Goal: Task Accomplishment & Management: Manage account settings

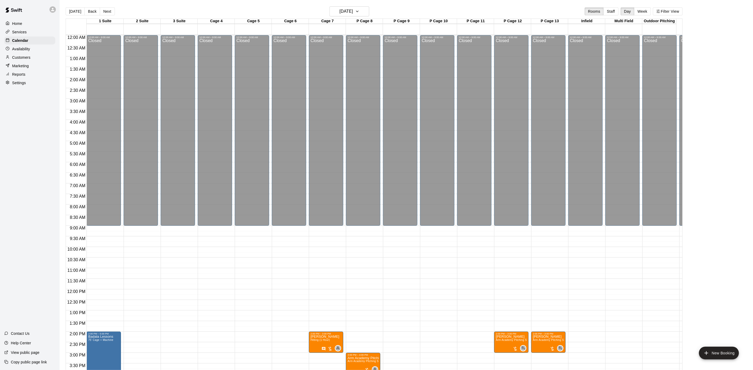
scroll to position [173, 0]
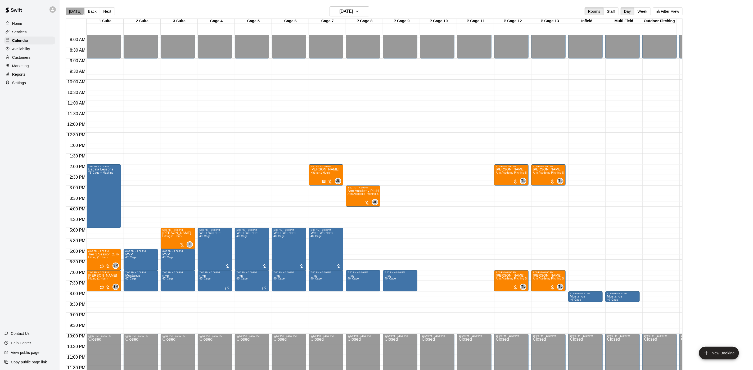
click at [67, 11] on button "[DATE]" at bounding box center [75, 11] width 19 height 8
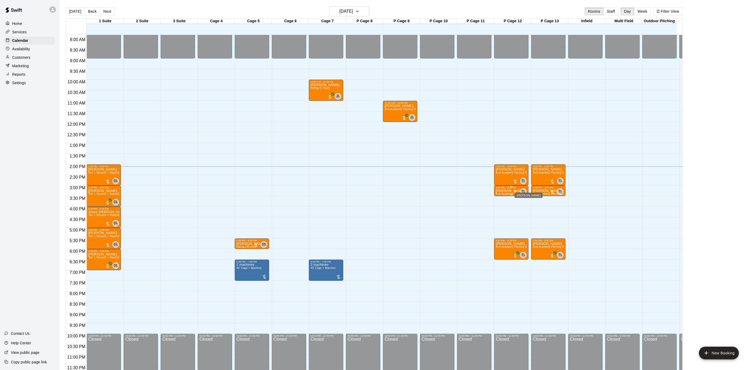
drag, startPoint x: 521, startPoint y: 184, endPoint x: 508, endPoint y: 188, distance: 13.2
drag, startPoint x: 508, startPoint y: 188, endPoint x: 281, endPoint y: 219, distance: 229.3
click at [516, 204] on div "12:00 AM – 9:00 AM Closed 2:00 PM – 3:00 PM [PERSON_NAME] Arm Academy Pitching …" at bounding box center [511, 122] width 34 height 508
click at [281, 219] on div "12:00 AM – 9:00 AM Closed 10:00 PM – 11:59 PM Closed" at bounding box center [289, 122] width 34 height 508
drag, startPoint x: 281, startPoint y: 219, endPoint x: 295, endPoint y: 219, distance: 14.3
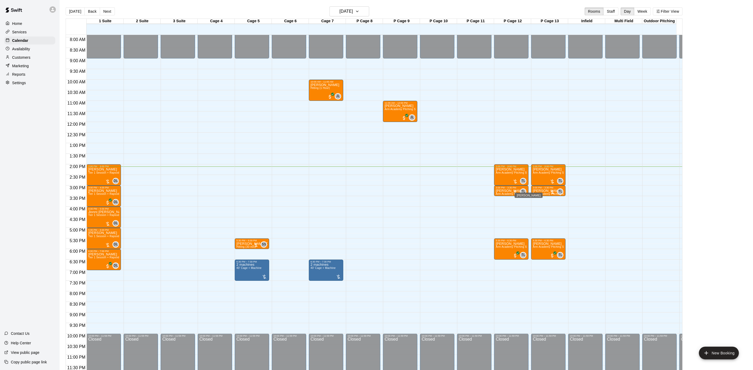
click at [292, 219] on div "12:00 AM – 9:00 AM Closed 10:00 PM – 11:59 PM Closed" at bounding box center [289, 122] width 34 height 508
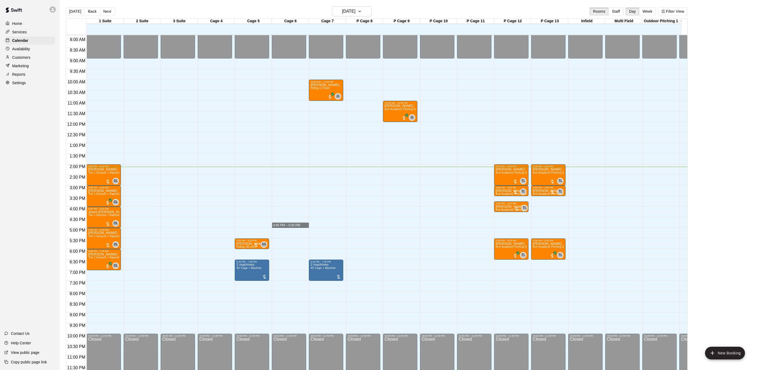
drag, startPoint x: 295, startPoint y: 219, endPoint x: 451, endPoint y: 289, distance: 170.9
click at [450, 285] on div at bounding box center [379, 188] width 146 height 307
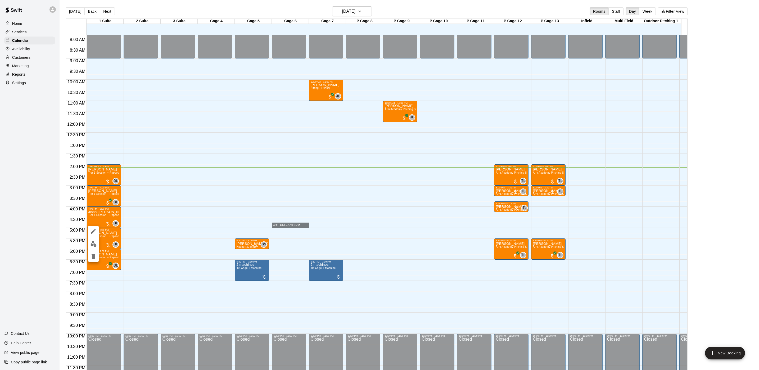
click at [89, 245] on button "edit" at bounding box center [93, 244] width 11 height 10
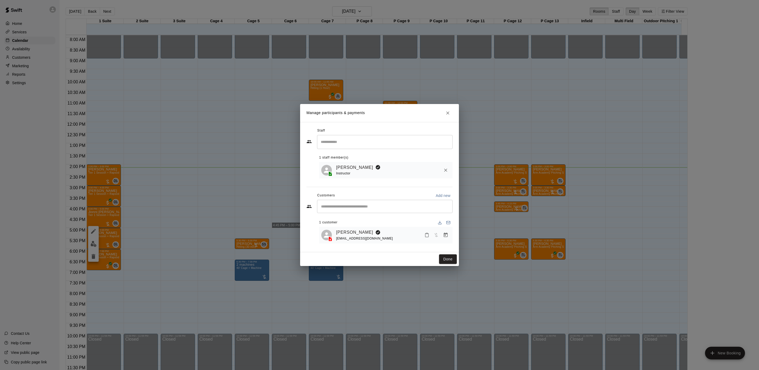
click at [153, 244] on div "Manage participants & payments Staff ​ 1 staff member(s) [PERSON_NAME] Instruct…" at bounding box center [379, 185] width 759 height 370
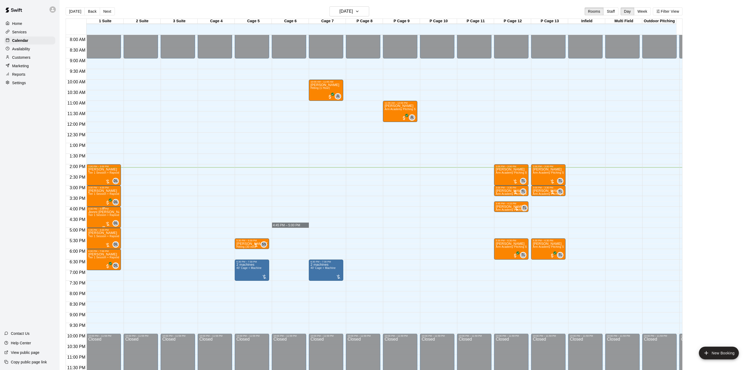
click at [99, 207] on div "4:00 PM – 5:00 PM" at bounding box center [103, 208] width 31 height 3
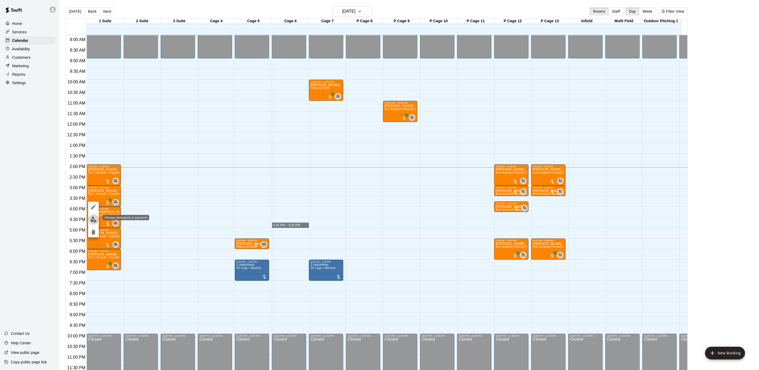
click at [93, 223] on button "edit" at bounding box center [93, 219] width 11 height 10
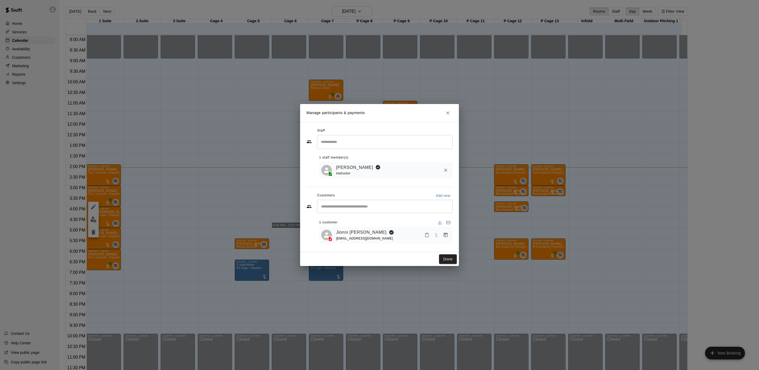
click at [342, 228] on div "[PERSON_NAME] [EMAIL_ADDRESS][DOMAIN_NAME]" at bounding box center [385, 235] width 133 height 17
click at [342, 231] on link "Jionni [PERSON_NAME]" at bounding box center [361, 232] width 51 height 7
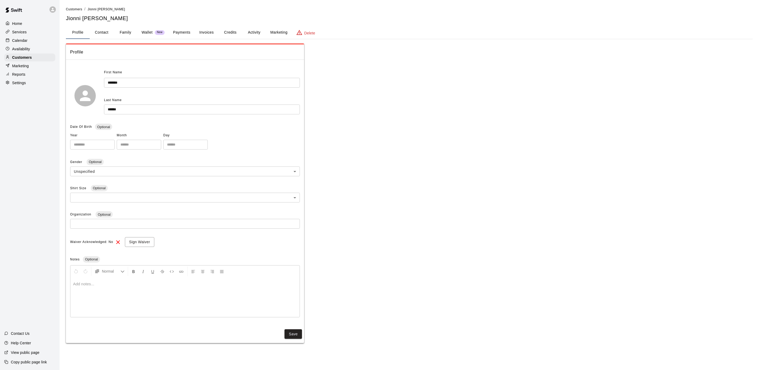
click at [257, 36] on button "Activity" at bounding box center [254, 32] width 24 height 13
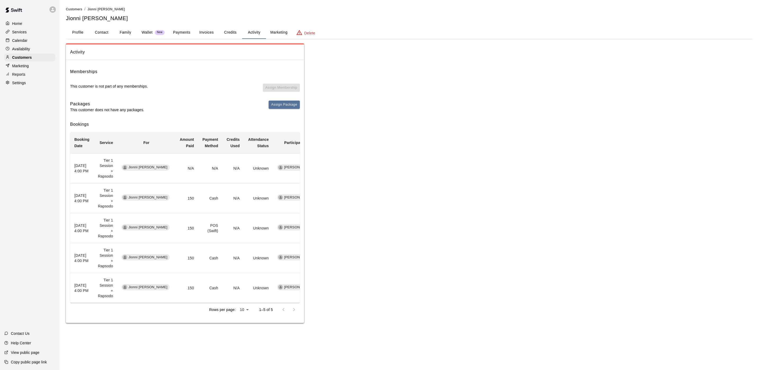
click at [19, 40] on p "Calendar" at bounding box center [19, 40] width 15 height 5
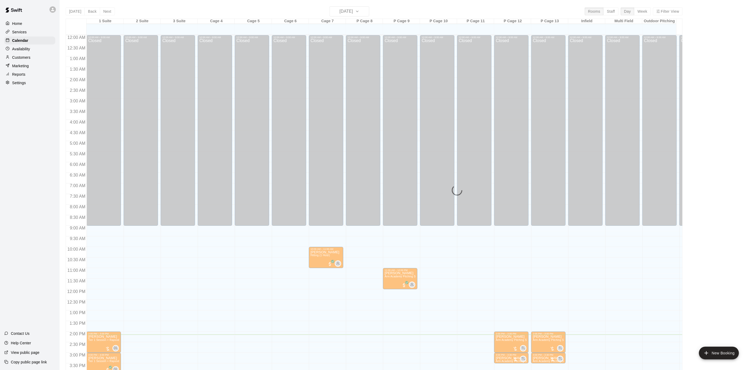
scroll to position [152, 0]
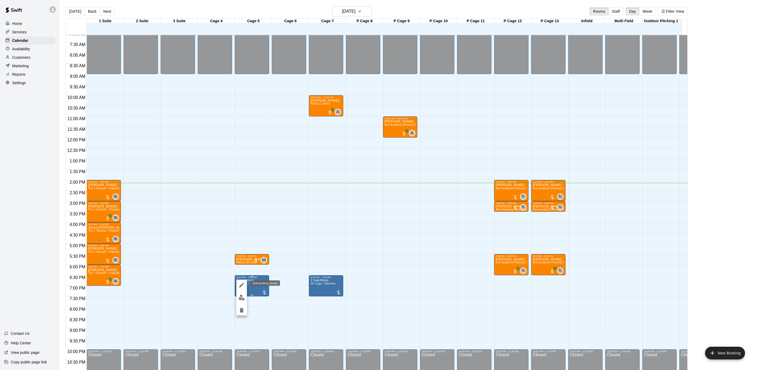
click at [241, 288] on icon "edit" at bounding box center [241, 285] width 6 height 6
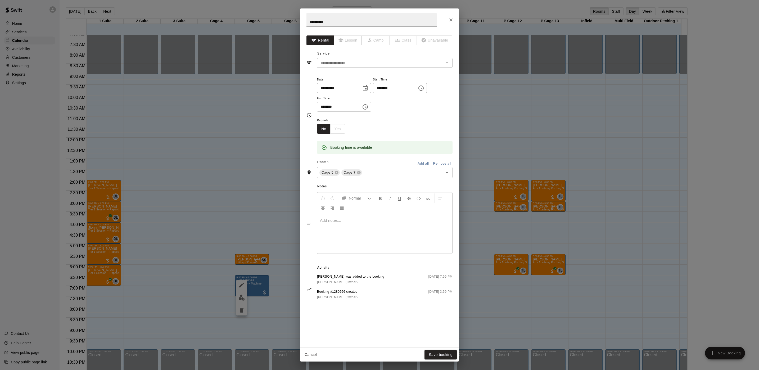
click at [347, 229] on div at bounding box center [384, 234] width 135 height 40
click at [449, 352] on button "Save booking" at bounding box center [440, 355] width 32 height 10
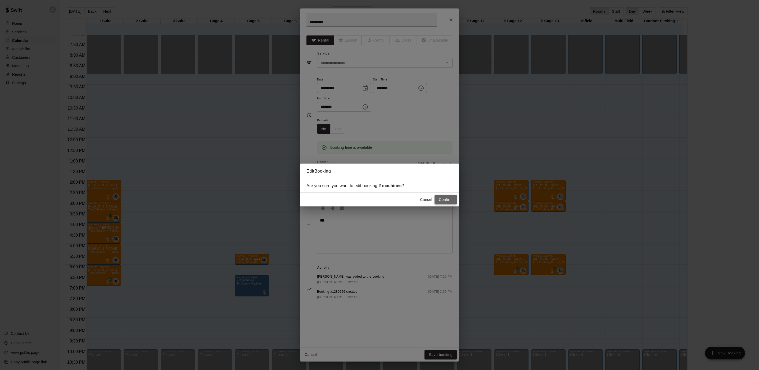
click at [442, 202] on button "Confirm" at bounding box center [445, 200] width 22 height 10
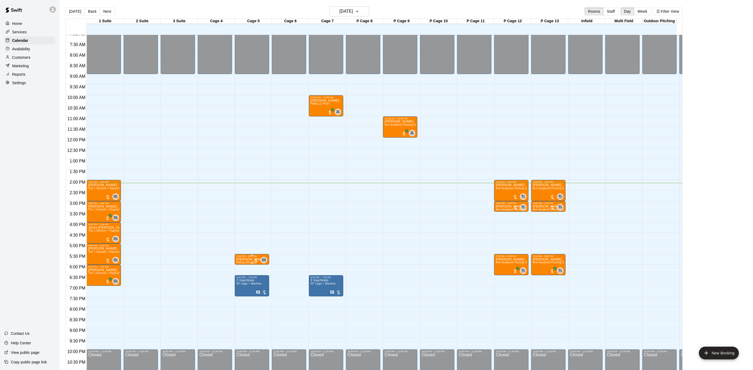
click at [247, 259] on p "[PERSON_NAME] De [PERSON_NAME]" at bounding box center [251, 259] width 31 height 0
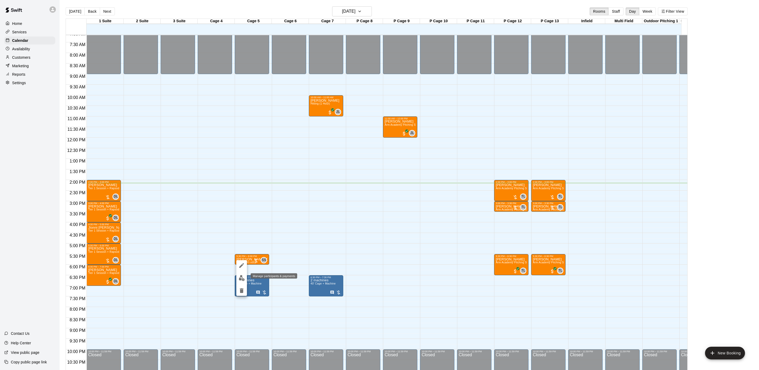
click at [240, 277] on img "edit" at bounding box center [242, 278] width 6 height 6
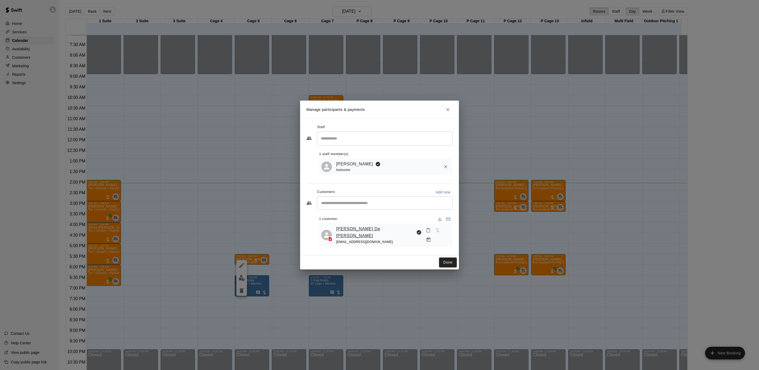
click at [349, 232] on link "[PERSON_NAME] De [PERSON_NAME]" at bounding box center [375, 231] width 78 height 13
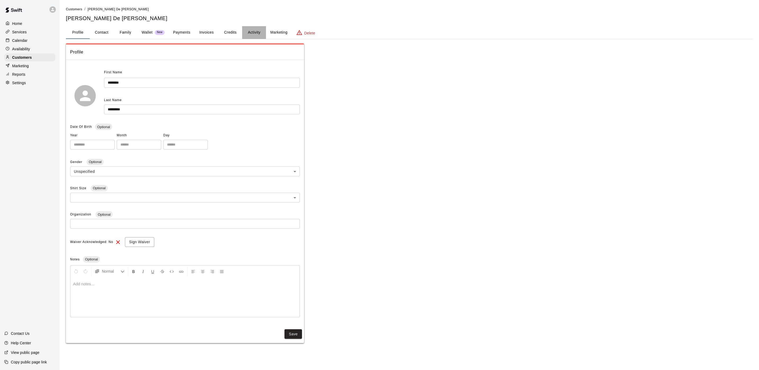
drag, startPoint x: 244, startPoint y: 31, endPoint x: 246, endPoint y: 30, distance: 2.9
click at [245, 30] on button "Activity" at bounding box center [254, 32] width 24 height 13
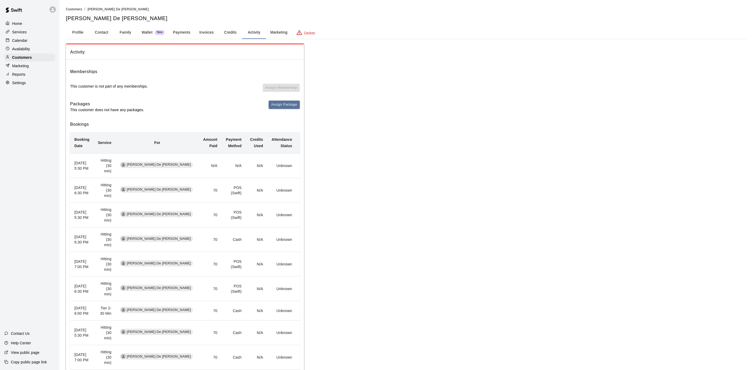
click at [12, 43] on p "Calendar" at bounding box center [19, 40] width 15 height 5
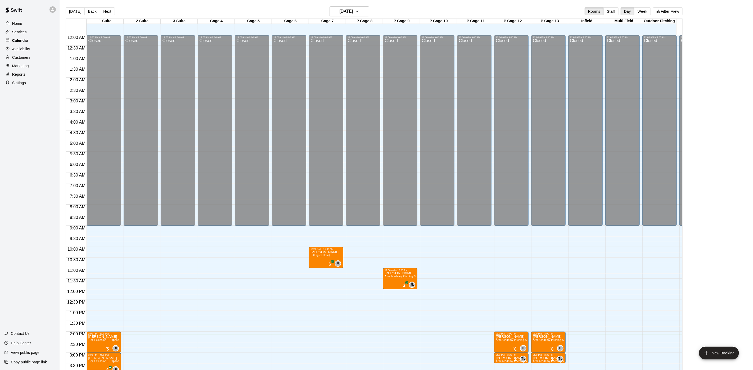
scroll to position [152, 0]
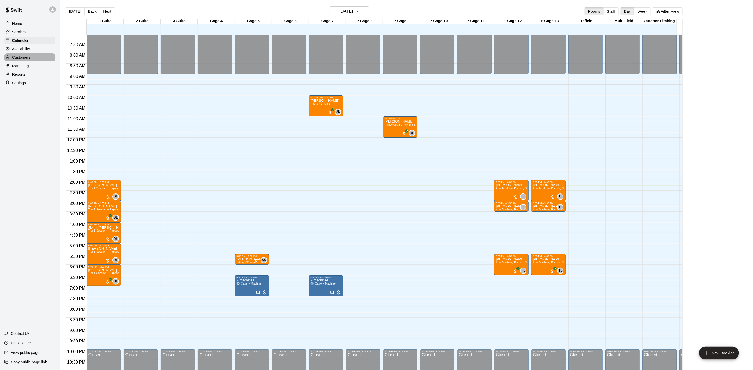
click at [32, 61] on div "Customers" at bounding box center [29, 57] width 51 height 8
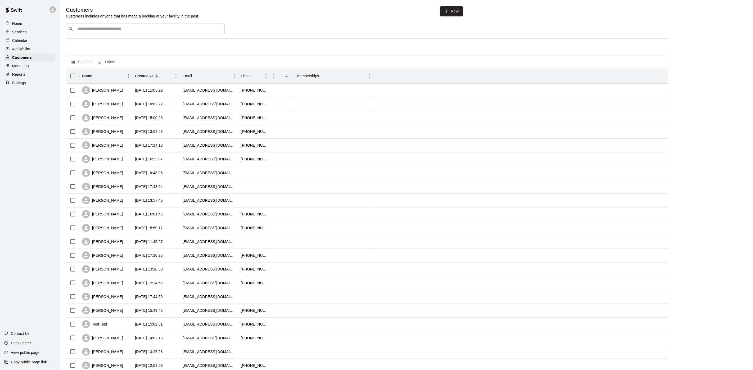
click at [97, 26] on div "​ ​" at bounding box center [145, 29] width 159 height 11
type input "*********"
click at [99, 40] on p "[PERSON_NAME]" at bounding box center [97, 41] width 32 height 6
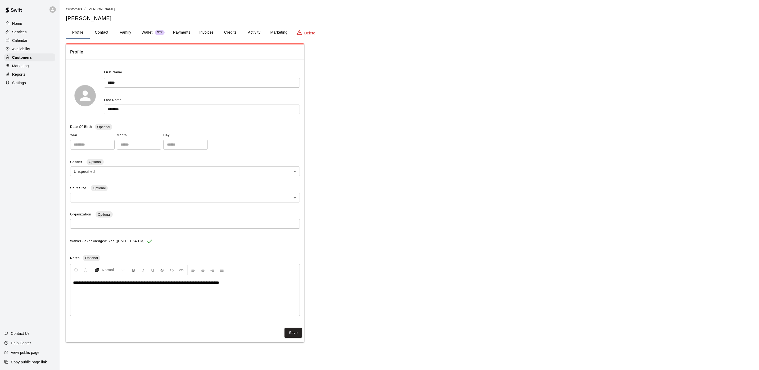
click at [179, 29] on button "Payments" at bounding box center [182, 32] width 26 height 13
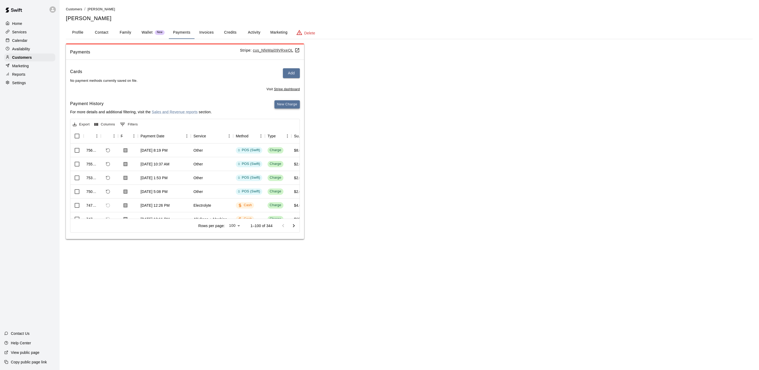
click at [295, 107] on button "New Charge" at bounding box center [286, 104] width 25 height 8
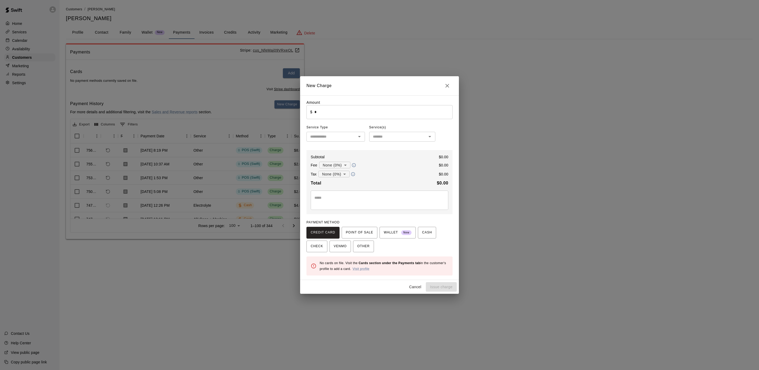
click at [348, 102] on div "Amount ​ $ * ​ Service Type ​ Service(s) ​ Subtotal $ 0.00 Fee None (0%) * ​ $ …" at bounding box center [379, 187] width 159 height 185
click at [346, 109] on input "*" at bounding box center [383, 112] width 138 height 14
drag, startPoint x: 362, startPoint y: 243, endPoint x: 362, endPoint y: 240, distance: 3.2
click at [362, 241] on button "OTHER" at bounding box center [363, 247] width 21 height 12
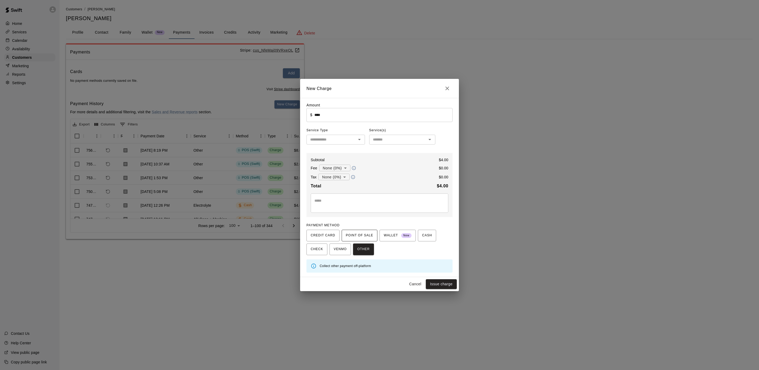
click at [362, 237] on span "POINT OF SALE" at bounding box center [359, 235] width 27 height 8
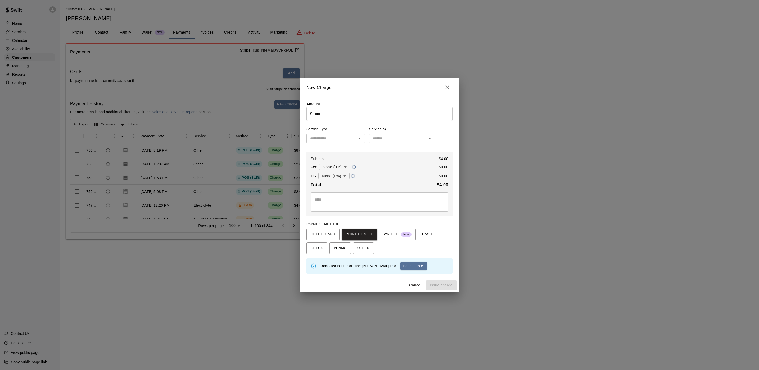
click at [400, 269] on button "Send to POS" at bounding box center [413, 266] width 26 height 8
type input "*"
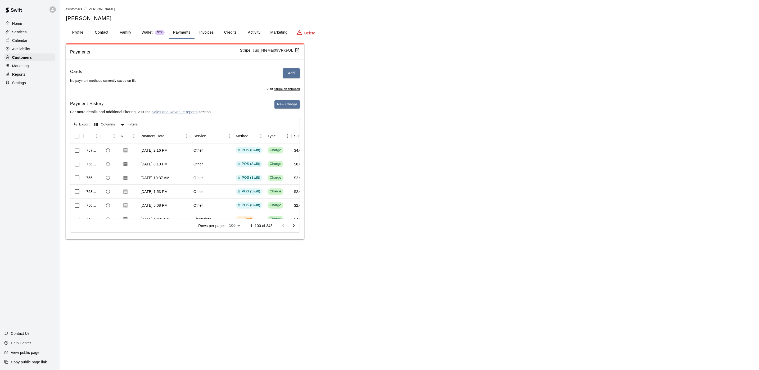
drag, startPoint x: 10, startPoint y: 44, endPoint x: 17, endPoint y: 3, distance: 41.9
click at [10, 43] on div at bounding box center [9, 40] width 7 height 5
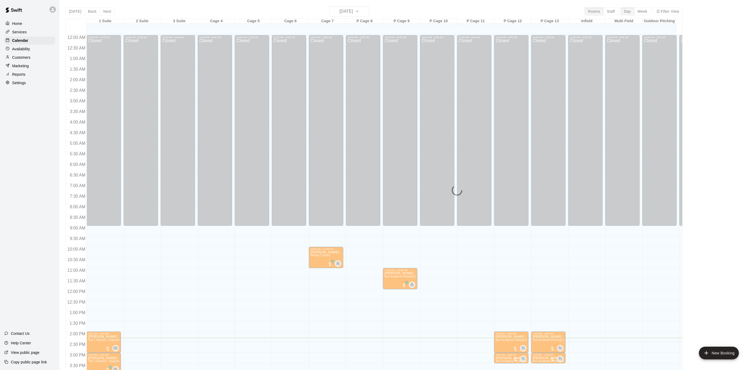
scroll to position [152, 0]
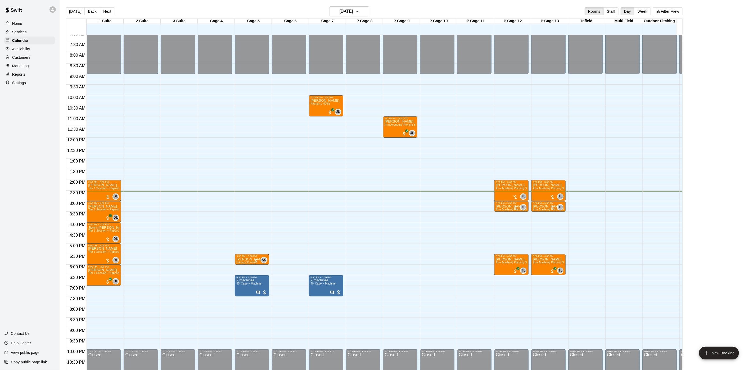
click at [115, 79] on div "12:00 AM – 9:00 AM Closed 2:00 PM – 3:00 PM [PERSON_NAME] Tier 1 Session + Raps…" at bounding box center [104, 138] width 34 height 508
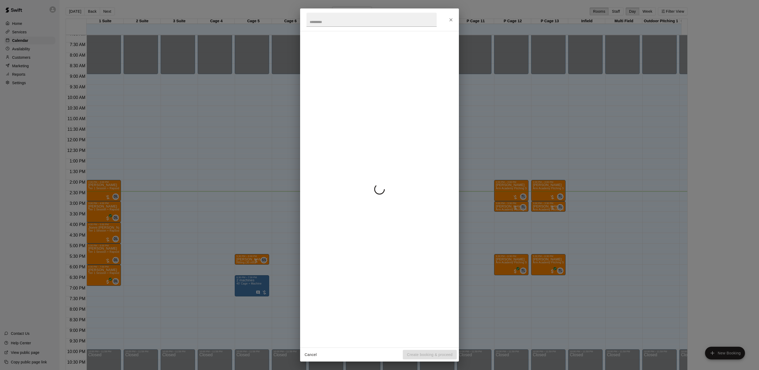
click at [115, 88] on div "Cancel Create booking & proceed" at bounding box center [379, 185] width 759 height 370
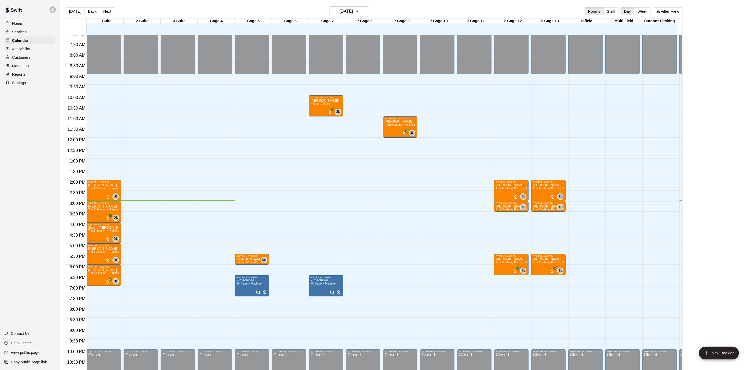
click at [137, 181] on div "12:00 AM – 9:00 AM Closed 10:00 PM – 11:59 PM Closed" at bounding box center [141, 138] width 34 height 508
click at [137, 182] on div "12:00 AM – 9:00 AM Closed 10:00 PM – 11:59 PM Closed" at bounding box center [141, 138] width 34 height 508
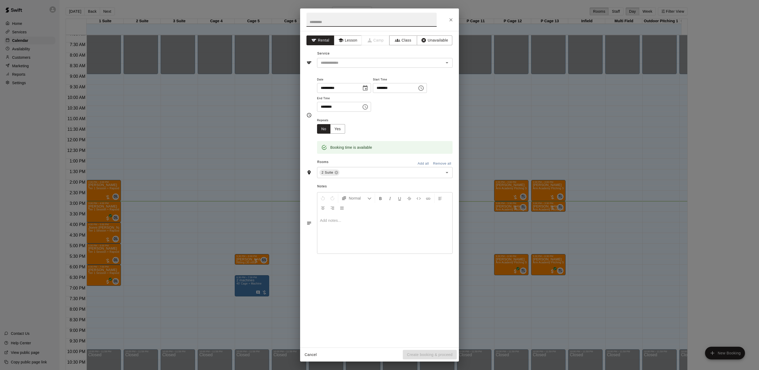
click at [244, 203] on div "**********" at bounding box center [379, 185] width 759 height 370
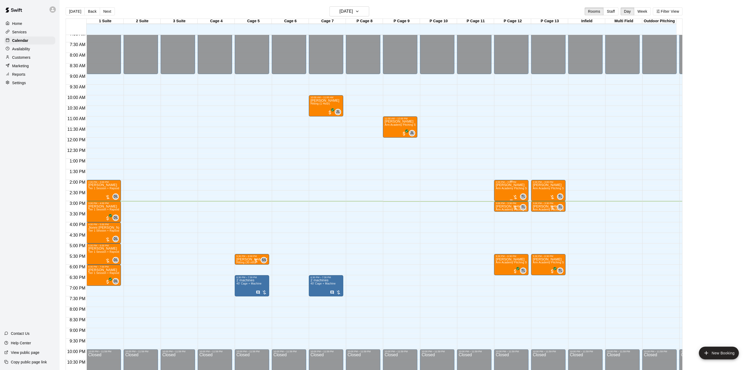
click at [499, 195] on div "[PERSON_NAME] Arm Academy Pitching Session 1 Hour - Pitching" at bounding box center [511, 368] width 31 height 370
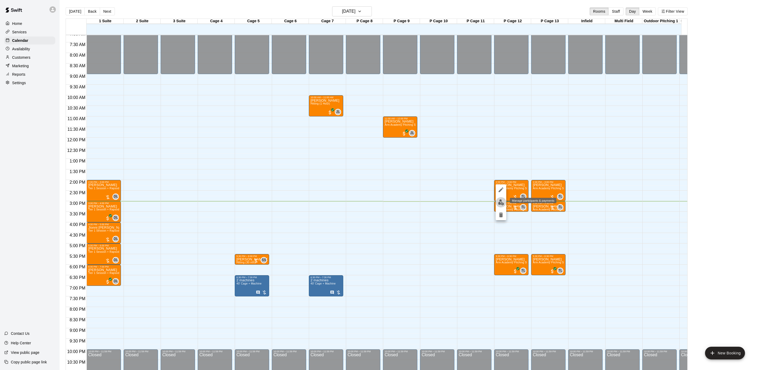
click at [499, 199] on img "edit" at bounding box center [501, 202] width 6 height 6
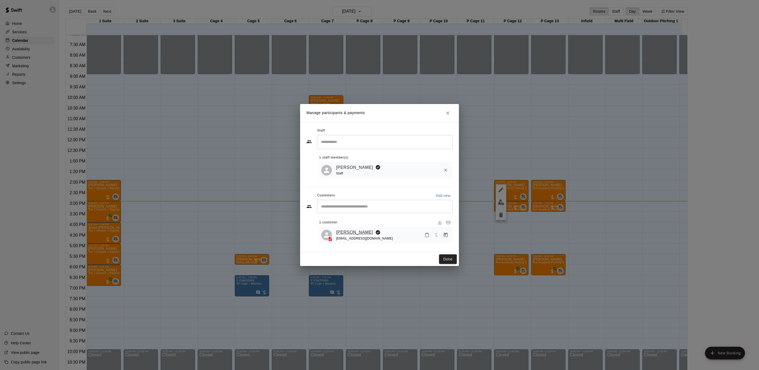
click at [356, 233] on link "[PERSON_NAME]" at bounding box center [354, 232] width 37 height 7
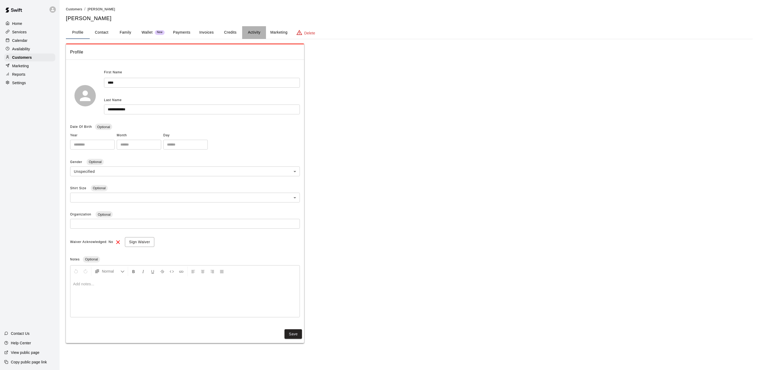
click at [257, 30] on button "Activity" at bounding box center [254, 32] width 24 height 13
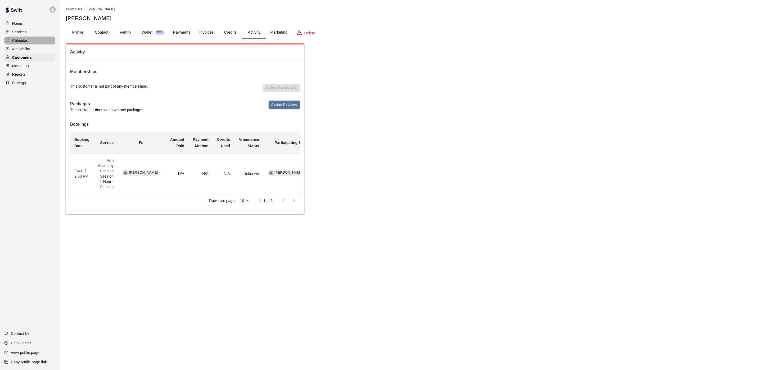
click at [33, 44] on div "Calendar" at bounding box center [29, 41] width 51 height 8
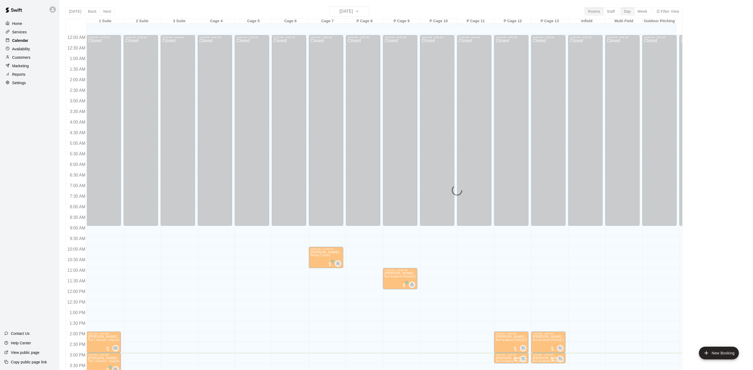
scroll to position [152, 0]
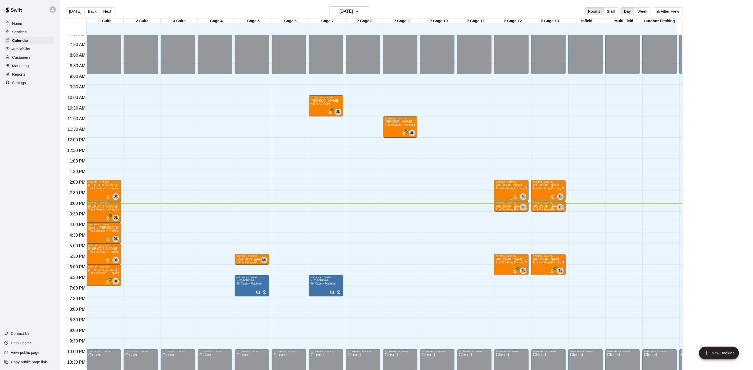
click at [509, 193] on div "[PERSON_NAME] Arm Academy Pitching Session 1 Hour - Pitching" at bounding box center [511, 368] width 31 height 370
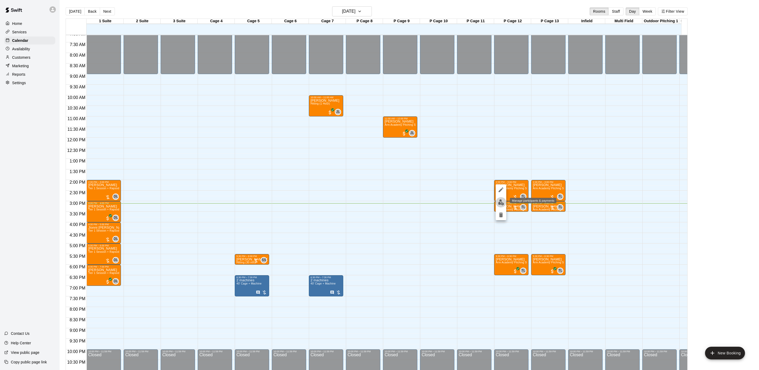
click at [501, 202] on img "edit" at bounding box center [501, 202] width 6 height 6
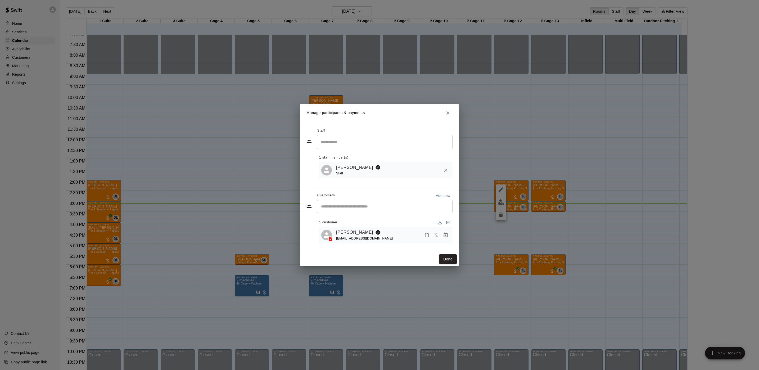
click at [252, 215] on div "Manage participants & payments Staff ​ 1 staff member(s) [PERSON_NAME] Staff Cu…" at bounding box center [379, 185] width 759 height 370
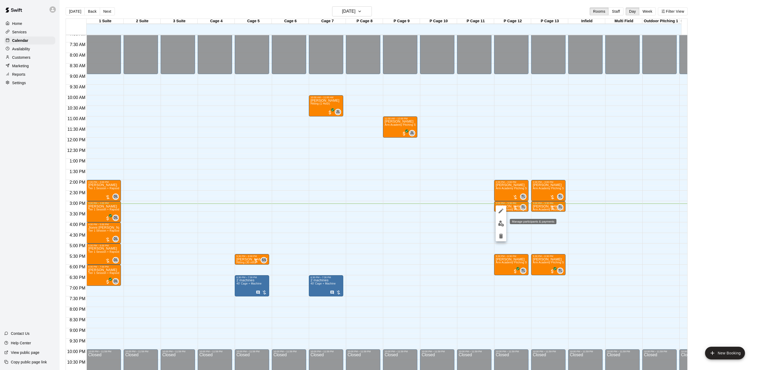
click at [503, 225] on img "edit" at bounding box center [501, 223] width 6 height 6
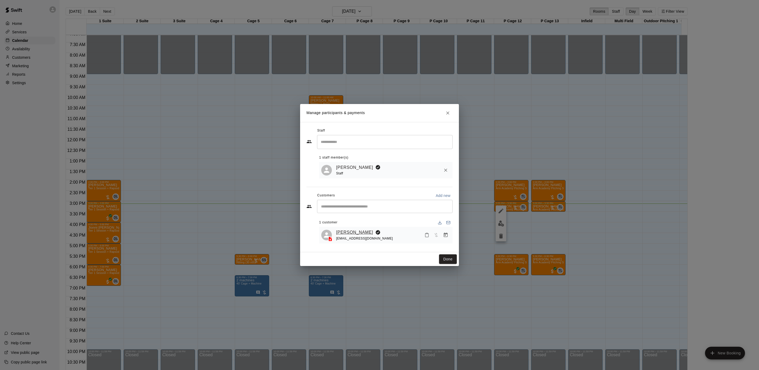
click at [353, 232] on link "[PERSON_NAME]" at bounding box center [354, 232] width 37 height 7
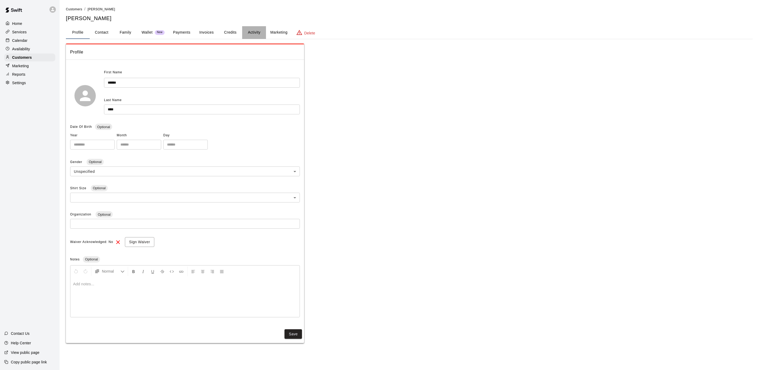
click at [252, 29] on button "Activity" at bounding box center [254, 32] width 24 height 13
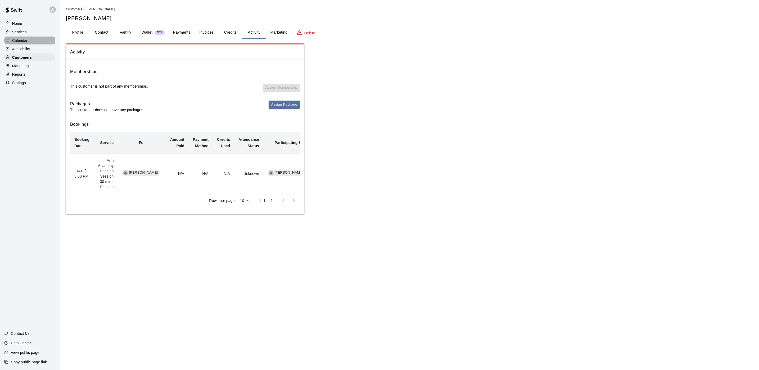
click at [29, 43] on div "Calendar" at bounding box center [29, 41] width 51 height 8
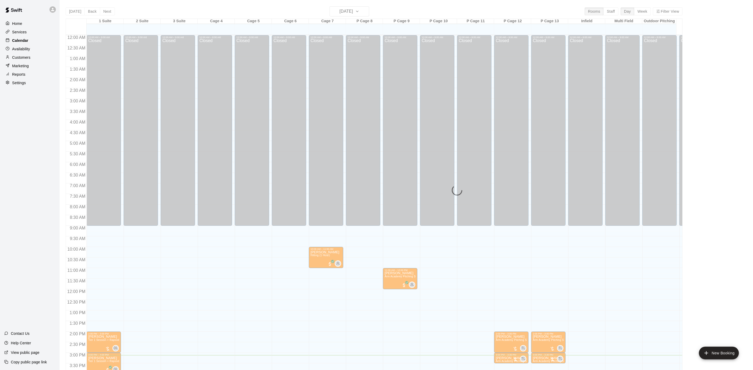
scroll to position [152, 0]
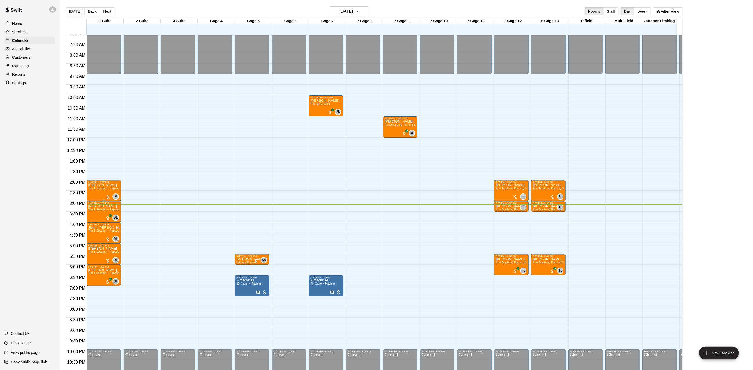
click at [89, 185] on p "[PERSON_NAME]" at bounding box center [103, 185] width 31 height 0
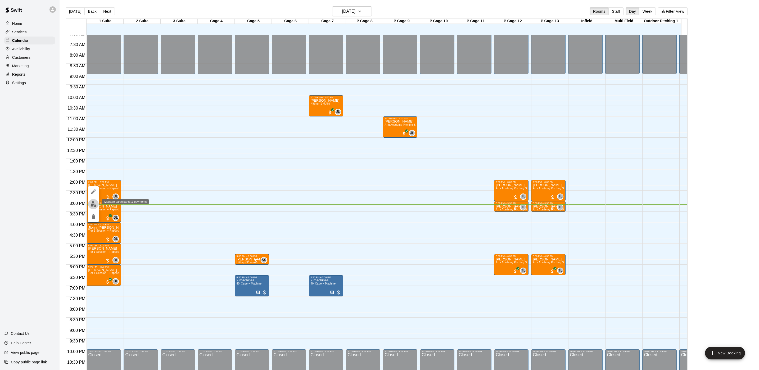
click at [89, 202] on button "edit" at bounding box center [93, 204] width 11 height 10
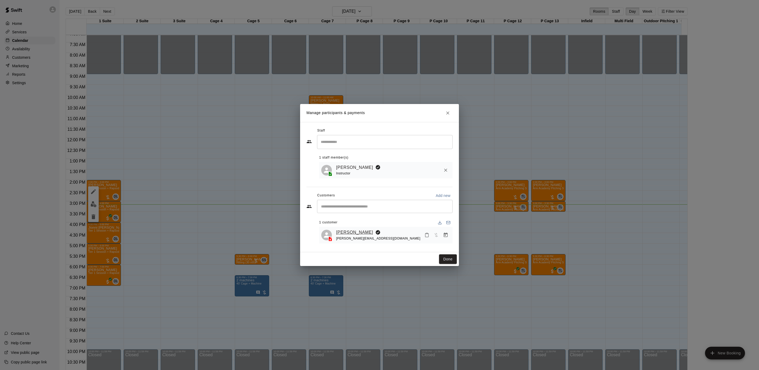
click at [339, 232] on link "[PERSON_NAME]" at bounding box center [354, 232] width 37 height 7
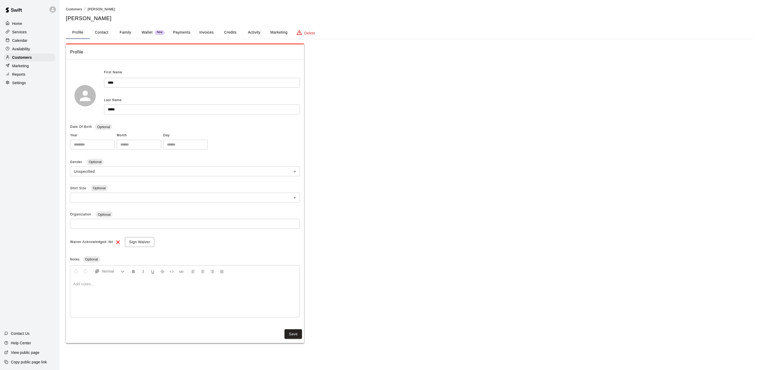
click at [246, 29] on button "Activity" at bounding box center [254, 32] width 24 height 13
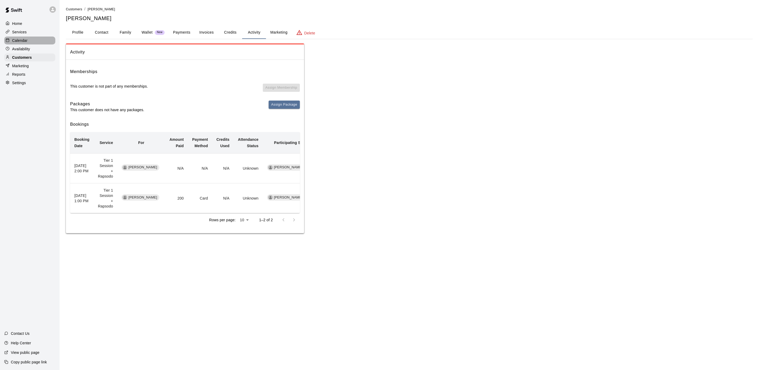
click at [28, 42] on div "Calendar" at bounding box center [29, 41] width 51 height 8
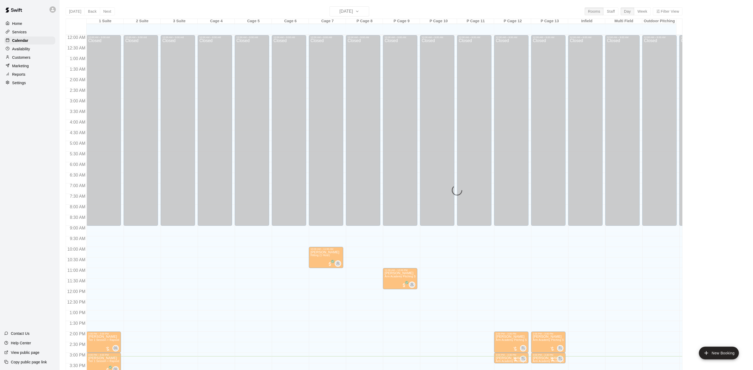
scroll to position [152, 0]
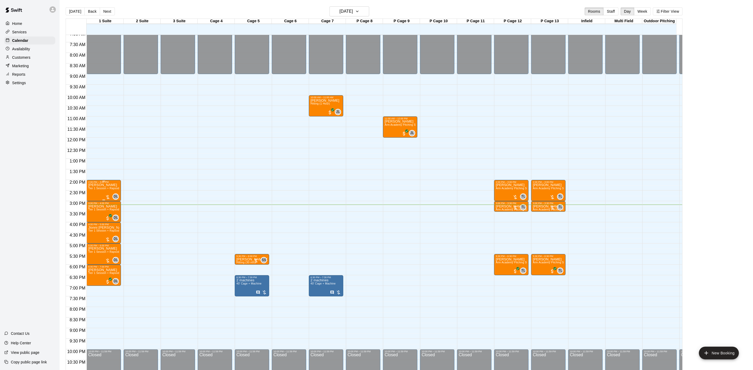
click at [101, 190] on span "Tier 1 Session + Rapsodo" at bounding box center [104, 188] width 33 height 3
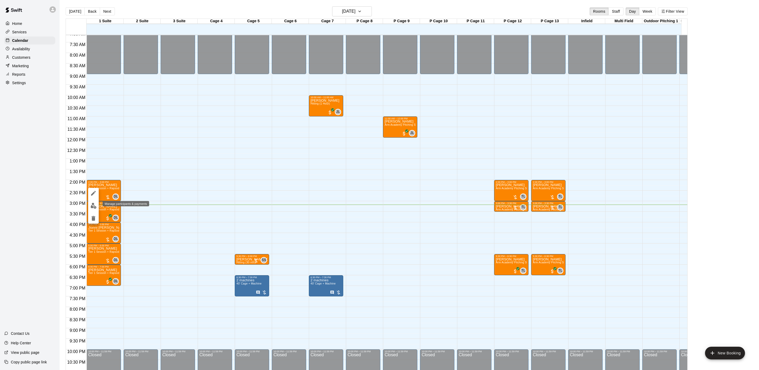
click at [94, 203] on img "edit" at bounding box center [93, 206] width 6 height 6
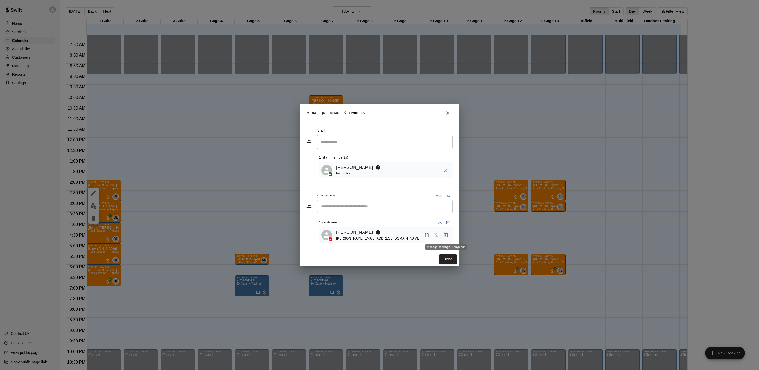
click at [448, 235] on icon "Manage bookings & payment" at bounding box center [445, 234] width 5 height 5
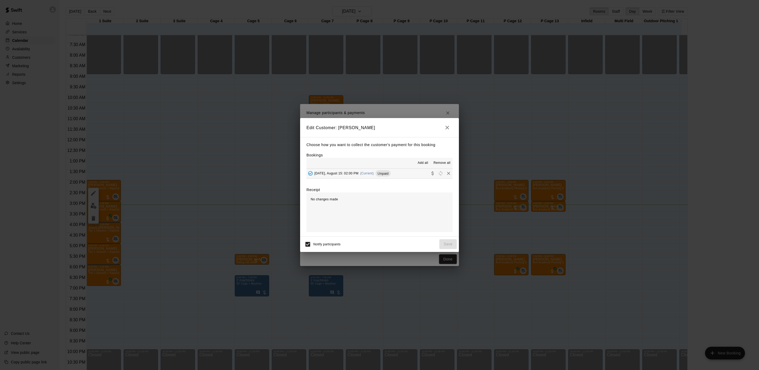
click at [392, 170] on button "[DATE], August 15: 02:00 PM (Current) Unpaid" at bounding box center [379, 174] width 146 height 10
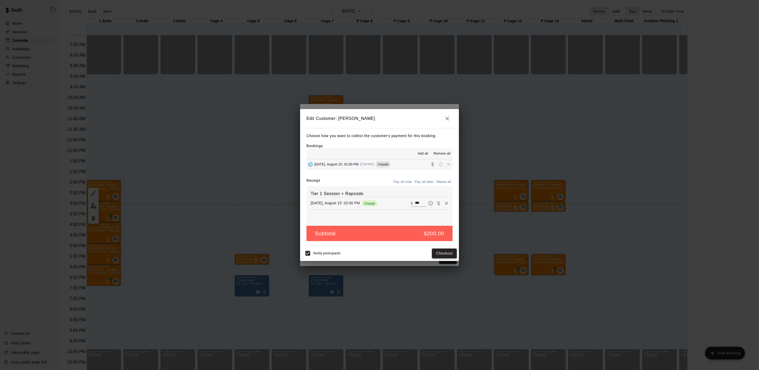
click at [442, 254] on button "Checkout" at bounding box center [444, 253] width 25 height 10
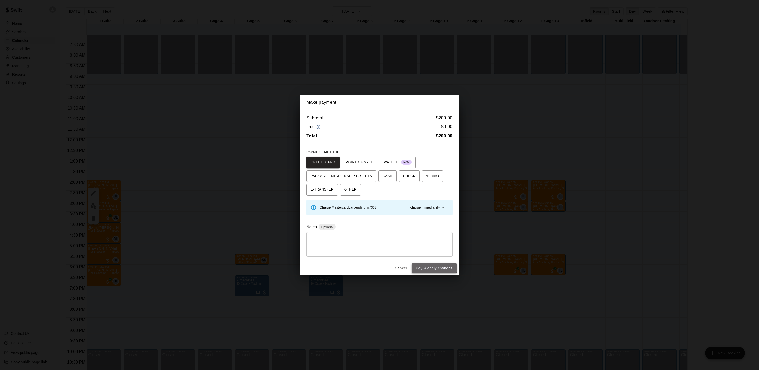
click at [427, 267] on button "Pay & apply changes" at bounding box center [433, 268] width 45 height 10
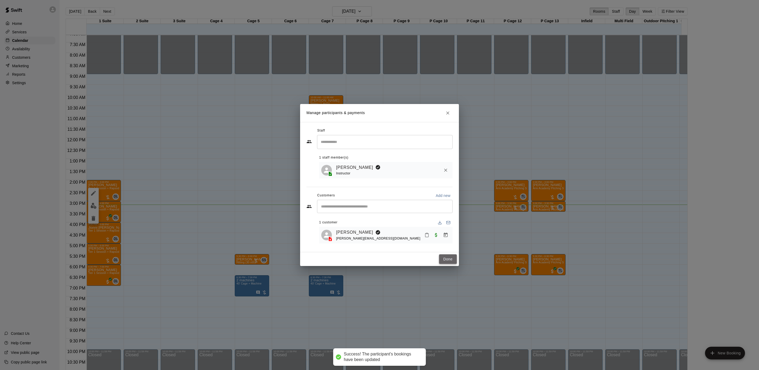
click at [445, 264] on button "Done" at bounding box center [448, 259] width 18 height 10
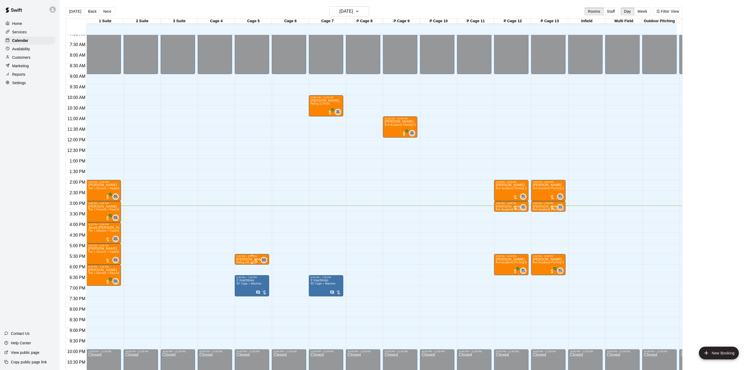
click at [255, 260] on div at bounding box center [255, 260] width 5 height 5
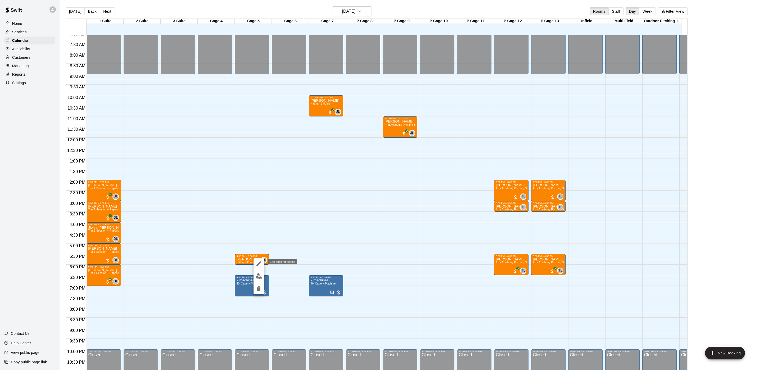
click at [261, 263] on icon "edit" at bounding box center [259, 263] width 6 height 6
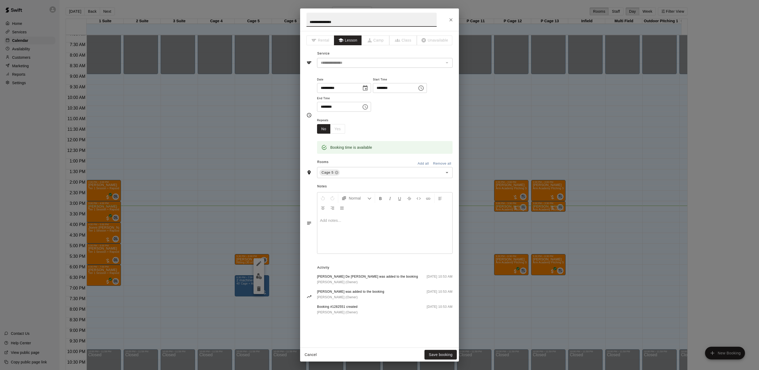
click at [360, 227] on div at bounding box center [384, 234] width 135 height 40
click at [439, 351] on button "Save booking" at bounding box center [440, 355] width 32 height 10
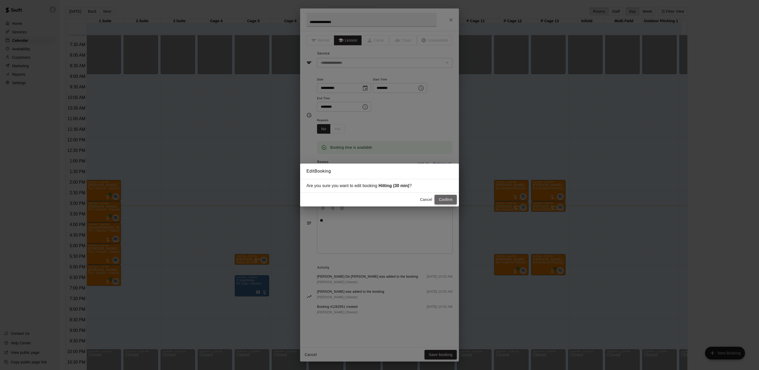
click at [447, 203] on button "Confirm" at bounding box center [445, 200] width 22 height 10
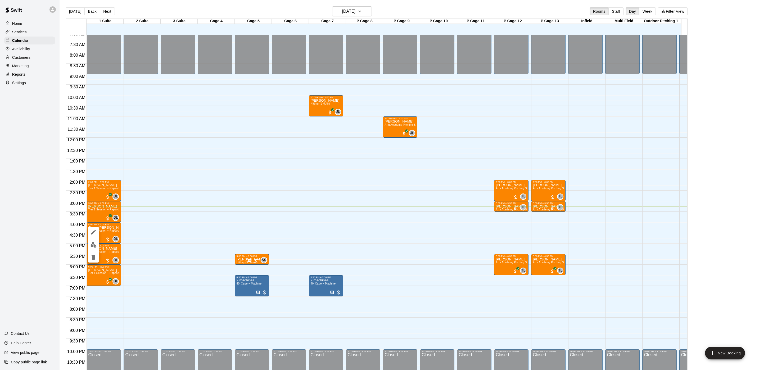
click at [93, 242] on img "edit" at bounding box center [93, 245] width 6 height 6
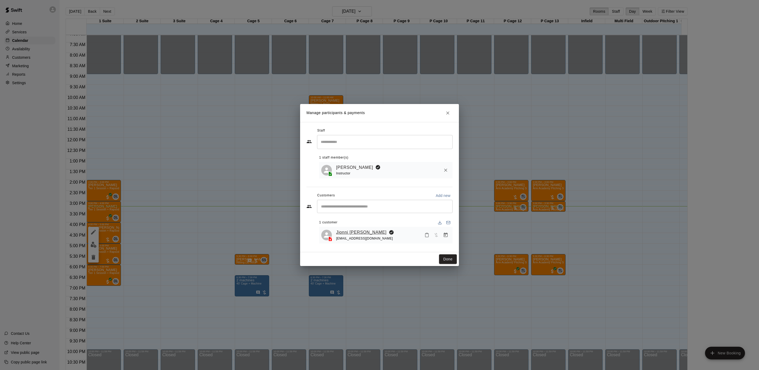
click at [347, 234] on link "Jionni [PERSON_NAME]" at bounding box center [361, 232] width 51 height 7
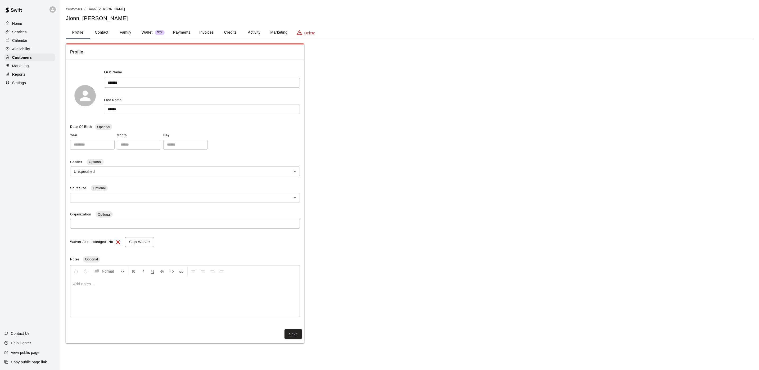
click at [257, 31] on button "Activity" at bounding box center [254, 32] width 24 height 13
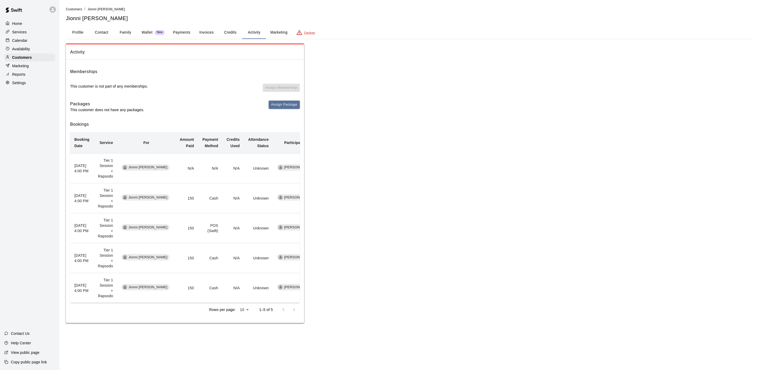
click at [18, 42] on p "Calendar" at bounding box center [19, 40] width 15 height 5
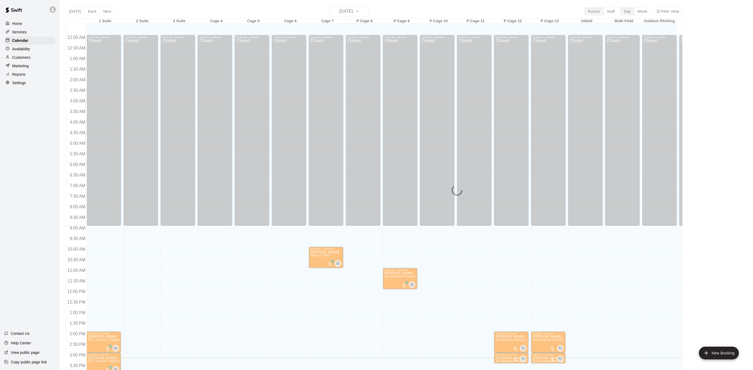
scroll to position [152, 0]
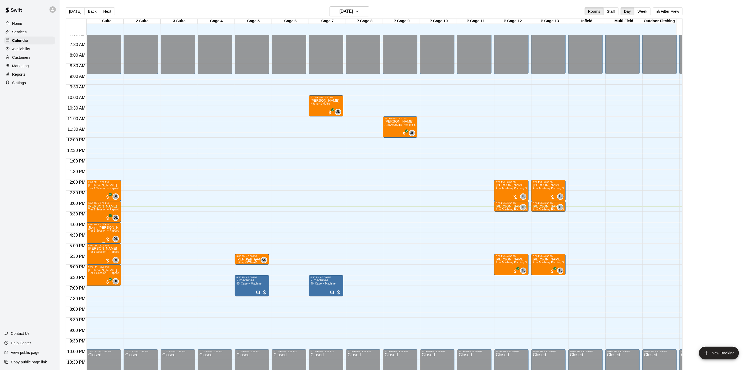
click at [97, 230] on span "Tier 1 Session + Rapsodo" at bounding box center [104, 230] width 33 height 3
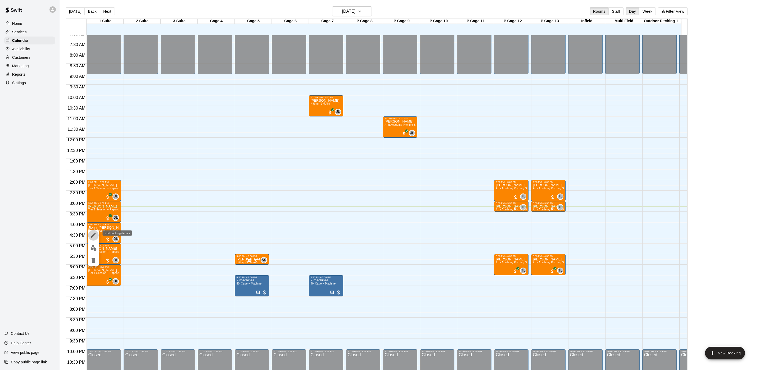
click at [96, 234] on icon "edit" at bounding box center [93, 235] width 6 height 6
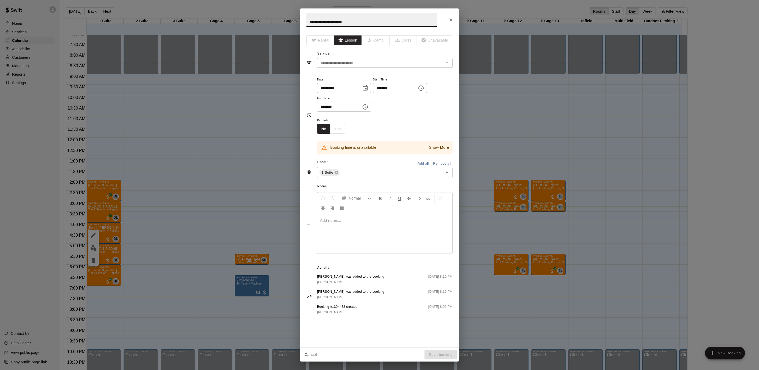
click at [345, 219] on p at bounding box center [385, 220] width 130 height 5
click at [443, 19] on div "**********" at bounding box center [379, 19] width 159 height 22
click at [292, 152] on div "**********" at bounding box center [379, 185] width 759 height 370
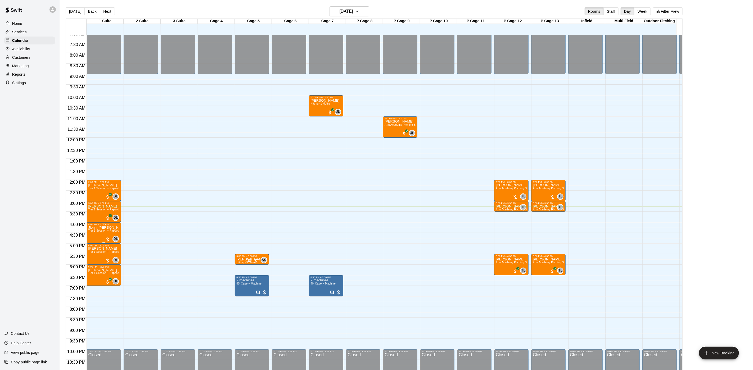
click at [91, 225] on div "4:00 PM – 5:00 PM" at bounding box center [103, 224] width 31 height 3
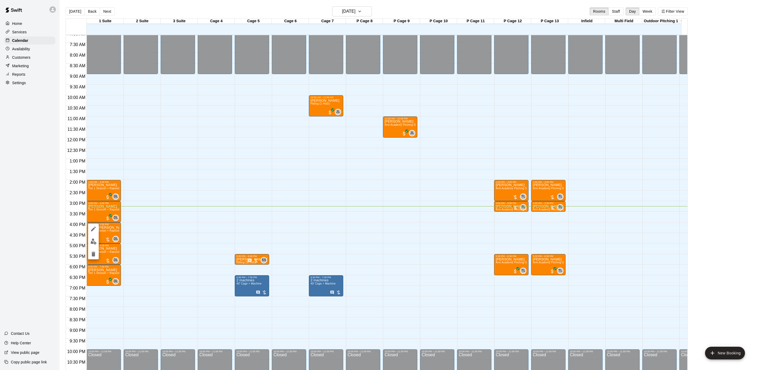
click at [92, 232] on icon "edit" at bounding box center [93, 229] width 6 height 6
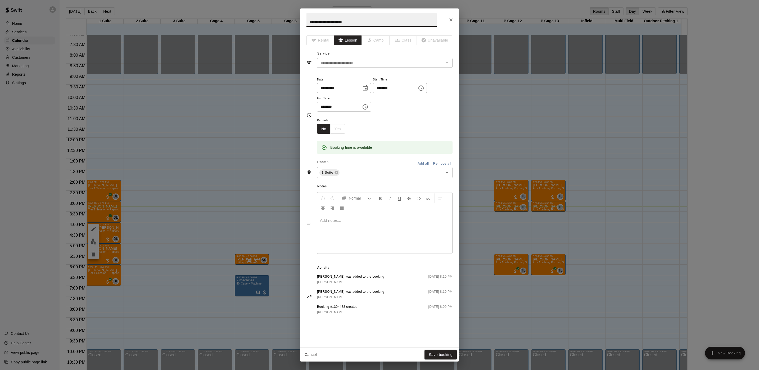
click at [351, 214] on div "Normal" at bounding box center [384, 202] width 135 height 21
click at [354, 219] on p at bounding box center [385, 220] width 130 height 5
click at [439, 354] on button "Save booking" at bounding box center [440, 355] width 32 height 10
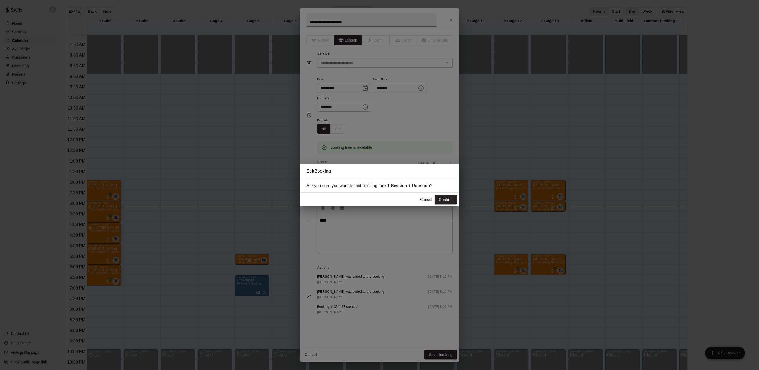
drag, startPoint x: 446, startPoint y: 197, endPoint x: 444, endPoint y: 187, distance: 10.6
click at [446, 197] on button "Confirm" at bounding box center [445, 200] width 22 height 10
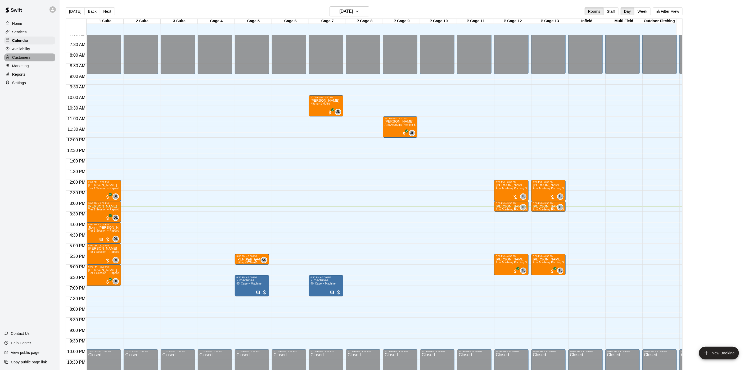
click at [37, 61] on div "Customers" at bounding box center [29, 57] width 51 height 8
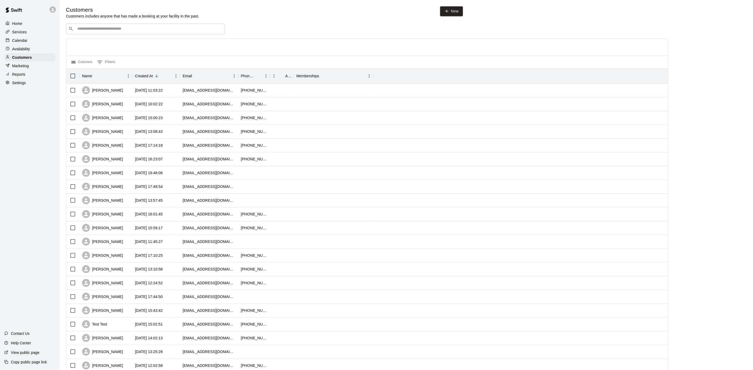
click at [102, 31] on input "Search customers by name or email" at bounding box center [149, 28] width 147 height 5
type input "**"
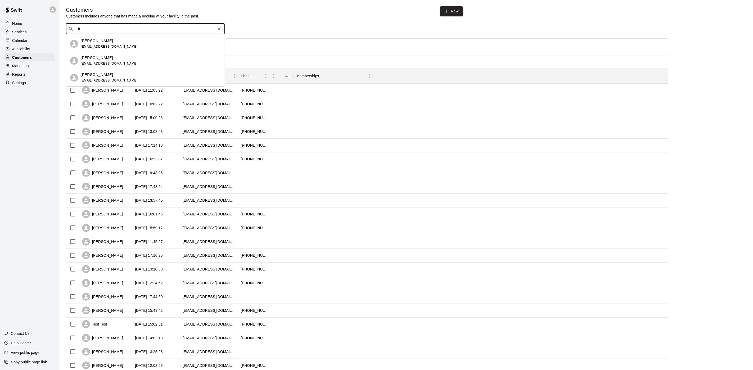
click at [105, 63] on span "[EMAIL_ADDRESS][DOMAIN_NAME]" at bounding box center [109, 64] width 57 height 4
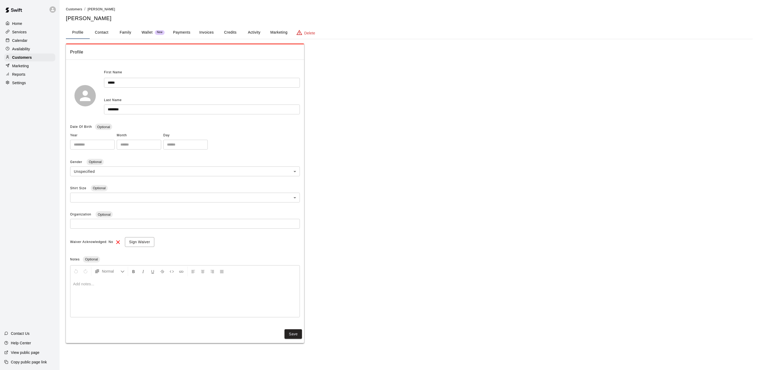
click at [180, 35] on button "Payments" at bounding box center [182, 32] width 26 height 13
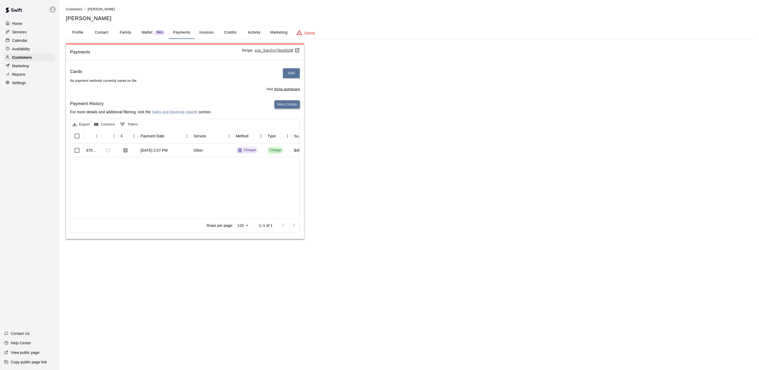
click at [284, 102] on button "New Charge" at bounding box center [286, 104] width 25 height 8
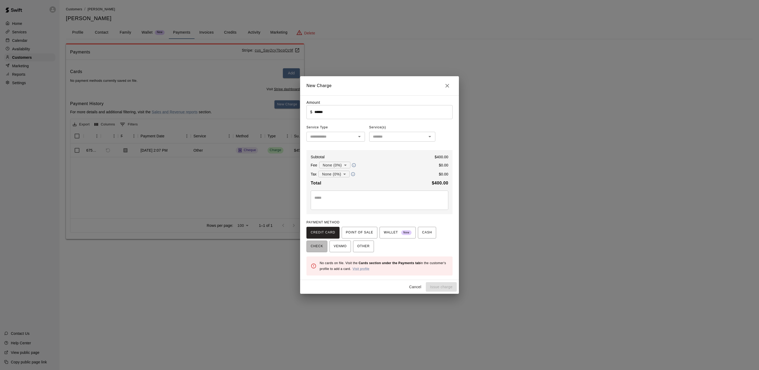
drag, startPoint x: 323, startPoint y: 250, endPoint x: 337, endPoint y: 258, distance: 16.5
click at [323, 250] on button "CHECK" at bounding box center [316, 247] width 21 height 12
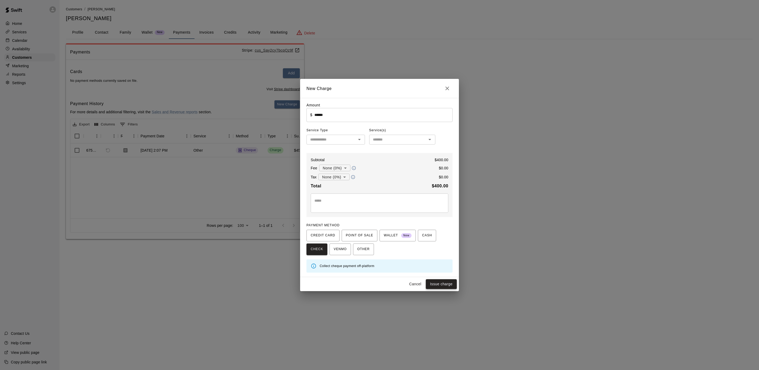
click at [435, 287] on button "Issue charge" at bounding box center [441, 284] width 31 height 10
type input "*"
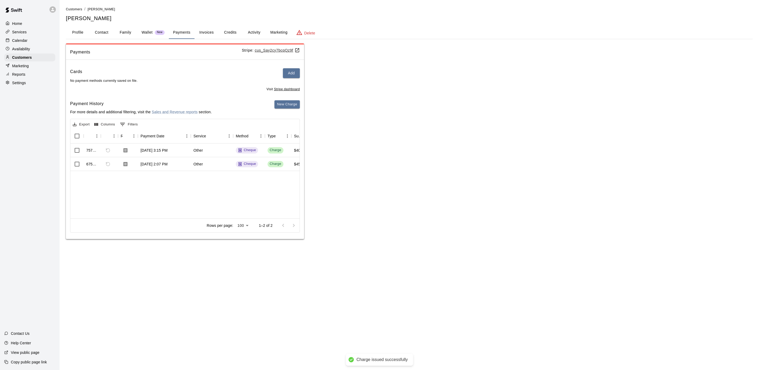
click at [30, 44] on div "Calendar" at bounding box center [29, 41] width 51 height 8
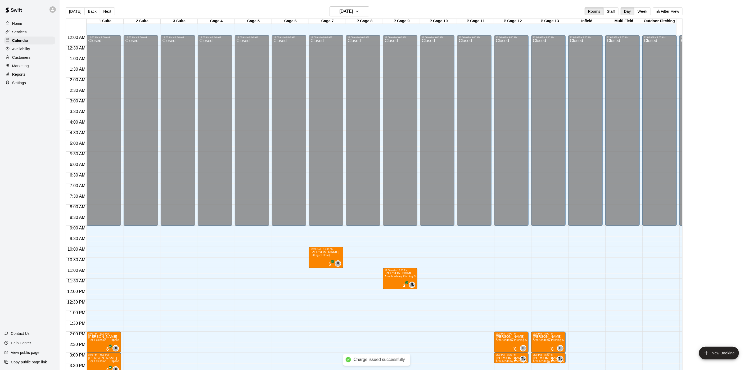
scroll to position [152, 0]
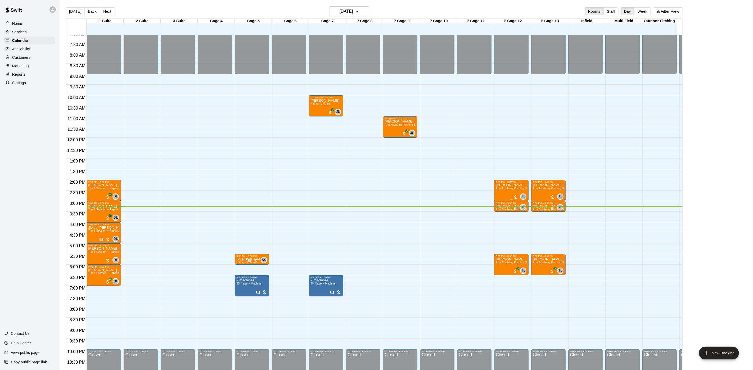
click at [506, 185] on p "[PERSON_NAME]" at bounding box center [511, 185] width 31 height 0
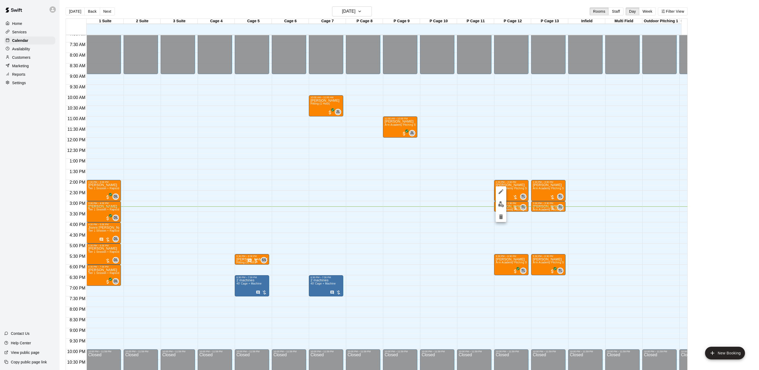
click at [503, 205] on img "edit" at bounding box center [501, 204] width 6 height 6
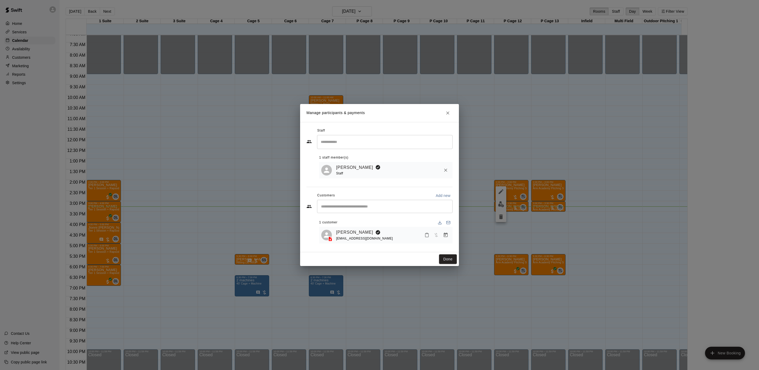
click at [442, 236] on button "Manage bookings & payment" at bounding box center [446, 235] width 10 height 10
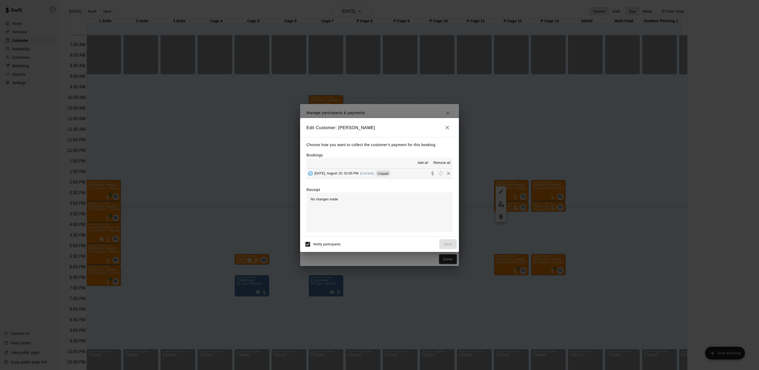
click at [515, 178] on div "Edit Customer: [PERSON_NAME] Choose how you want to collect the customer's paym…" at bounding box center [379, 185] width 759 height 370
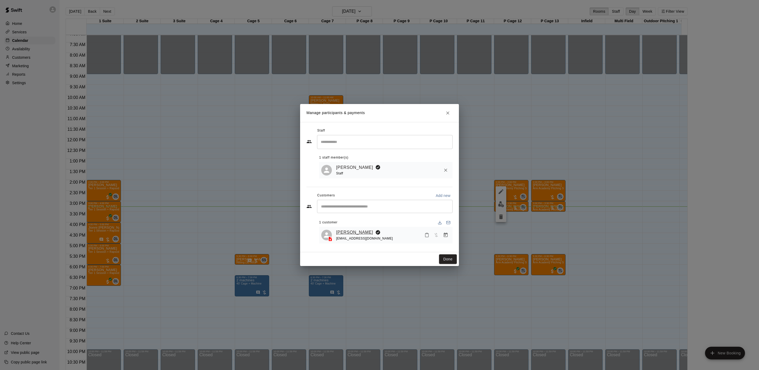
click at [346, 234] on link "[PERSON_NAME]" at bounding box center [354, 232] width 37 height 7
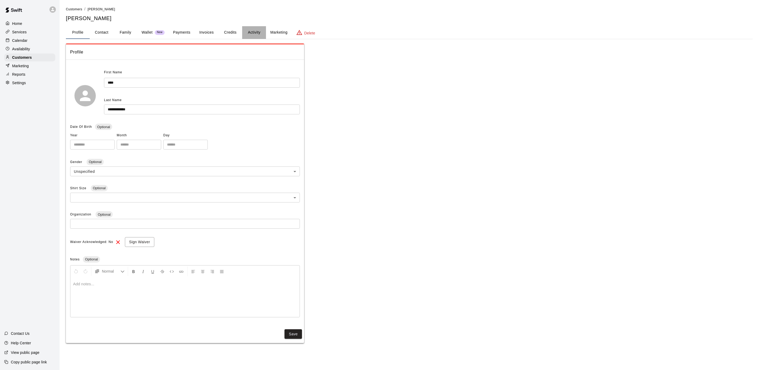
click at [256, 35] on button "Activity" at bounding box center [254, 32] width 24 height 13
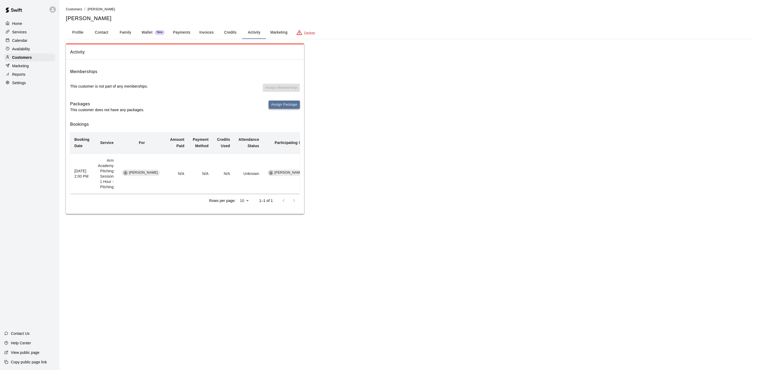
click at [285, 105] on button "Assign Package" at bounding box center [284, 105] width 31 height 8
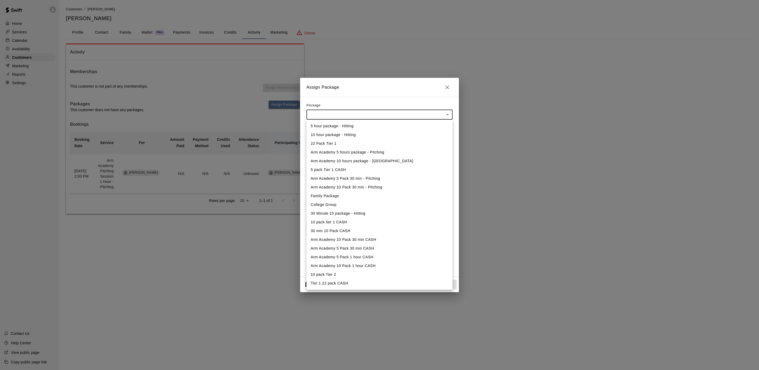
click at [333, 116] on body "Home Services Calendar Availability Customers Marketing Reports Settings Contac…" at bounding box center [379, 112] width 759 height 224
click at [338, 152] on li "Arm Academy 5 hours package - Pitching" at bounding box center [379, 152] width 146 height 9
type input "**********"
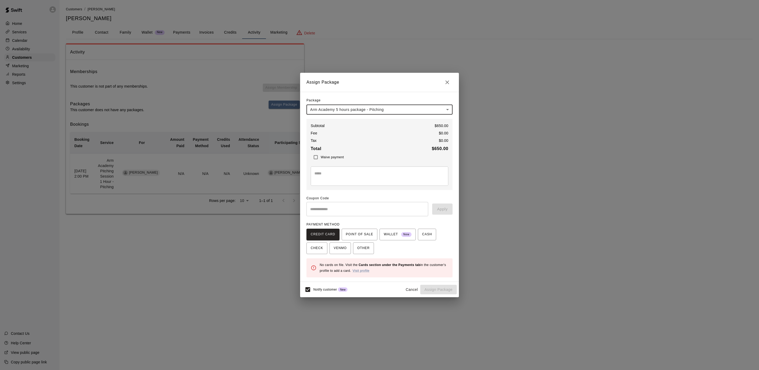
click at [356, 111] on body "**********" at bounding box center [379, 112] width 759 height 224
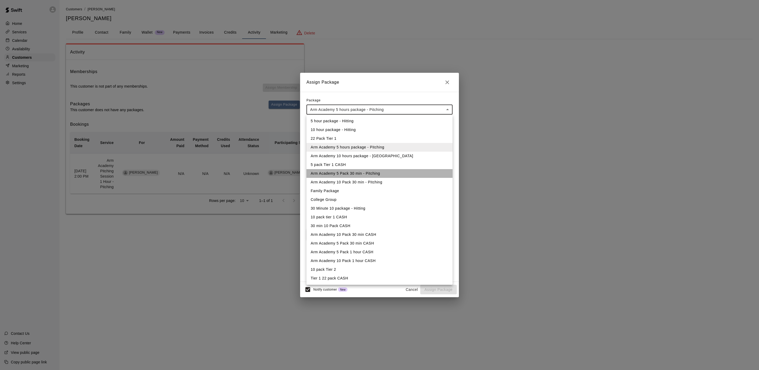
drag, startPoint x: 350, startPoint y: 171, endPoint x: 400, endPoint y: 180, distance: 50.1
click at [400, 180] on ul "5 hour package - Hitting 10 hour package - Hitting 22 Pack Tier 1 Arm Academy 5…" at bounding box center [379, 200] width 146 height 170
click at [385, 253] on li "Arm Academy 5 Pack 1 hour CASH" at bounding box center [379, 252] width 146 height 9
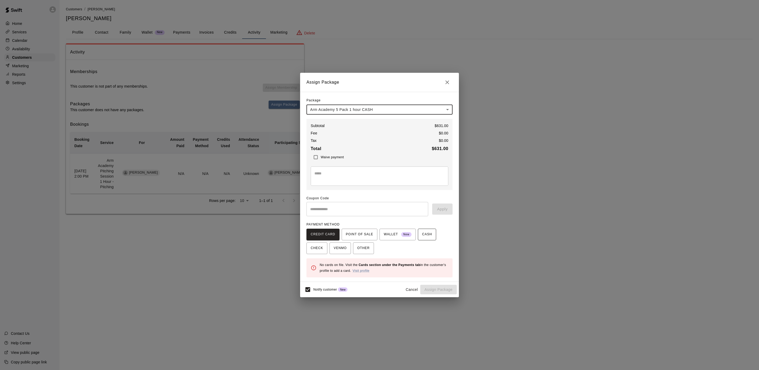
click at [420, 229] on button "CASH" at bounding box center [427, 235] width 18 height 12
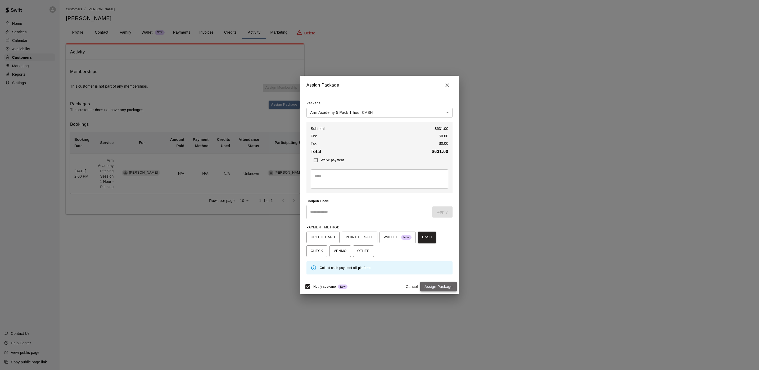
click at [436, 284] on button "Assign Package" at bounding box center [438, 287] width 37 height 10
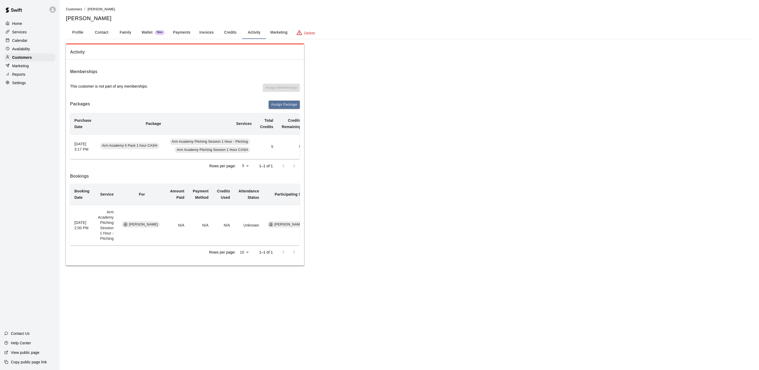
click at [34, 44] on div "Calendar" at bounding box center [29, 41] width 51 height 8
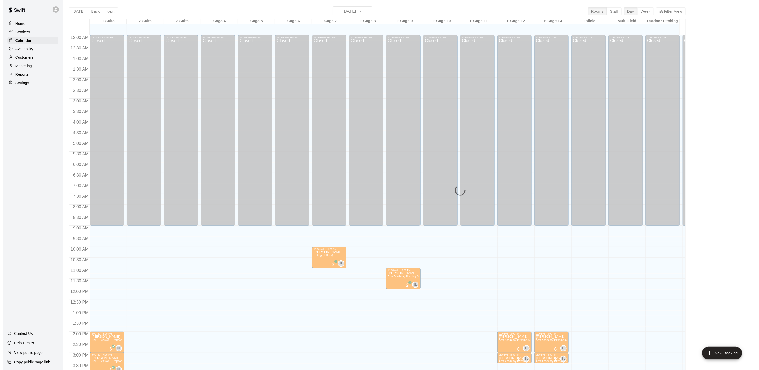
scroll to position [152, 0]
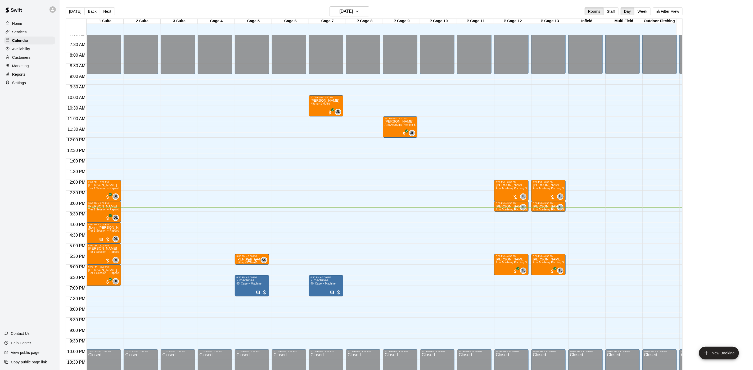
click at [37, 60] on div "Customers" at bounding box center [29, 57] width 51 height 8
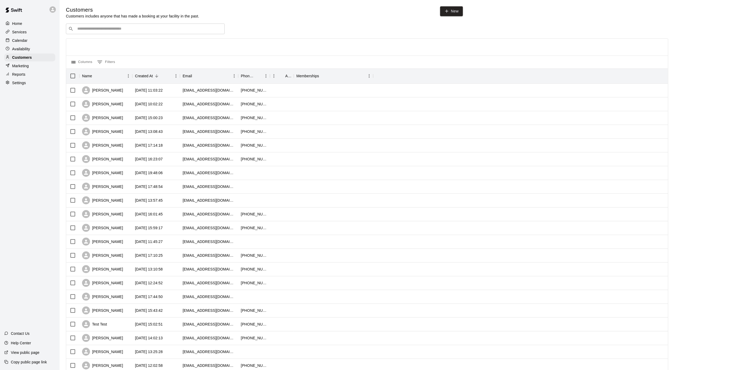
click at [92, 31] on input "Search customers by name or email" at bounding box center [149, 28] width 147 height 5
type input "*"
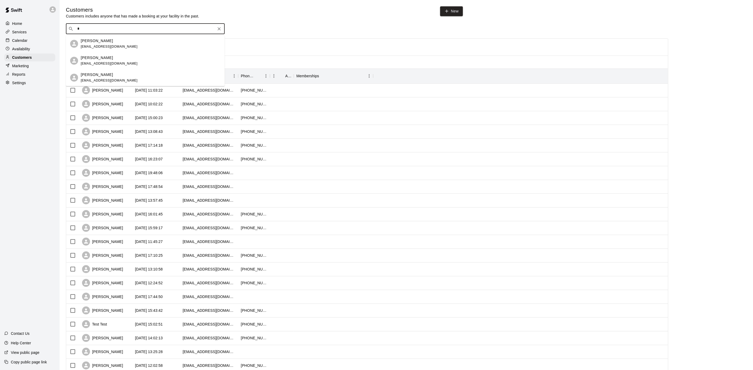
click at [123, 59] on div "[PERSON_NAME]" at bounding box center [109, 58] width 57 height 6
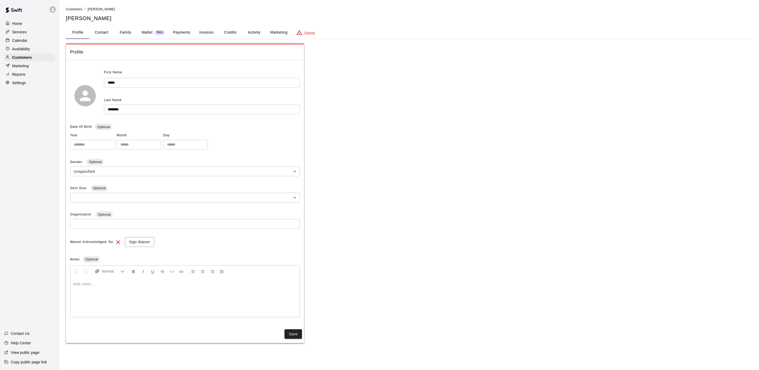
click at [250, 32] on button "Activity" at bounding box center [254, 32] width 24 height 13
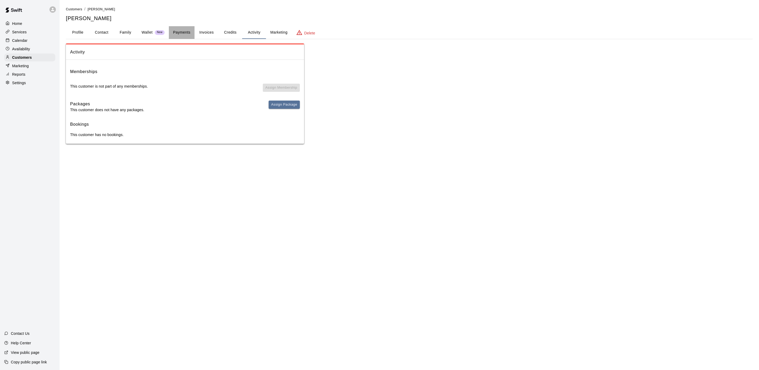
click at [180, 28] on button "Payments" at bounding box center [182, 32] width 26 height 13
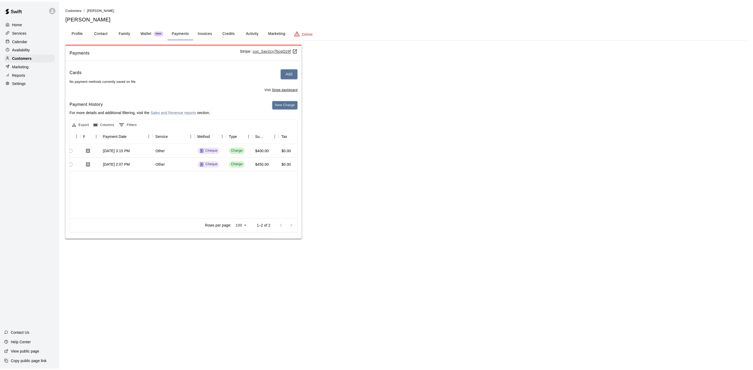
scroll to position [0, 48]
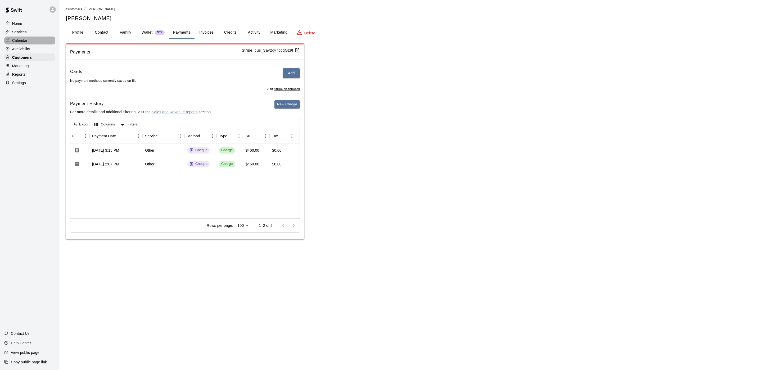
click at [23, 43] on p "Calendar" at bounding box center [19, 40] width 15 height 5
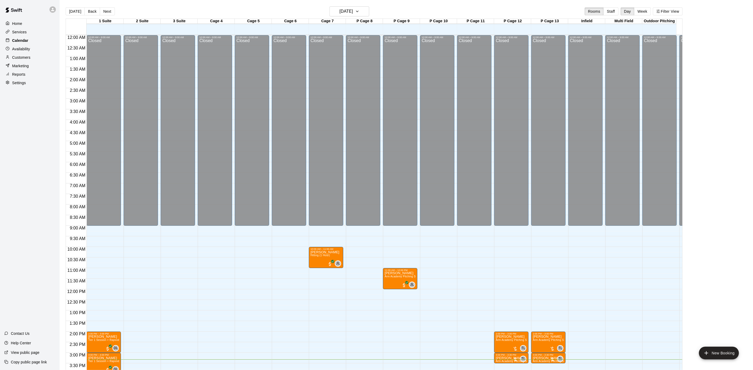
scroll to position [152, 0]
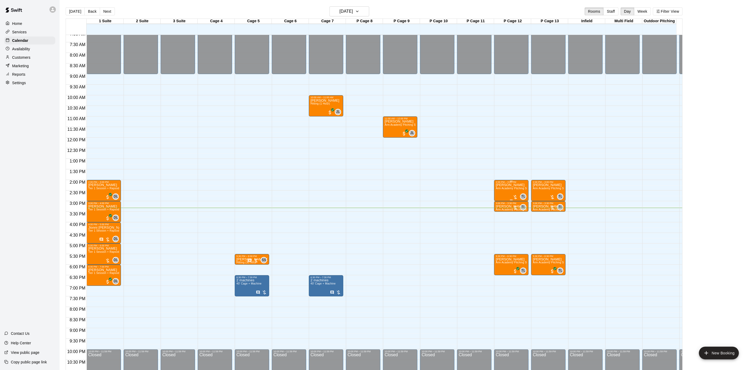
click at [508, 191] on div "[PERSON_NAME] Arm Academy Pitching Session 1 Hour - Pitching" at bounding box center [511, 368] width 31 height 370
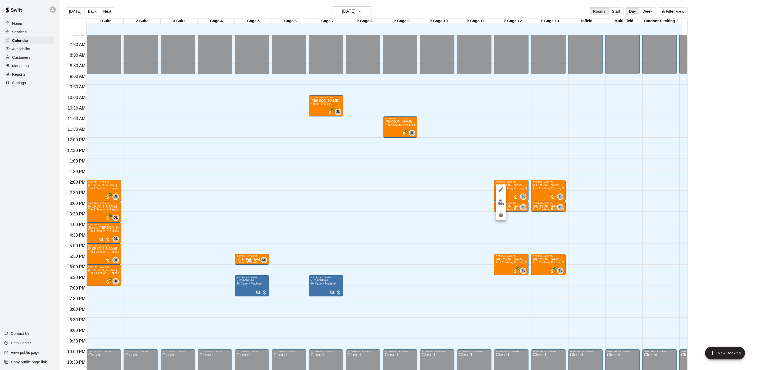
click at [502, 207] on button "edit" at bounding box center [501, 202] width 11 height 10
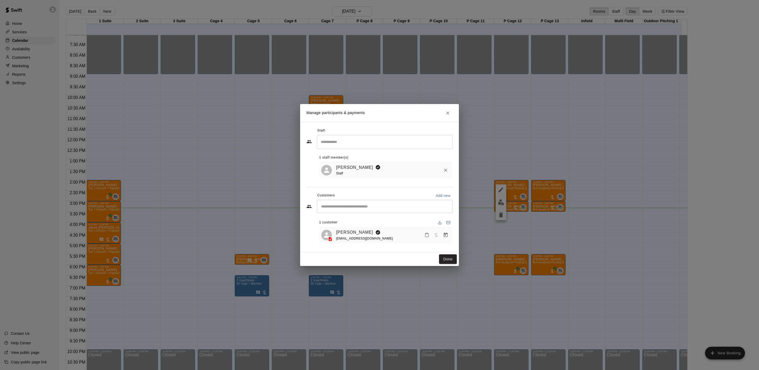
drag, startPoint x: 445, startPoint y: 233, endPoint x: 443, endPoint y: 229, distance: 3.6
click at [445, 233] on icon "Manage bookings & payment" at bounding box center [445, 234] width 5 height 5
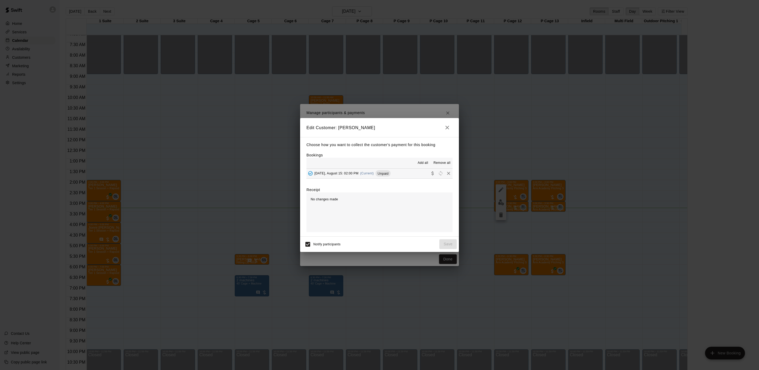
click at [360, 172] on span "(Current)" at bounding box center [367, 173] width 14 height 4
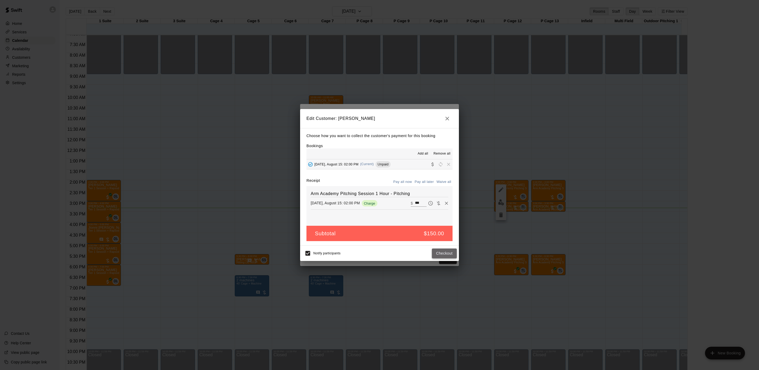
click at [441, 252] on button "Checkout" at bounding box center [444, 253] width 25 height 10
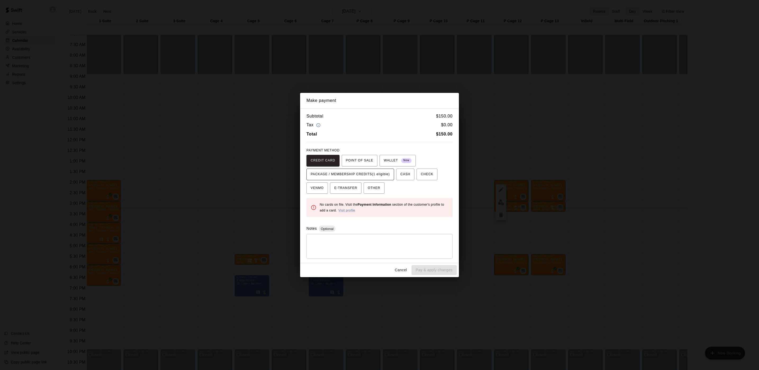
click at [357, 175] on span "PACKAGE / MEMBERSHIP CREDITS (1 eligible)" at bounding box center [350, 174] width 79 height 8
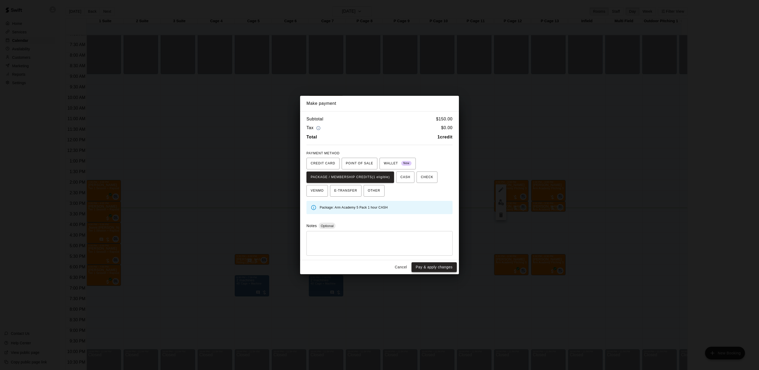
click at [433, 264] on button "Pay & apply changes" at bounding box center [433, 267] width 45 height 10
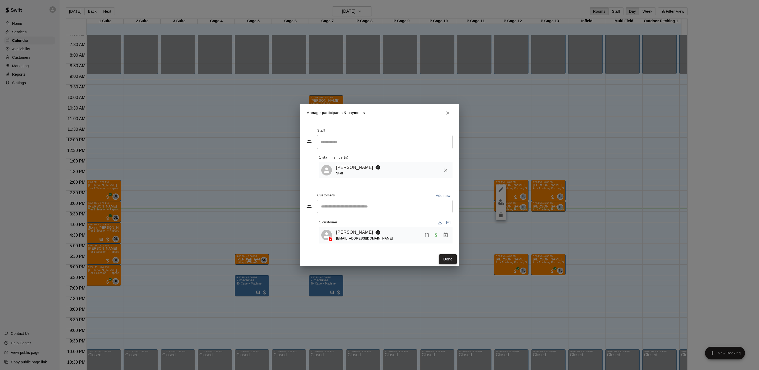
click at [449, 257] on button "Done" at bounding box center [448, 259] width 18 height 10
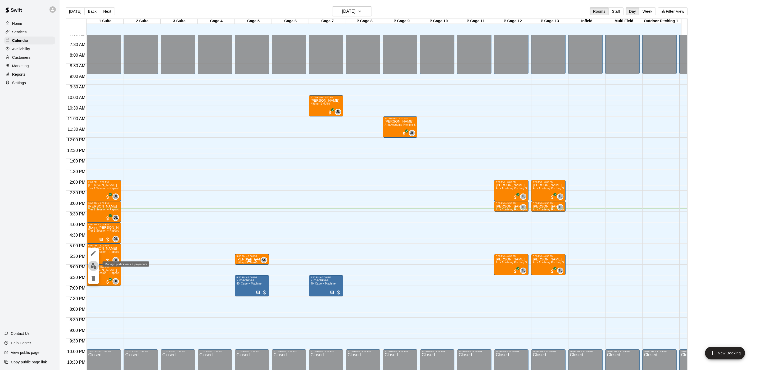
click at [91, 263] on img "edit" at bounding box center [93, 266] width 6 height 6
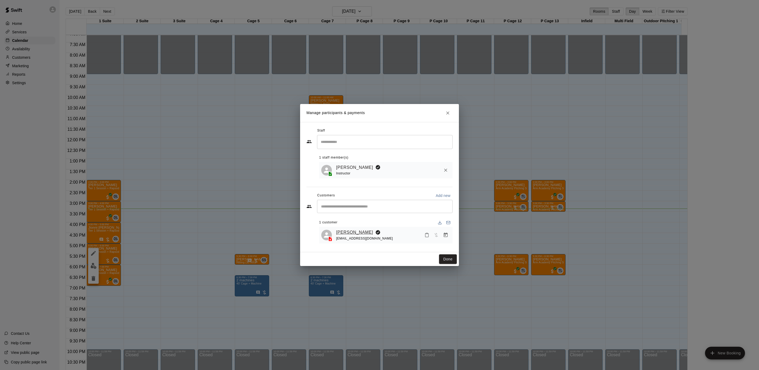
click at [354, 229] on link "[PERSON_NAME]" at bounding box center [354, 232] width 37 height 7
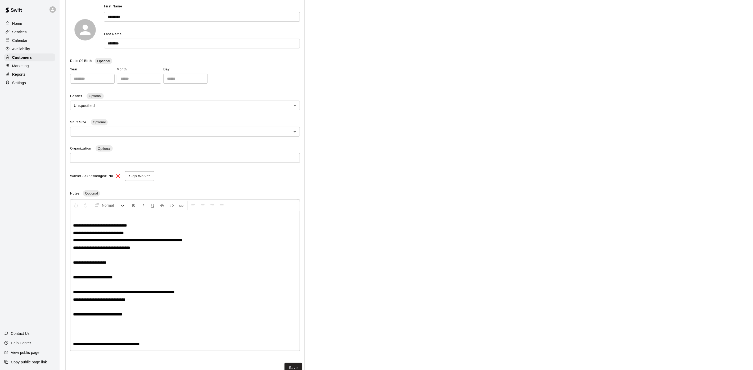
scroll to position [83, 0]
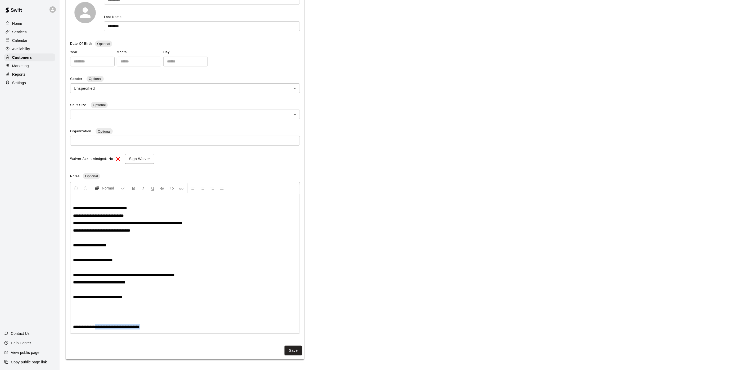
drag, startPoint x: 190, startPoint y: 328, endPoint x: 100, endPoint y: 335, distance: 90.2
click at [100, 335] on div "**********" at bounding box center [185, 160] width 238 height 358
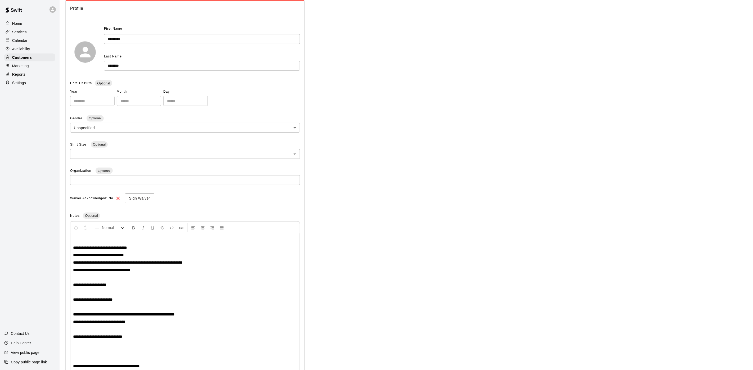
scroll to position [0, 0]
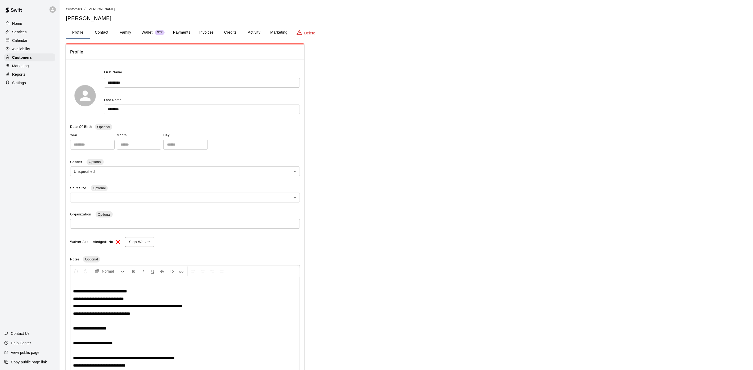
drag, startPoint x: 394, startPoint y: 271, endPoint x: 355, endPoint y: 127, distance: 148.9
click at [249, 37] on button "Activity" at bounding box center [254, 32] width 24 height 13
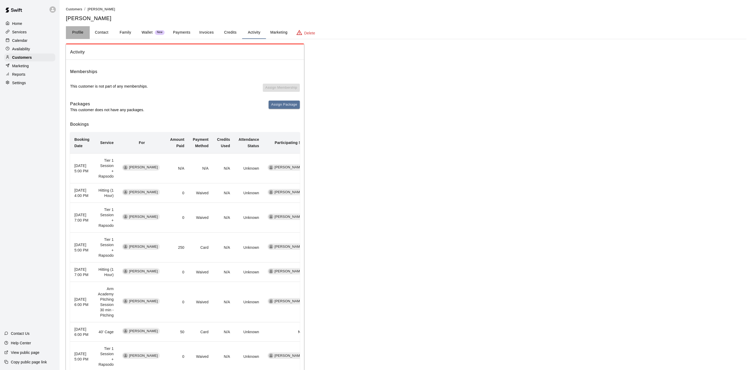
click at [75, 37] on button "Profile" at bounding box center [78, 32] width 24 height 13
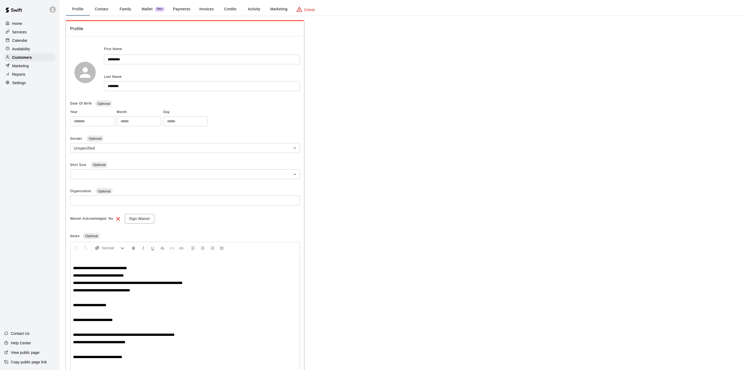
scroll to position [4, 0]
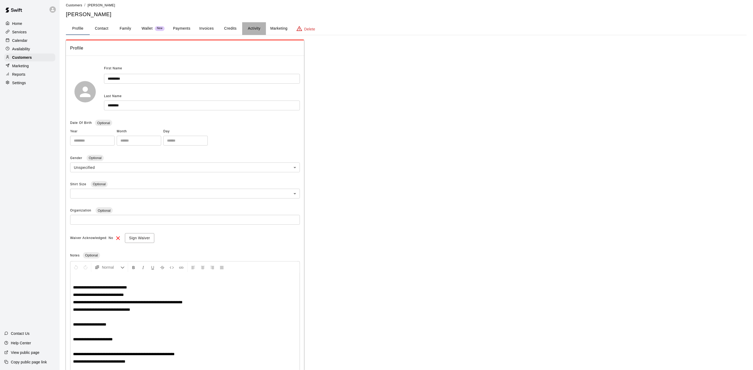
click at [253, 28] on button "Activity" at bounding box center [254, 28] width 24 height 13
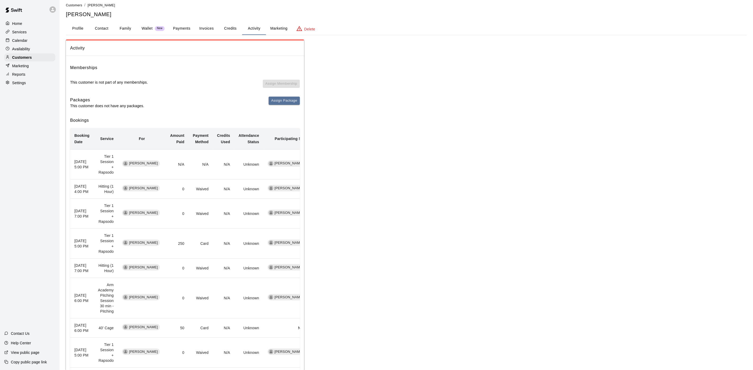
click at [22, 40] on p "Calendar" at bounding box center [19, 40] width 15 height 5
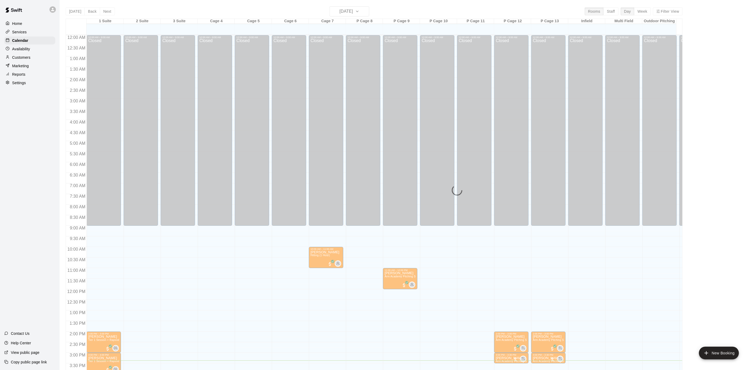
scroll to position [152, 0]
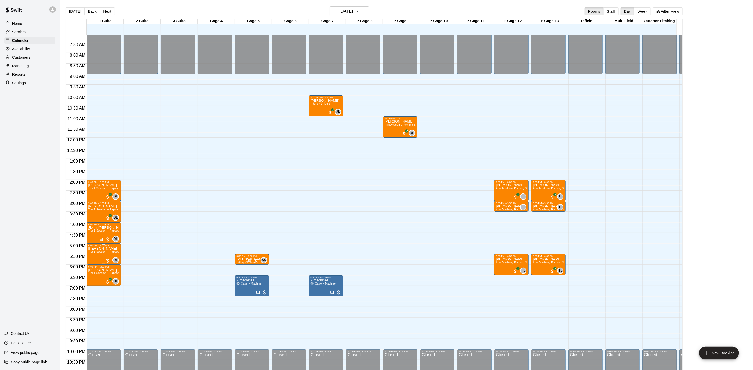
click at [103, 253] on span "Tier 1 Session + Rapsodo" at bounding box center [104, 251] width 33 height 3
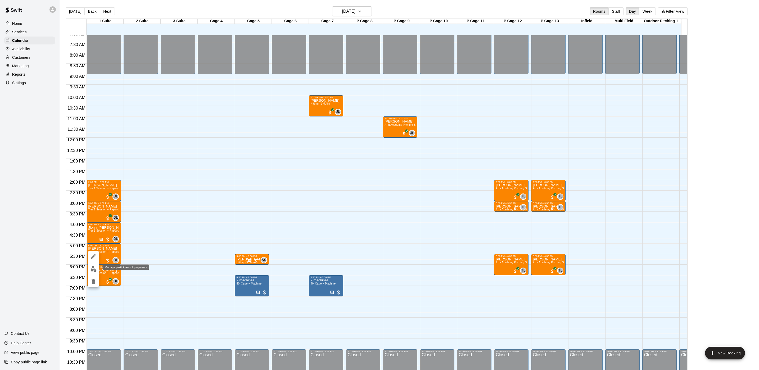
click at [95, 266] on img "edit" at bounding box center [93, 269] width 6 height 6
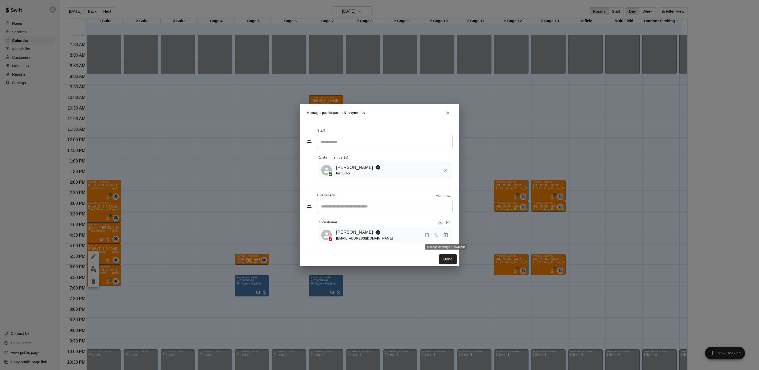
click at [442, 236] on button "Manage bookings & payment" at bounding box center [446, 235] width 10 height 10
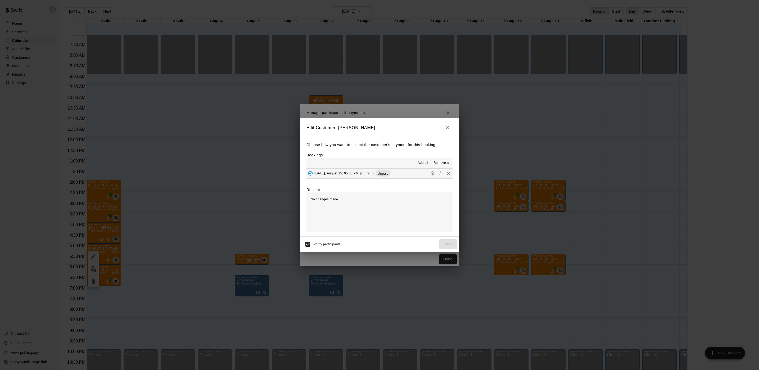
click at [370, 170] on div "[DATE], August 15: 05:00 PM (Current) Unpaid" at bounding box center [348, 173] width 84 height 8
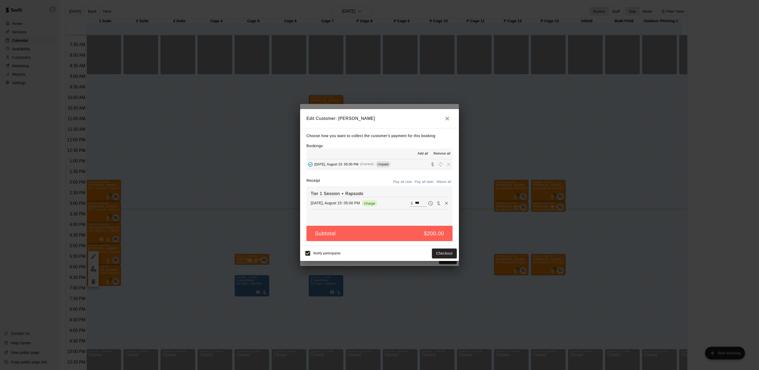
click at [436, 202] on icon "Waive payment" at bounding box center [438, 203] width 5 height 5
type input "*"
click at [446, 257] on button "Save" at bounding box center [447, 253] width 17 height 10
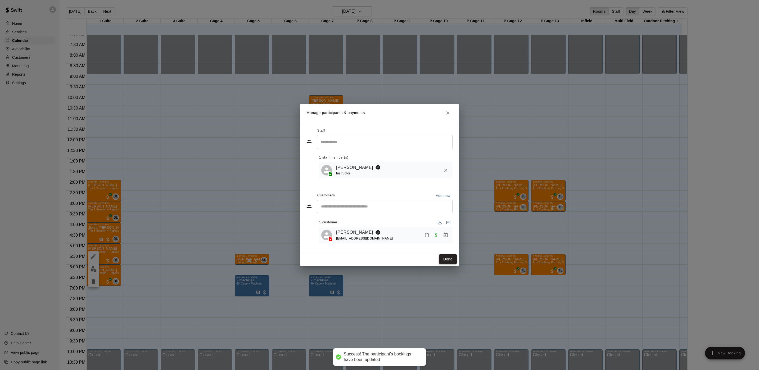
click at [449, 260] on button "Done" at bounding box center [448, 259] width 18 height 10
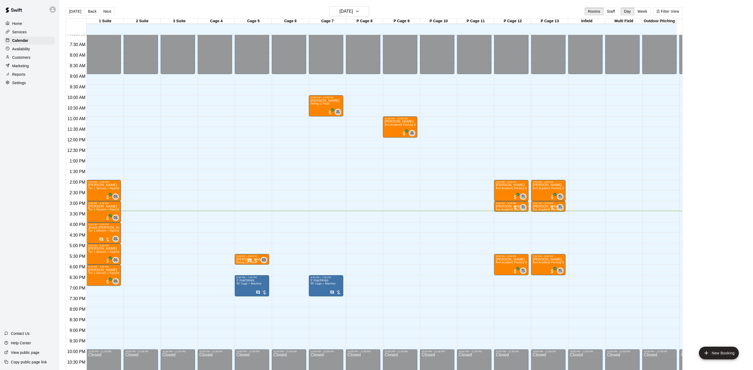
scroll to position [8, 0]
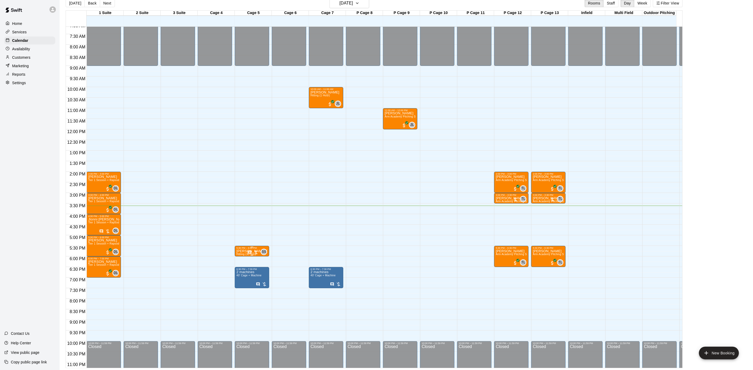
click at [237, 251] on p "[PERSON_NAME] De [PERSON_NAME]" at bounding box center [251, 251] width 31 height 0
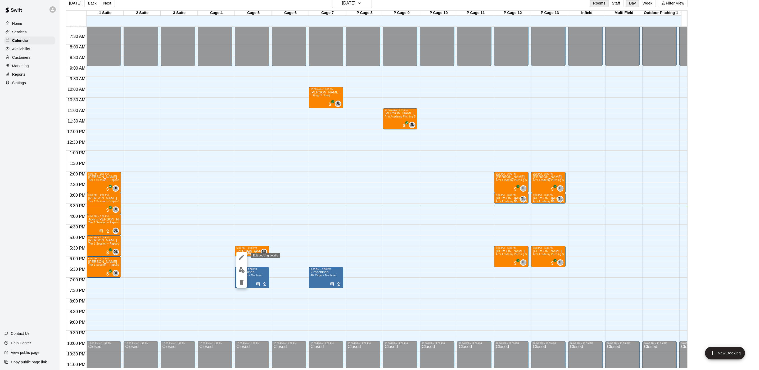
click at [239, 253] on button "edit" at bounding box center [241, 257] width 11 height 11
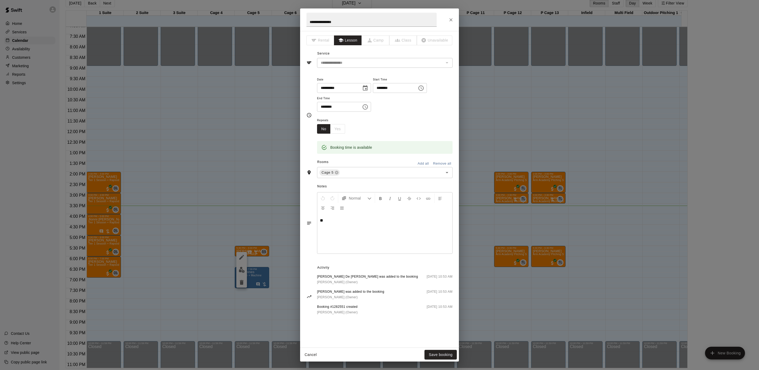
click at [262, 238] on div "**********" at bounding box center [379, 185] width 759 height 370
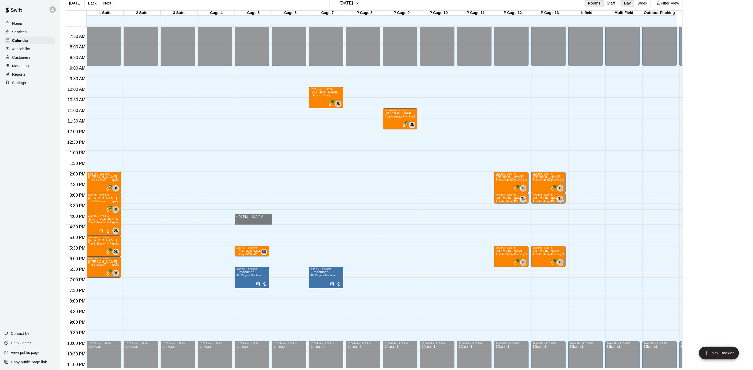
drag, startPoint x: 243, startPoint y: 215, endPoint x: 244, endPoint y: 224, distance: 8.7
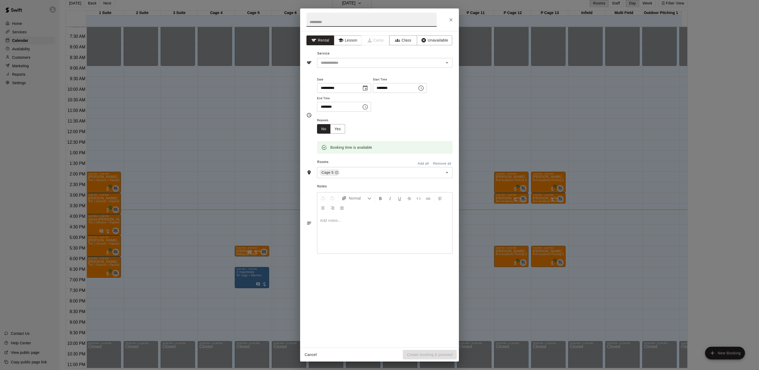
drag, startPoint x: 331, startPoint y: 57, endPoint x: 328, endPoint y: 60, distance: 4.5
click at [331, 57] on div "Service ​" at bounding box center [379, 58] width 146 height 18
click at [328, 60] on input "text" at bounding box center [377, 63] width 117 height 7
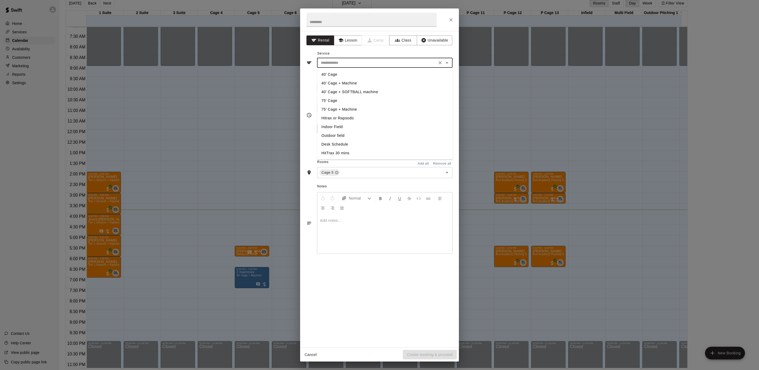
click at [330, 84] on li "40’ Cage + Machine" at bounding box center [384, 83] width 135 height 9
type input "**********"
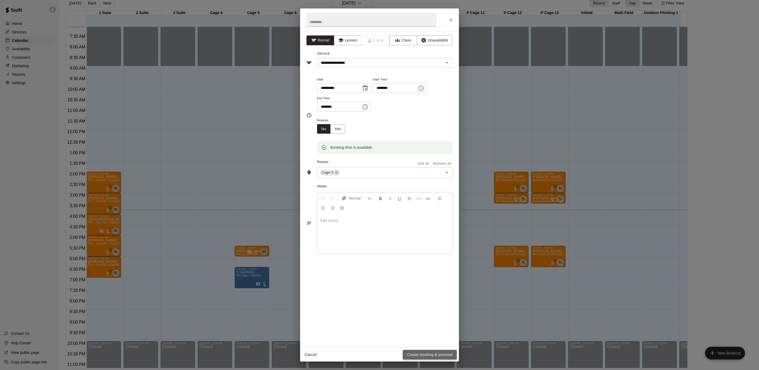
click at [424, 350] on button "Create booking & proceed" at bounding box center [430, 355] width 54 height 10
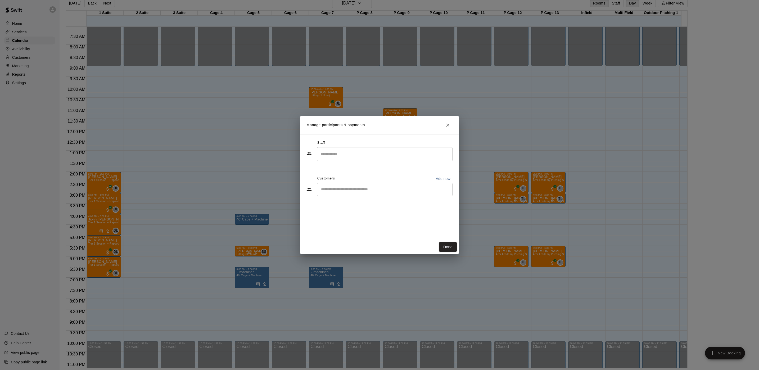
drag, startPoint x: 328, startPoint y: 192, endPoint x: 333, endPoint y: 202, distance: 10.4
click at [328, 193] on div "​" at bounding box center [384, 189] width 135 height 13
type input "********"
click at [345, 206] on span "[EMAIL_ADDRESS][DOMAIN_NAME]" at bounding box center [360, 208] width 57 height 4
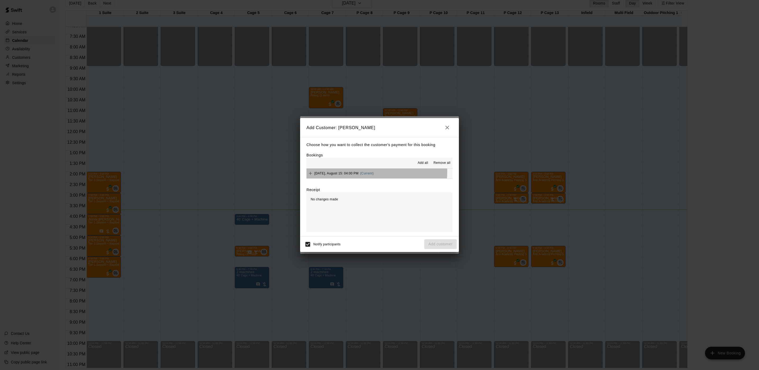
click at [356, 172] on span "[DATE], August 15: 04:00 PM" at bounding box center [336, 173] width 44 height 4
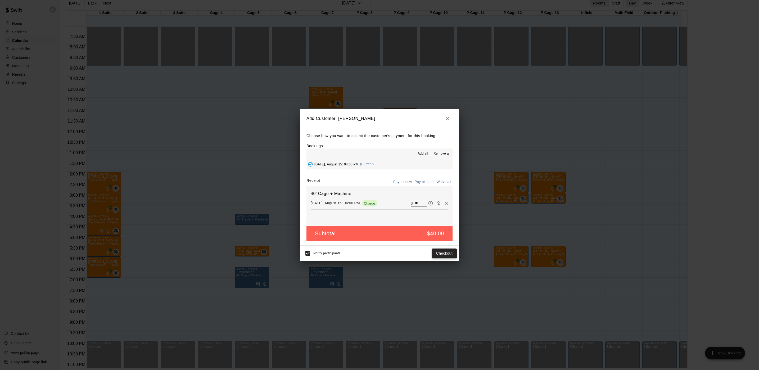
click at [433, 256] on button "Checkout" at bounding box center [444, 253] width 25 height 10
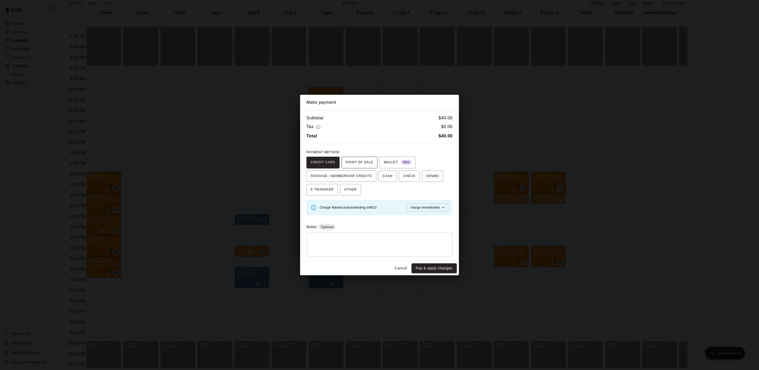
click at [346, 158] on span "POINT OF SALE" at bounding box center [359, 162] width 27 height 8
click at [400, 210] on button "Send to POS" at bounding box center [413, 207] width 26 height 8
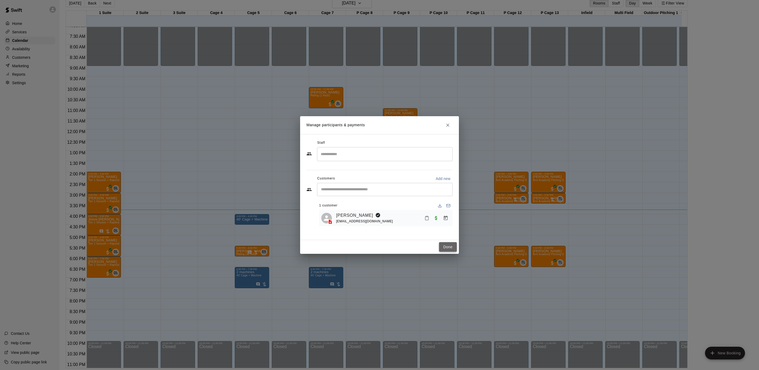
click at [442, 248] on button "Done" at bounding box center [448, 247] width 18 height 10
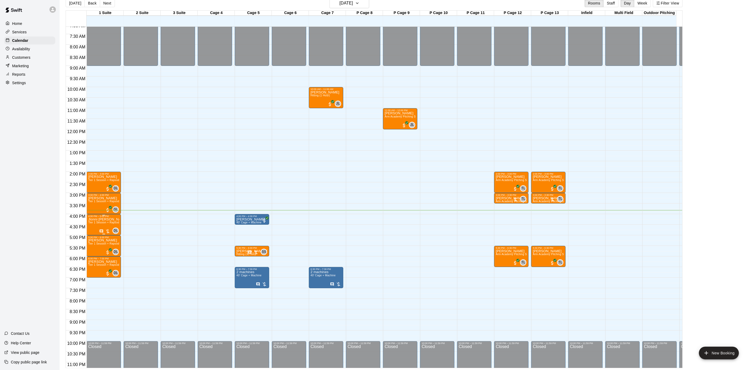
click at [98, 219] on p "Jionni [PERSON_NAME]" at bounding box center [103, 219] width 31 height 0
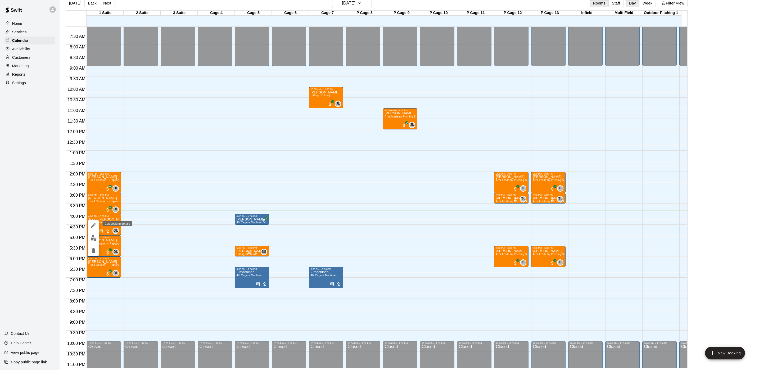
click at [96, 223] on icon "edit" at bounding box center [93, 225] width 6 height 6
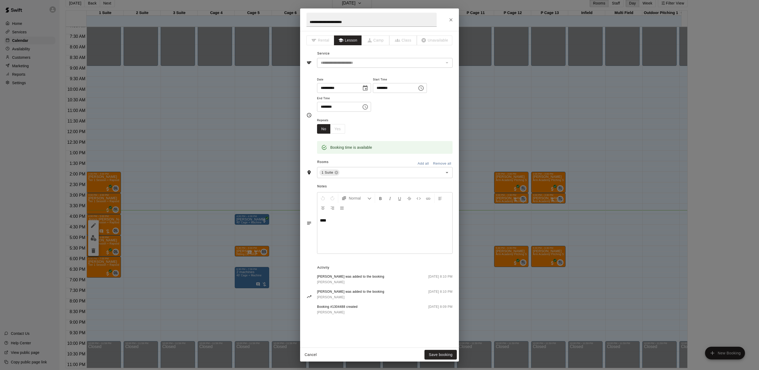
click at [196, 201] on div "**********" at bounding box center [379, 185] width 759 height 370
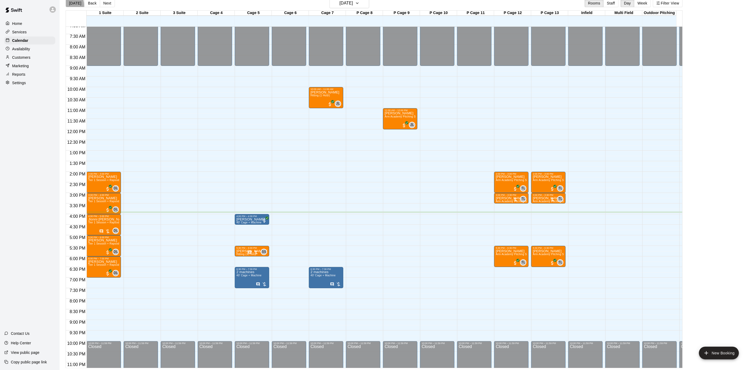
click at [68, 5] on button "[DATE]" at bounding box center [75, 3] width 19 height 8
click at [515, 201] on div at bounding box center [515, 199] width 5 height 5
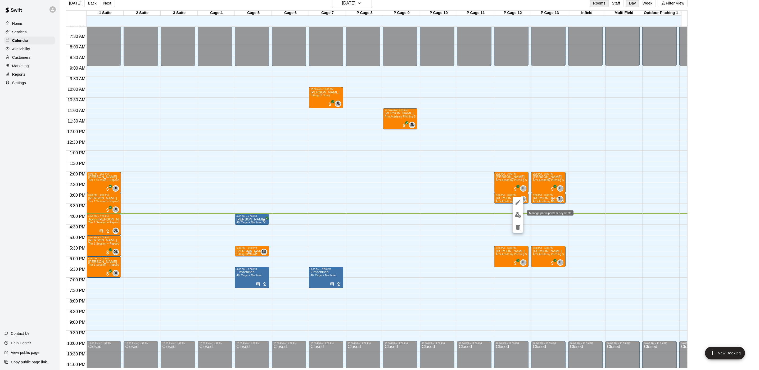
click at [517, 212] on img "edit" at bounding box center [518, 215] width 6 height 6
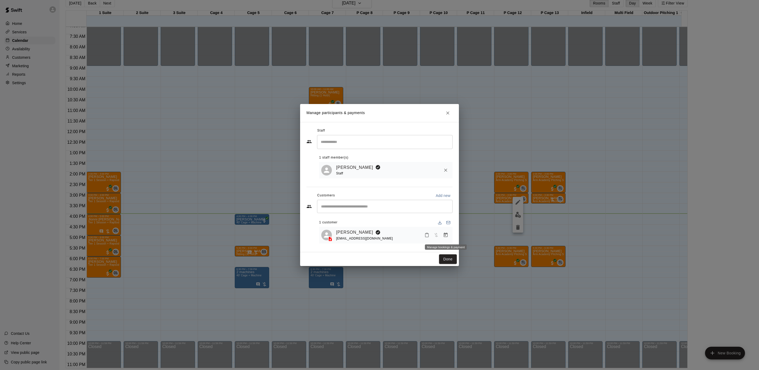
click at [448, 237] on icon "Manage bookings & payment" at bounding box center [445, 234] width 5 height 5
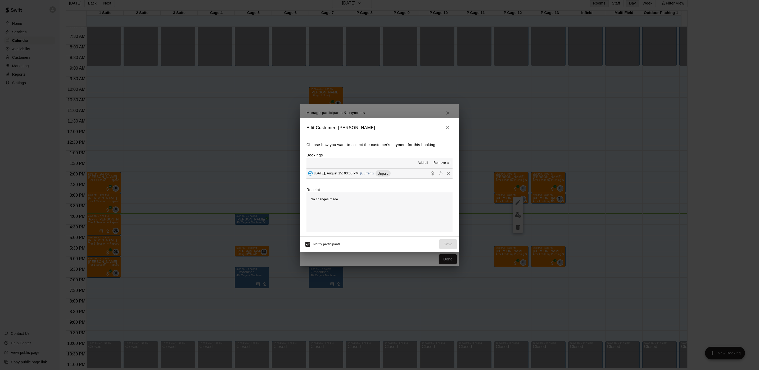
click at [360, 175] on span "(Current)" at bounding box center [367, 173] width 14 height 4
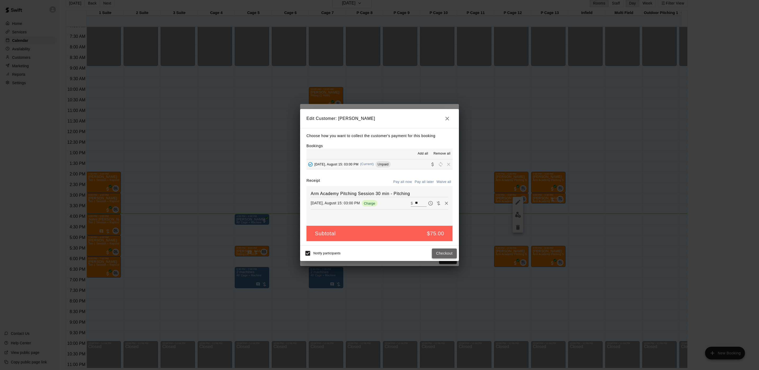
click at [447, 254] on button "Checkout" at bounding box center [444, 253] width 25 height 10
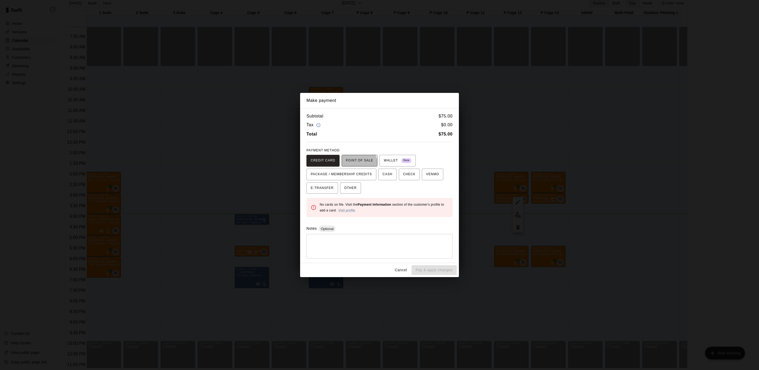
click at [356, 163] on span "POINT OF SALE" at bounding box center [359, 160] width 27 height 8
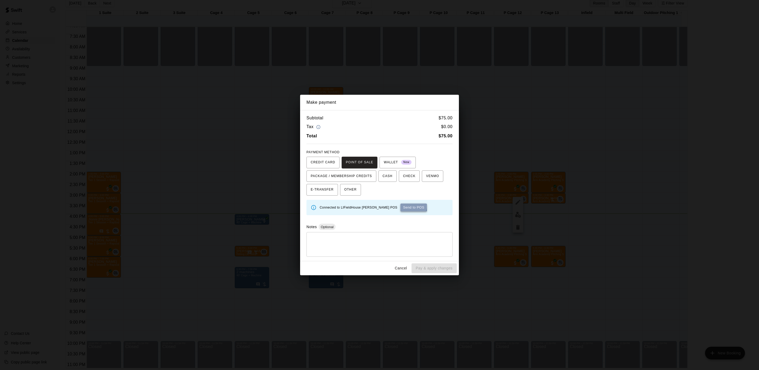
click at [400, 207] on button "Send to POS" at bounding box center [413, 207] width 26 height 8
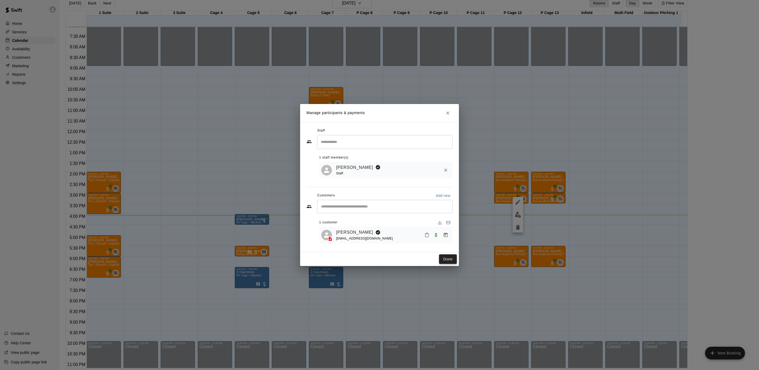
drag, startPoint x: 452, startPoint y: 262, endPoint x: 453, endPoint y: 258, distance: 4.2
click at [452, 262] on button "Done" at bounding box center [448, 259] width 18 height 10
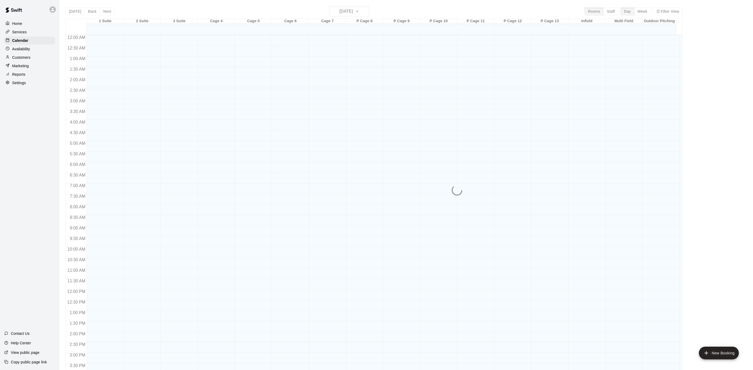
scroll to position [152, 0]
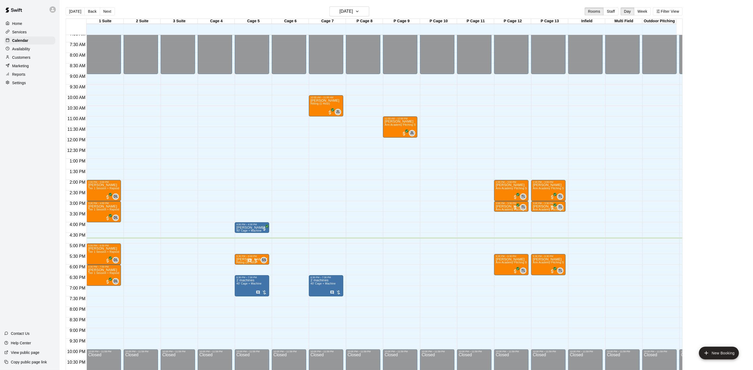
click at [245, 244] on div "12:00 AM – 9:00 AM Closed 4:00 PM – 4:30 PM Telly Montalvo 40’ Cage + Machine 5…" at bounding box center [252, 138] width 34 height 508
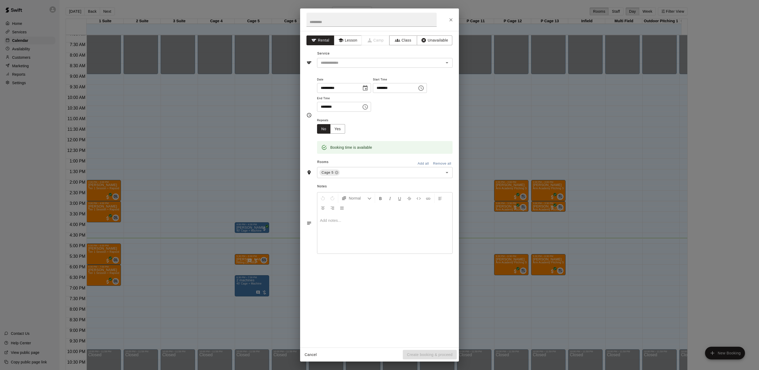
click at [245, 244] on div "**********" at bounding box center [379, 185] width 759 height 370
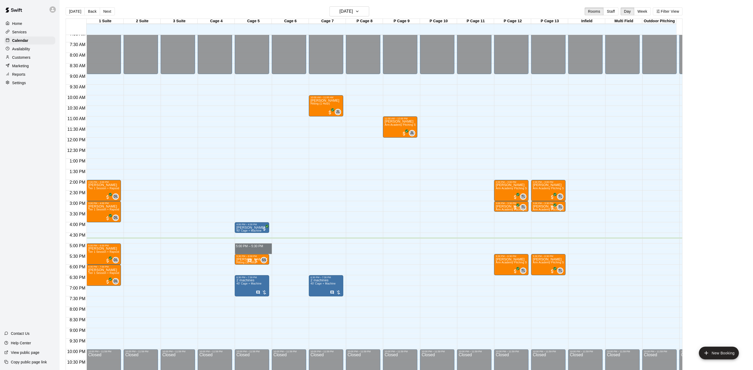
drag, startPoint x: 245, startPoint y: 244, endPoint x: 246, endPoint y: 251, distance: 6.4
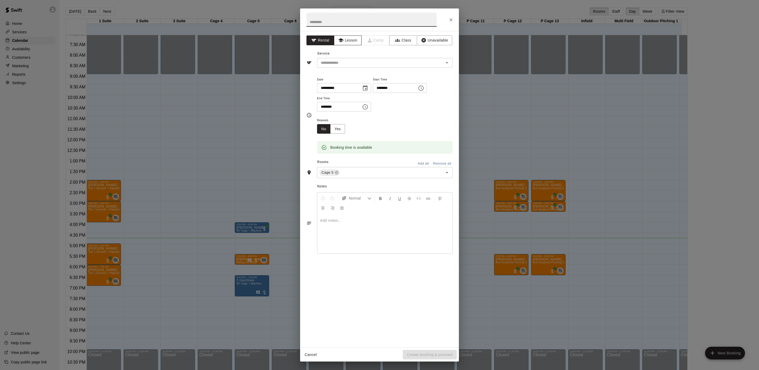
click at [350, 40] on button "Lesson" at bounding box center [348, 40] width 28 height 10
click at [345, 66] on input "text" at bounding box center [377, 63] width 117 height 7
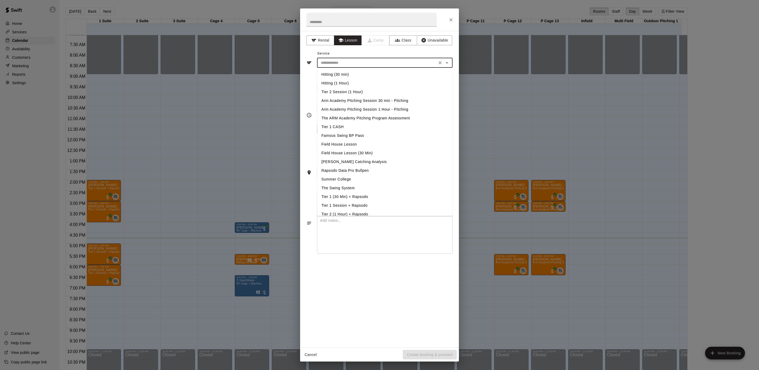
click at [342, 73] on li "Hitting (30 min)" at bounding box center [384, 74] width 135 height 9
type input "**********"
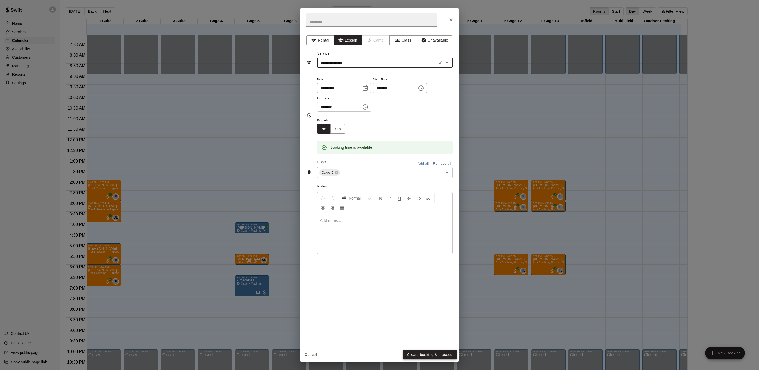
click at [432, 351] on button "Create booking & proceed" at bounding box center [430, 355] width 54 height 10
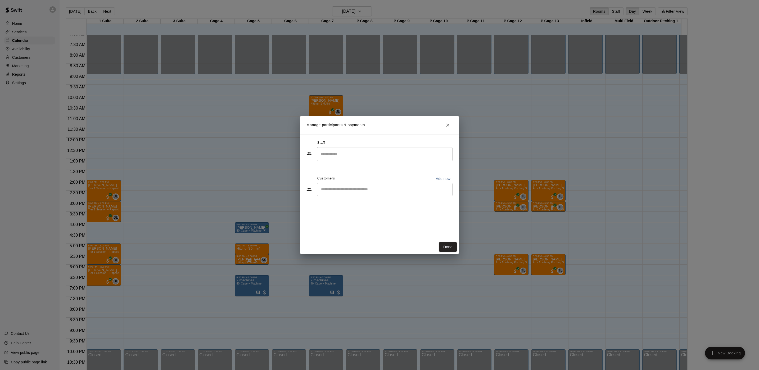
click at [376, 194] on div "​" at bounding box center [384, 189] width 135 height 13
type input "******"
click at [349, 203] on p "tia depalo" at bounding box center [348, 202] width 32 height 6
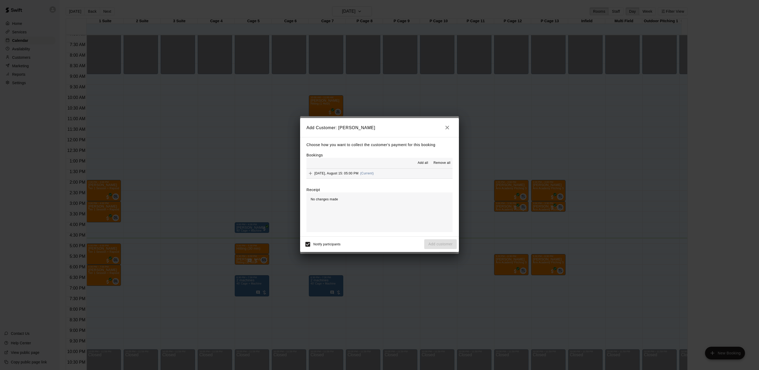
click at [361, 179] on div "Choose how you want to collect the customer's payment for this booking Bookings…" at bounding box center [379, 186] width 159 height 99
click at [400, 175] on button "Friday, August 15: 05:00 PM (Current)" at bounding box center [379, 174] width 146 height 10
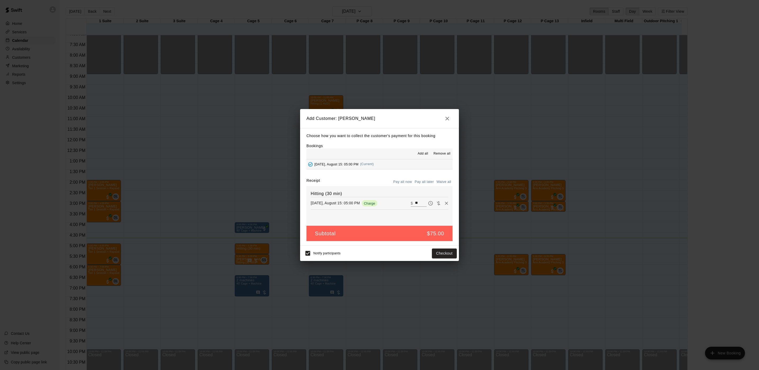
click at [419, 182] on button "Pay all later" at bounding box center [424, 182] width 22 height 8
click at [443, 257] on button "Add customer" at bounding box center [440, 253] width 33 height 10
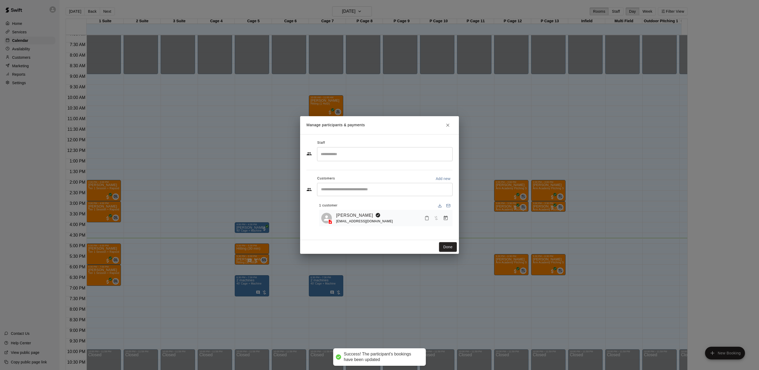
click at [326, 160] on div "​" at bounding box center [384, 154] width 135 height 14
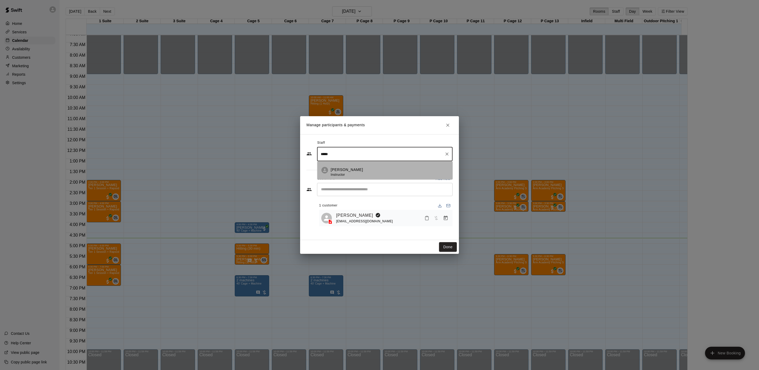
click at [347, 170] on p "[PERSON_NAME]" at bounding box center [347, 170] width 32 height 6
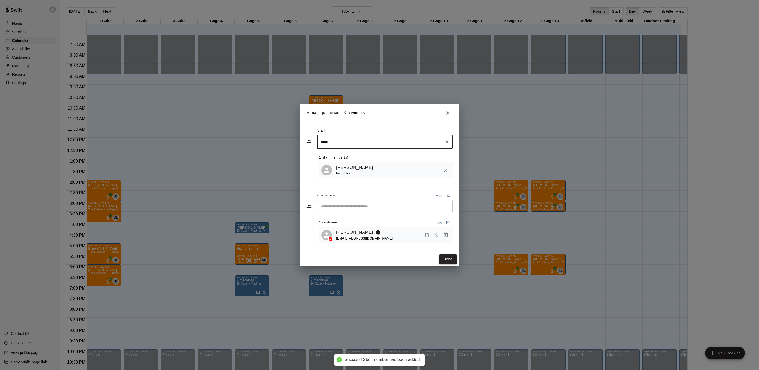
type input "*****"
click at [446, 260] on button "Done" at bounding box center [448, 259] width 18 height 10
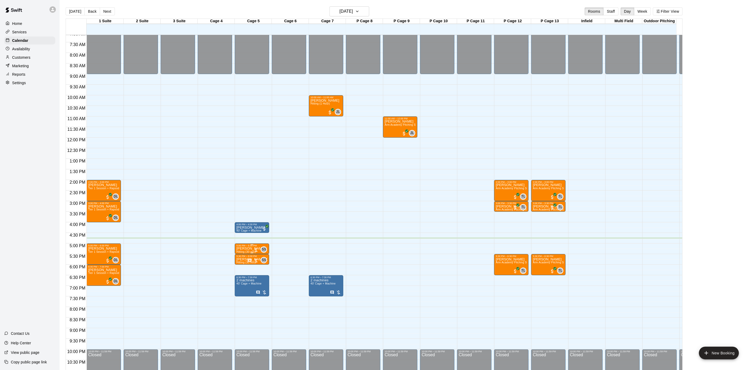
click at [244, 248] on p "tia depalo" at bounding box center [250, 248] width 29 height 0
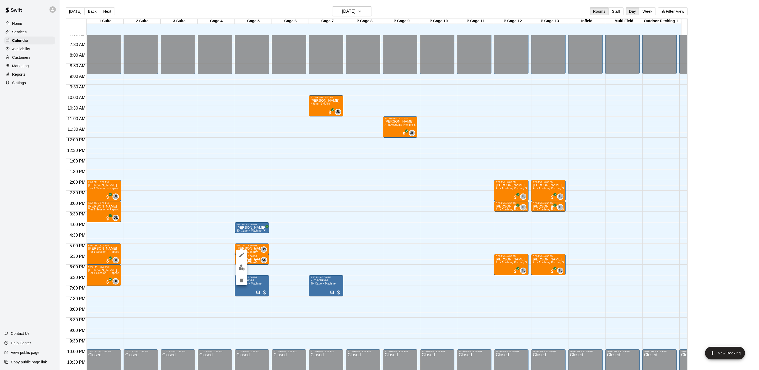
click at [117, 257] on div at bounding box center [379, 185] width 759 height 370
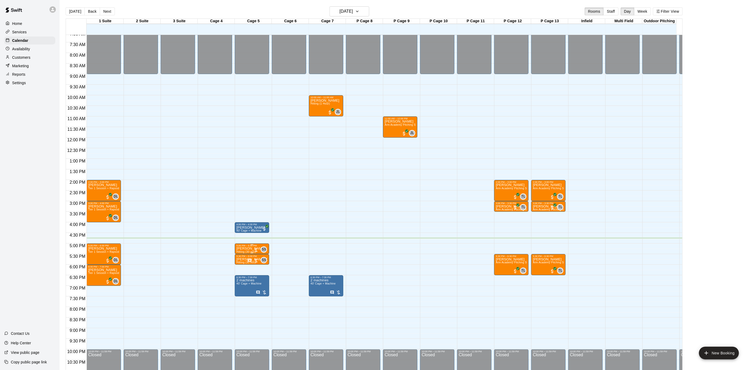
click at [248, 248] on p "tia depalo" at bounding box center [250, 248] width 29 height 0
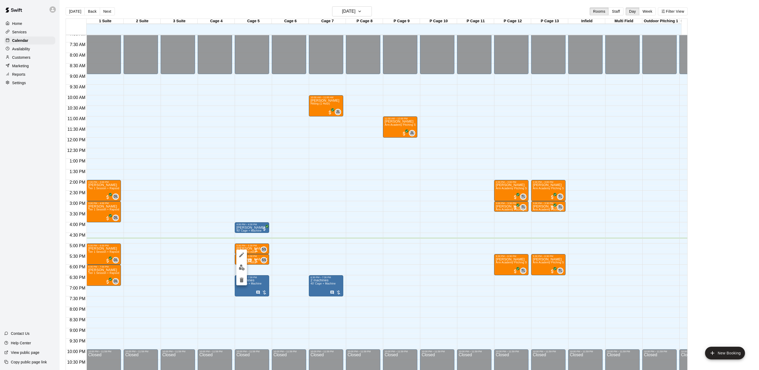
click at [242, 261] on div at bounding box center [241, 268] width 11 height 36
click at [241, 264] on button "edit" at bounding box center [241, 267] width 11 height 10
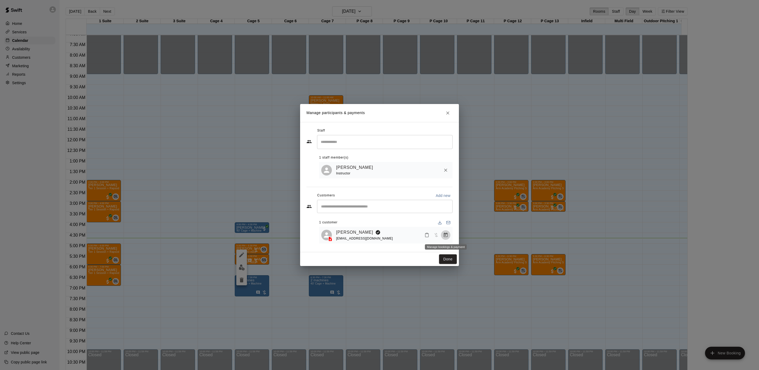
click at [444, 238] on icon "Manage bookings & payment" at bounding box center [445, 234] width 5 height 5
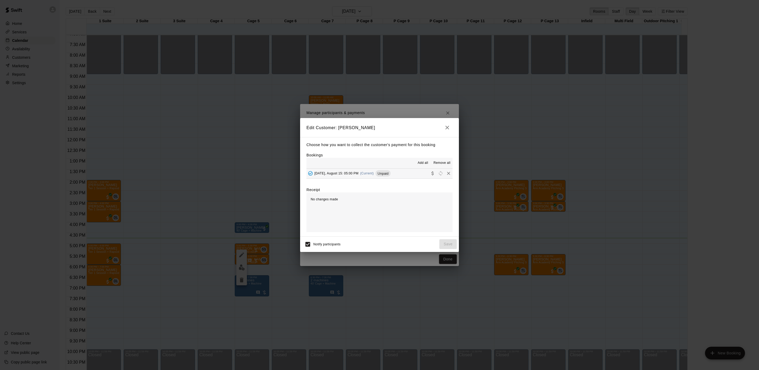
click at [368, 179] on hr at bounding box center [379, 178] width 146 height 0
click at [368, 176] on div "[DATE], August 15: 05:00 PM (Current) Unpaid" at bounding box center [348, 173] width 84 height 8
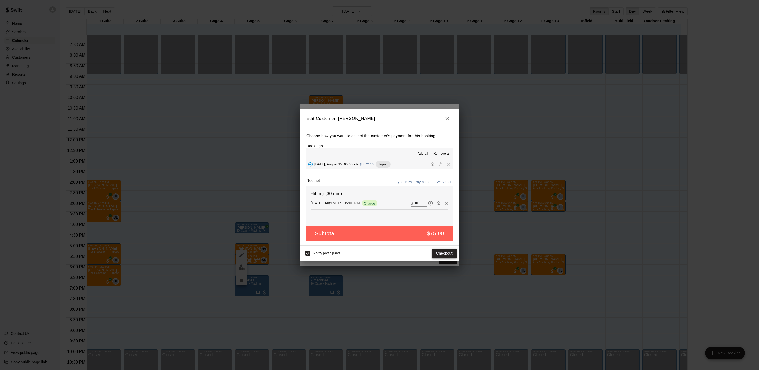
click at [438, 251] on button "Checkout" at bounding box center [444, 253] width 25 height 10
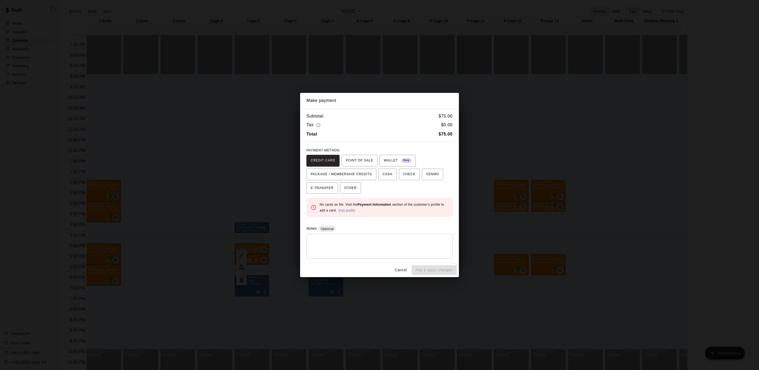
click at [595, 197] on div "Make payment Subtotal $ 75.00 Tax $ 0.00 Total $ 75.00 PAYMENT METHOD CREDIT CA…" at bounding box center [379, 185] width 759 height 370
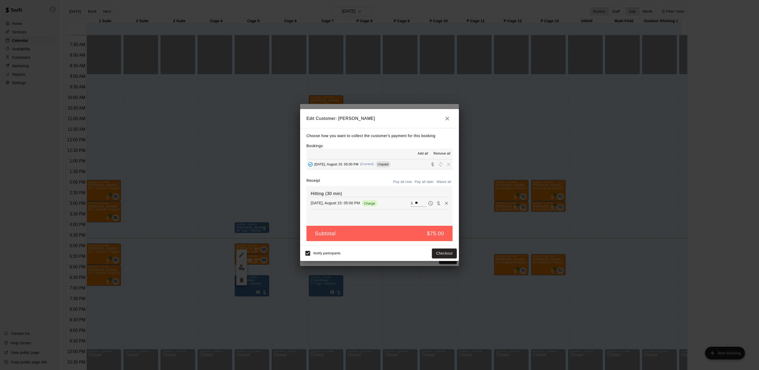
click at [564, 204] on div "Edit Customer: tia depalo Choose how you want to collect the customer's payment…" at bounding box center [379, 185] width 759 height 370
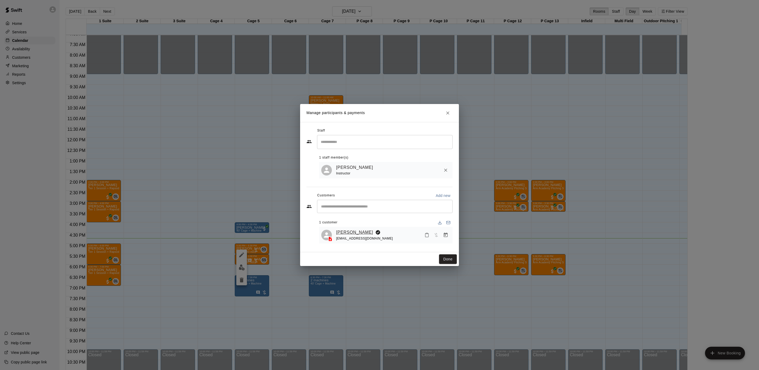
click at [350, 233] on link "tia depalo" at bounding box center [354, 232] width 37 height 7
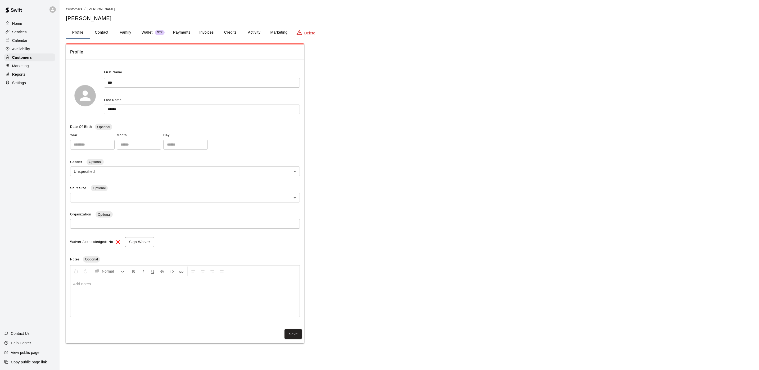
click at [249, 30] on button "Activity" at bounding box center [254, 32] width 24 height 13
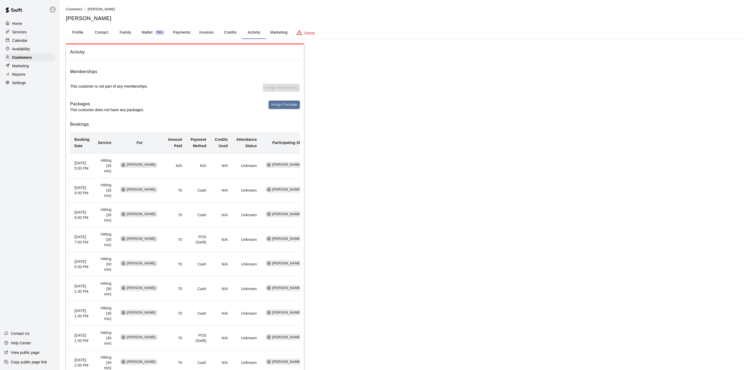
click at [21, 44] on div "Calendar" at bounding box center [29, 41] width 51 height 8
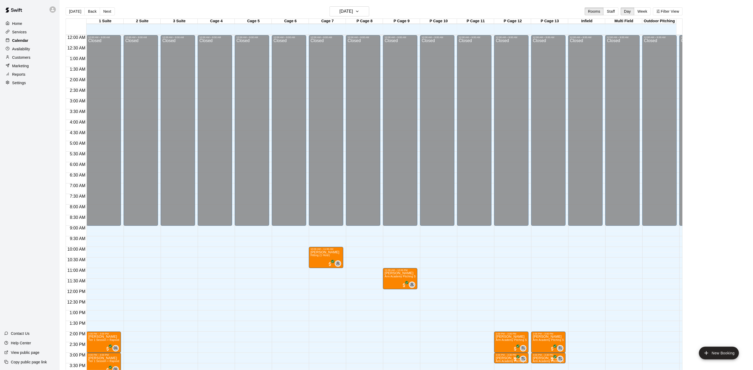
scroll to position [152, 0]
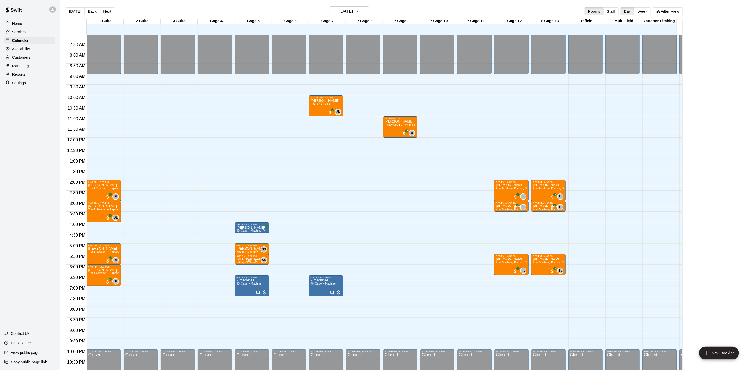
drag, startPoint x: 16, startPoint y: 48, endPoint x: 0, endPoint y: 30, distance: 23.8
click at [17, 48] on div "Availability" at bounding box center [29, 49] width 51 height 8
click at [0, 32] on html "Home Services Calendar Availability Customers Marketing Reports Settings Contac…" at bounding box center [376, 189] width 753 height 378
click at [0, 30] on html "Home Services Calendar Availability Customers Marketing Reports Settings Contac…" at bounding box center [376, 189] width 753 height 378
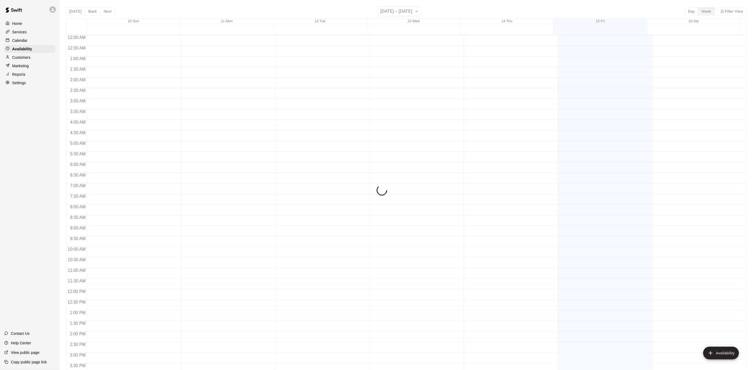
scroll to position [167, 0]
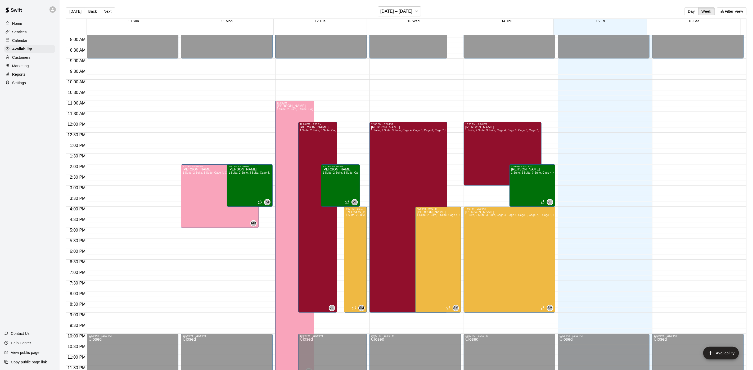
click at [15, 43] on p "Calendar" at bounding box center [19, 40] width 15 height 5
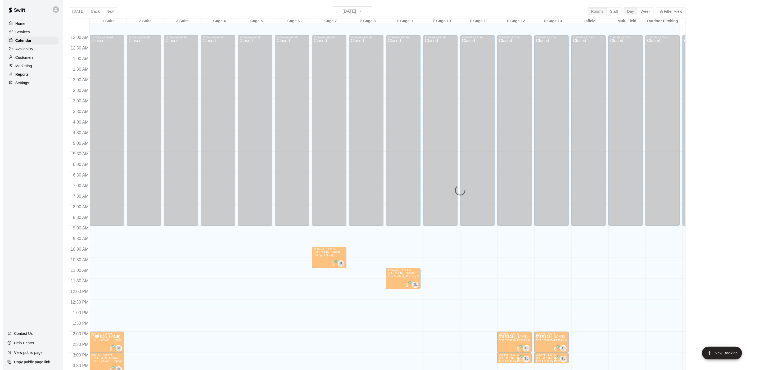
scroll to position [152, 0]
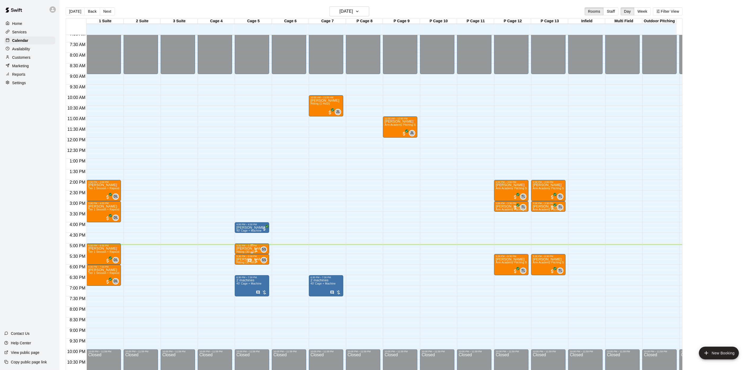
click at [247, 246] on div "5:00 PM – 5:30 PM" at bounding box center [251, 245] width 31 height 3
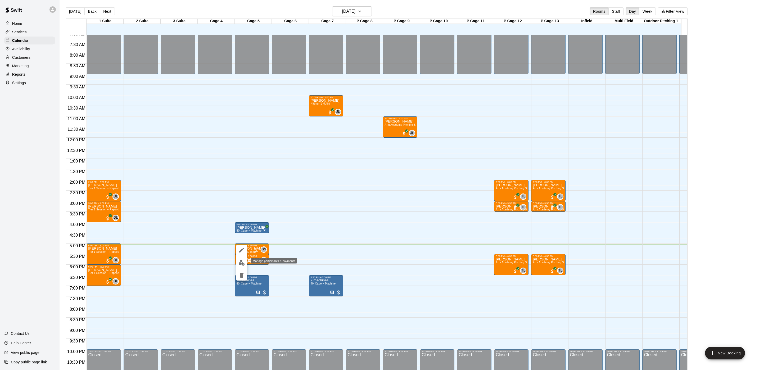
click at [242, 258] on button "edit" at bounding box center [241, 262] width 11 height 10
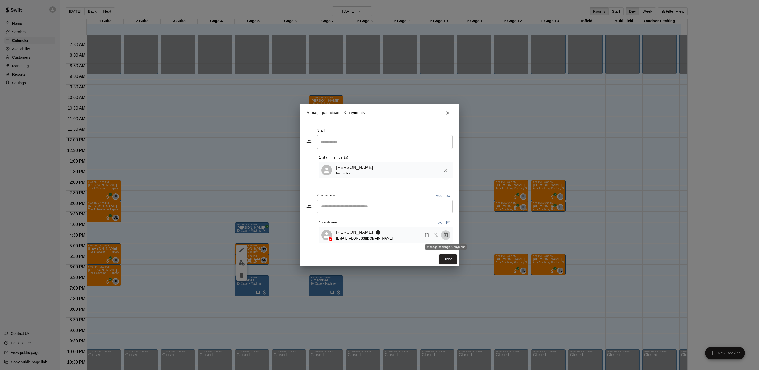
click at [447, 237] on icon "Manage bookings & payment" at bounding box center [446, 235] width 4 height 4
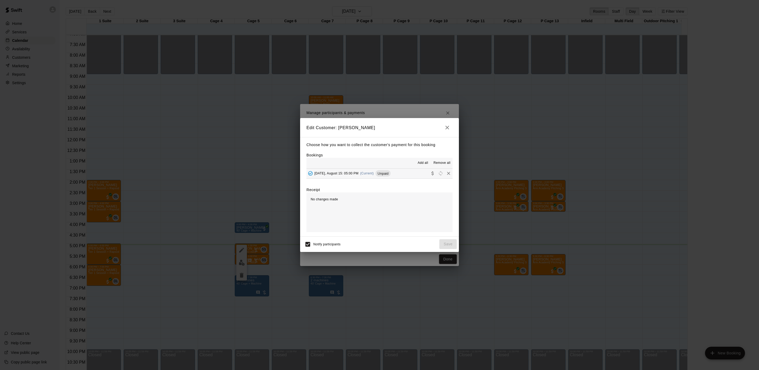
click at [371, 179] on div "Choose how you want to collect the customer's payment for this booking Bookings…" at bounding box center [379, 186] width 159 height 99
click at [372, 175] on div "[DATE], August 15: 05:00 PM (Current) Unpaid" at bounding box center [348, 173] width 84 height 8
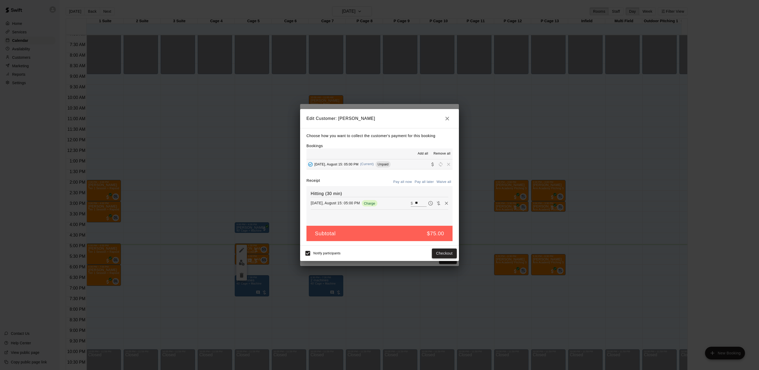
click at [443, 254] on button "Checkout" at bounding box center [444, 253] width 25 height 10
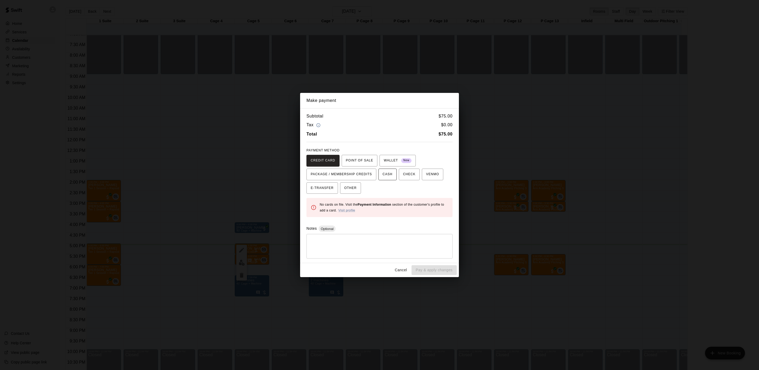
click at [386, 175] on span "CASH" at bounding box center [388, 174] width 10 height 8
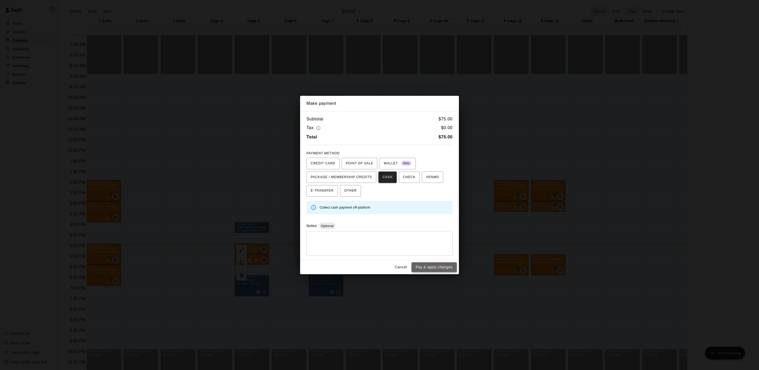
click at [427, 263] on button "Pay & apply changes" at bounding box center [433, 267] width 45 height 10
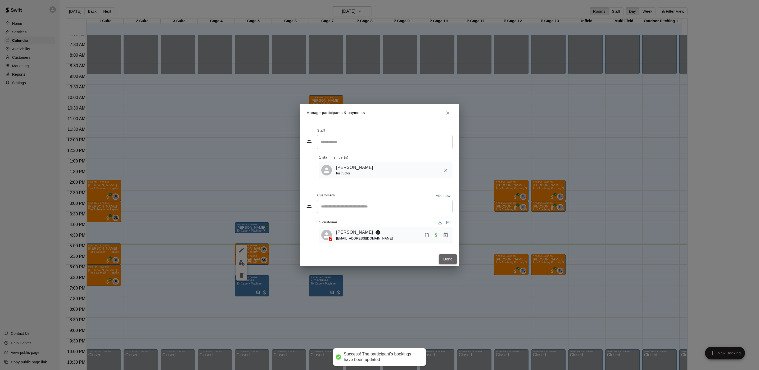
click at [446, 261] on button "Done" at bounding box center [448, 259] width 18 height 10
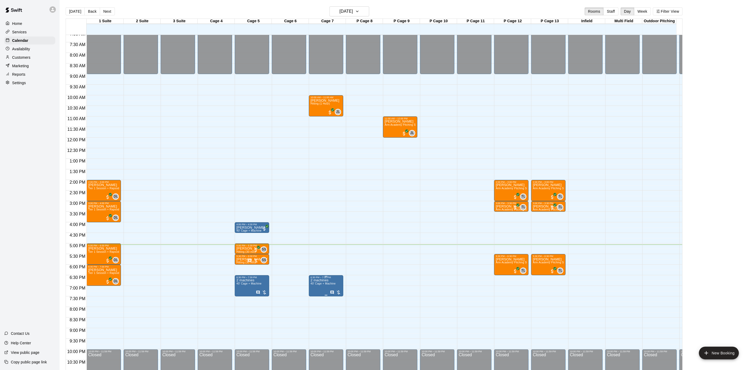
click at [323, 283] on span "40’ Cage + Machine" at bounding box center [322, 283] width 25 height 3
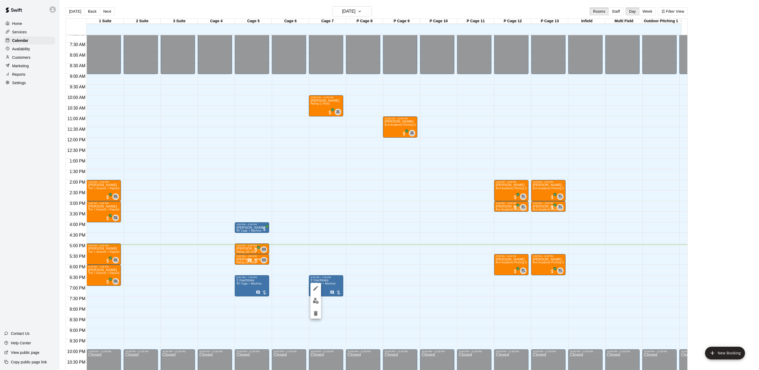
click at [320, 283] on div at bounding box center [315, 301] width 11 height 36
click at [318, 285] on icon "edit" at bounding box center [316, 288] width 6 height 6
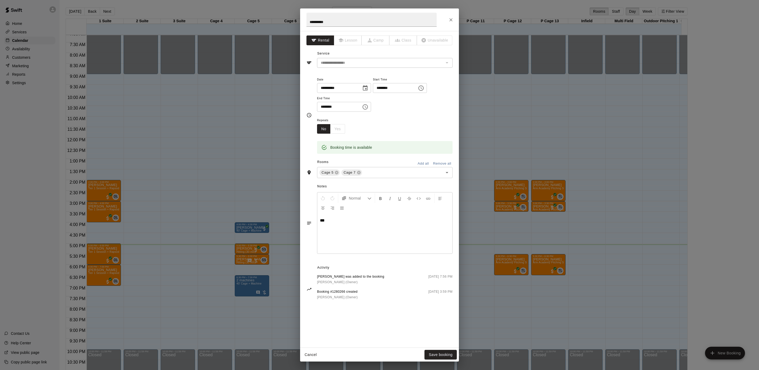
click at [553, 218] on div "**********" at bounding box center [379, 185] width 759 height 370
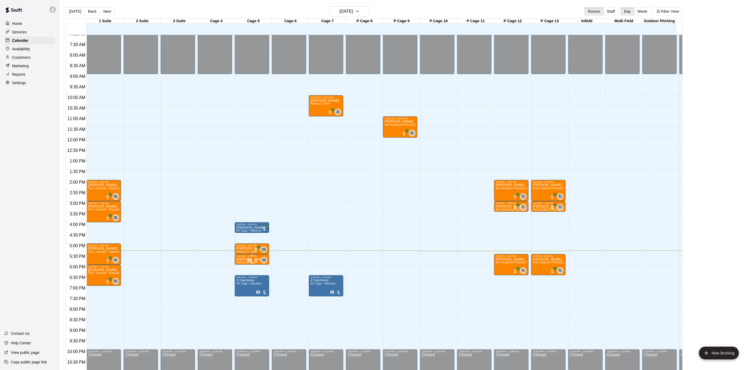
click at [257, 260] on div at bounding box center [252, 260] width 11 height 5
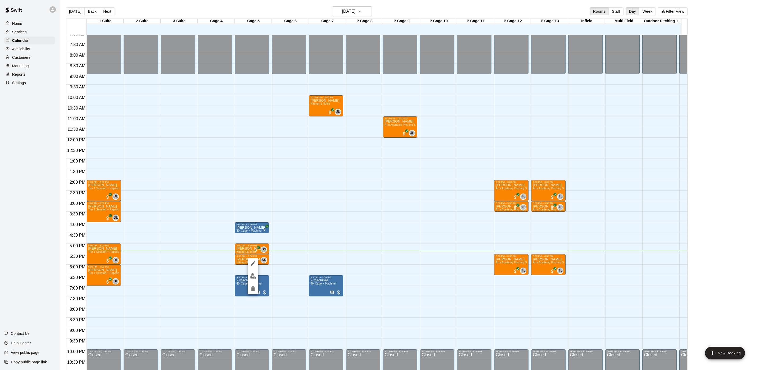
click at [255, 271] on div at bounding box center [253, 276] width 11 height 36
click at [257, 276] on button "edit" at bounding box center [253, 276] width 11 height 10
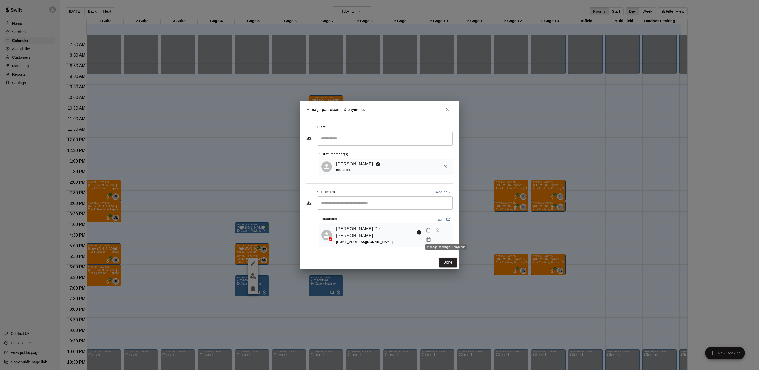
click at [433, 235] on button "Manage bookings & payment" at bounding box center [429, 240] width 10 height 10
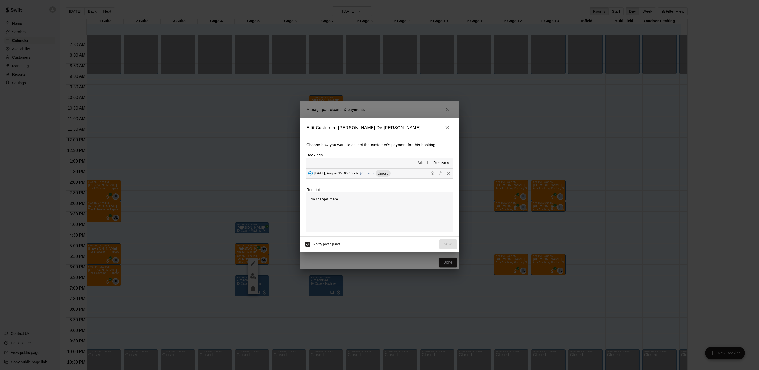
click at [486, 234] on div "Edit Customer: julianna De louise Choose how you want to collect the customer's…" at bounding box center [379, 185] width 759 height 370
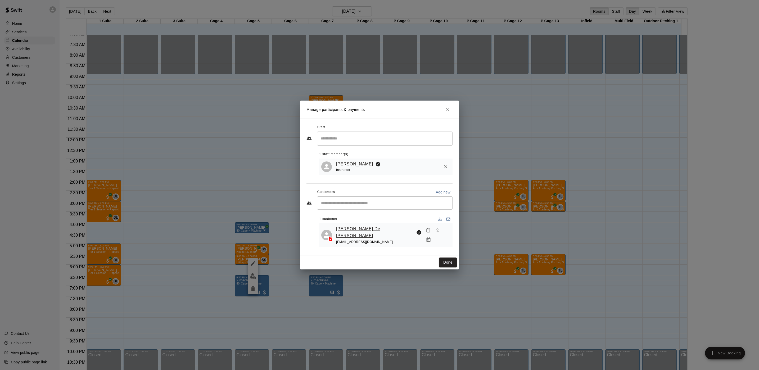
click at [369, 233] on link "[PERSON_NAME] De [PERSON_NAME]" at bounding box center [375, 231] width 78 height 13
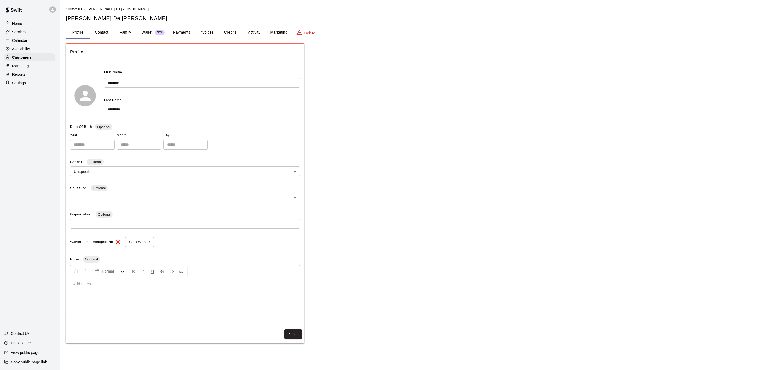
click at [179, 28] on button "Payments" at bounding box center [182, 32] width 26 height 13
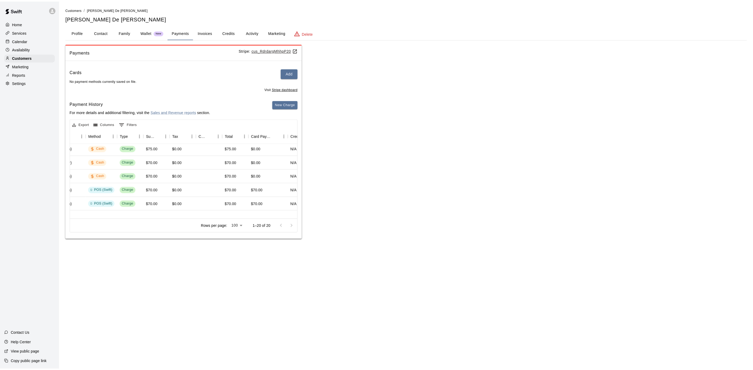
scroll to position [0, 147]
click at [37, 61] on div "Customers" at bounding box center [29, 57] width 51 height 8
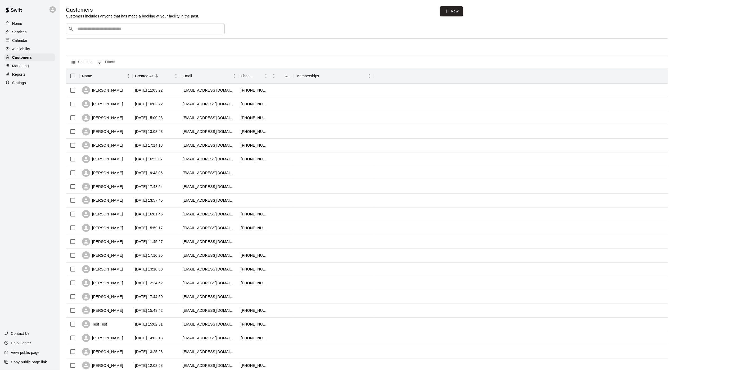
click at [23, 43] on p "Calendar" at bounding box center [19, 40] width 15 height 5
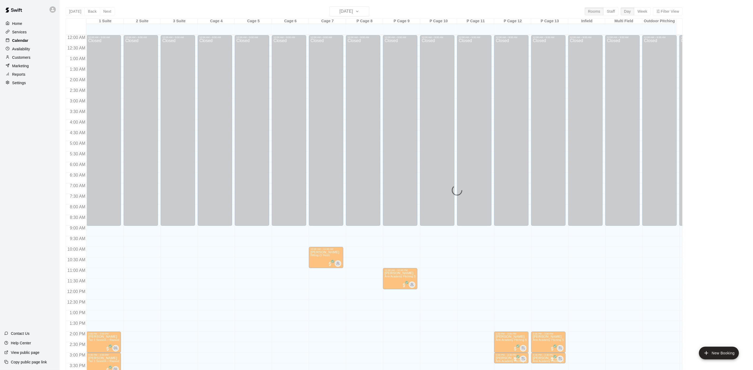
scroll to position [152, 0]
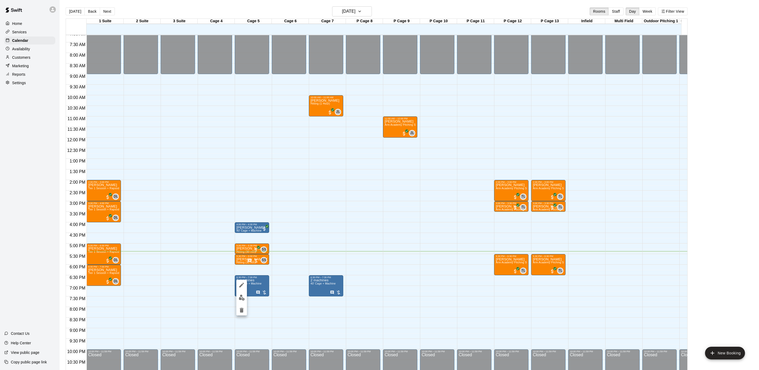
click at [244, 299] on img "edit" at bounding box center [242, 298] width 6 height 6
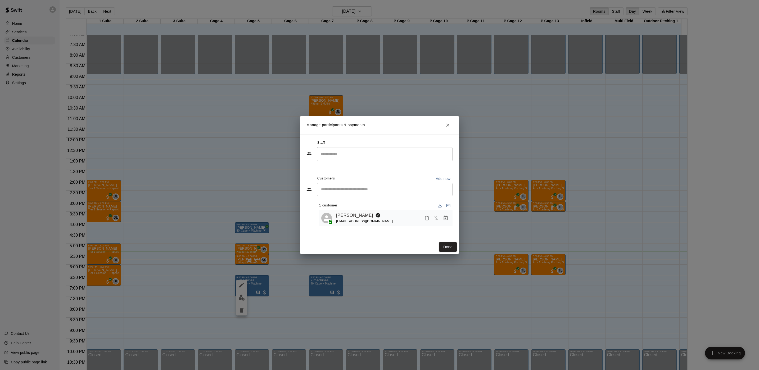
drag, startPoint x: 330, startPoint y: 276, endPoint x: 294, endPoint y: 279, distance: 36.4
click at [329, 276] on div "Manage participants & payments Staff ​ Customers Add new ​ 1 customer Ryan Gral…" at bounding box center [379, 185] width 759 height 370
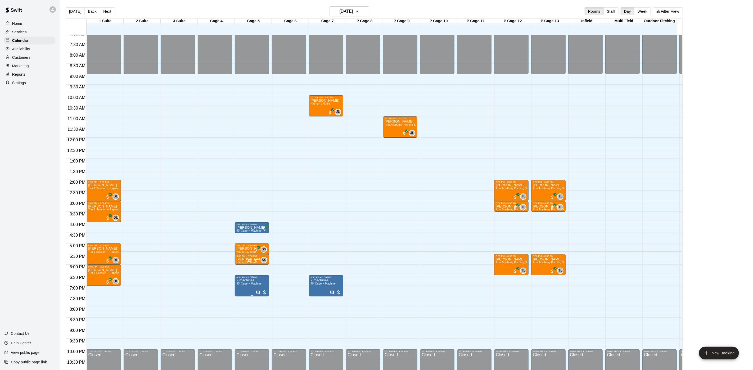
click at [251, 284] on span "40’ Cage + Machine" at bounding box center [248, 283] width 25 height 3
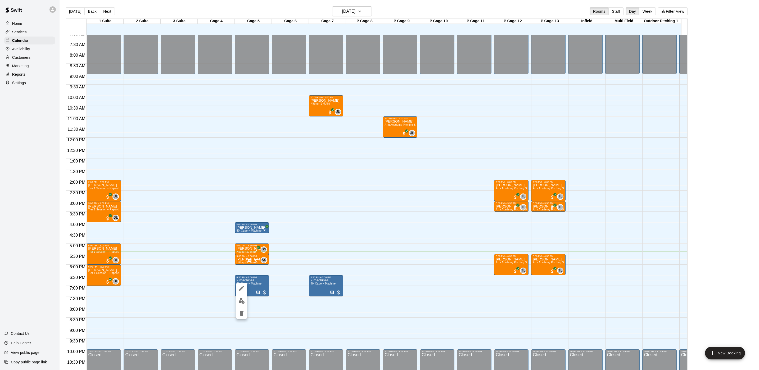
click at [243, 288] on icon "edit" at bounding box center [241, 288] width 6 height 6
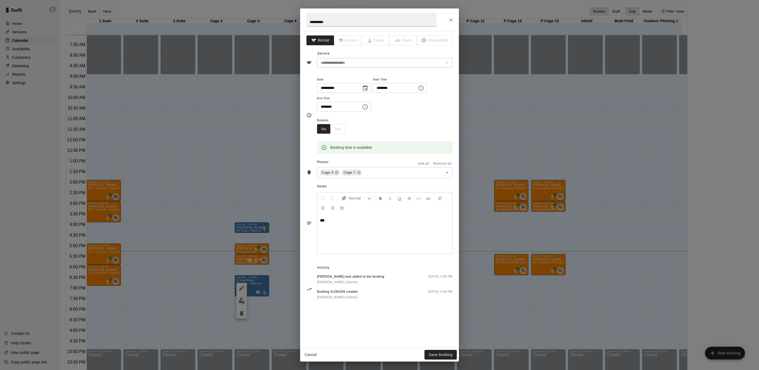
click at [264, 287] on div "**********" at bounding box center [379, 185] width 759 height 370
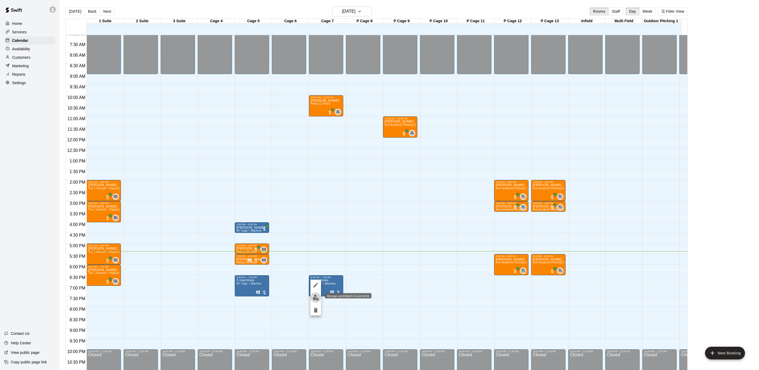
click at [317, 300] on img "edit" at bounding box center [316, 298] width 6 height 6
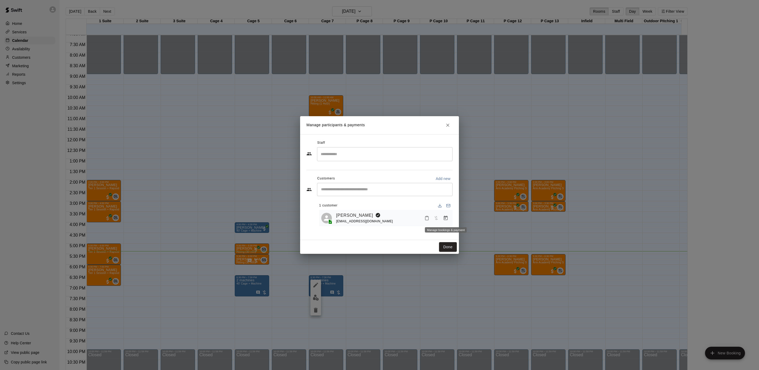
click at [449, 221] on button "Manage bookings & payment" at bounding box center [446, 218] width 10 height 10
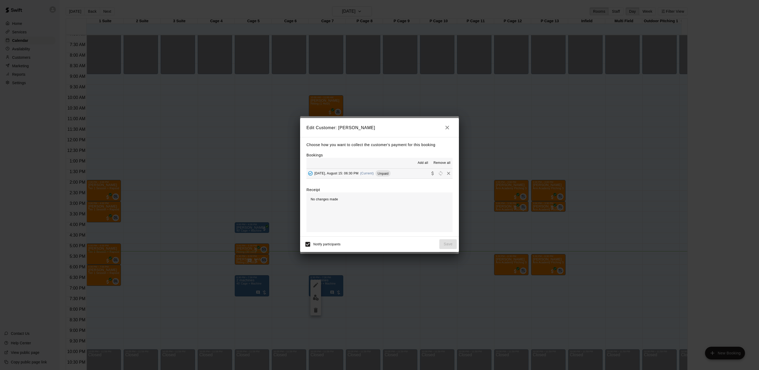
click at [396, 327] on div "Edit Customer: Ryan Gralla Choose how you want to collect the customer's paymen…" at bounding box center [379, 185] width 759 height 370
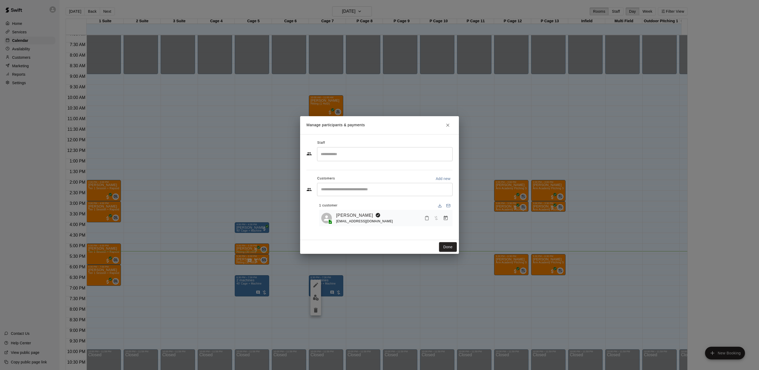
click at [409, 318] on div "Manage participants & payments Staff ​ Customers Add new ​ 1 customer Ryan Gral…" at bounding box center [379, 185] width 759 height 370
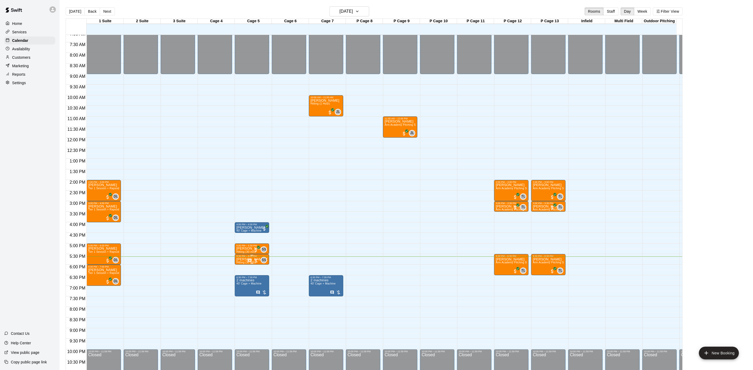
click at [246, 259] on p "[PERSON_NAME] De [PERSON_NAME]" at bounding box center [251, 259] width 31 height 0
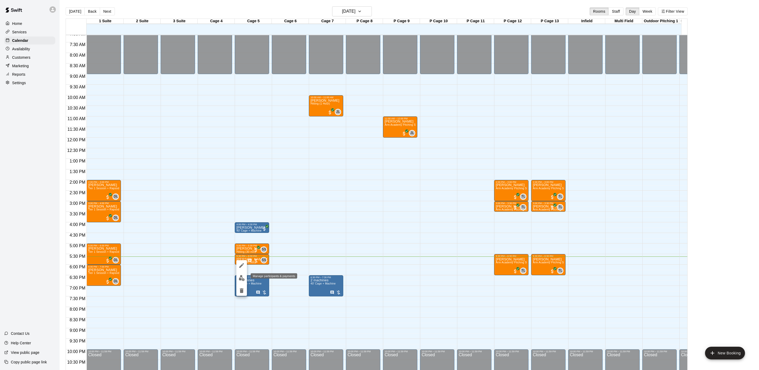
click at [240, 277] on img "edit" at bounding box center [242, 278] width 6 height 6
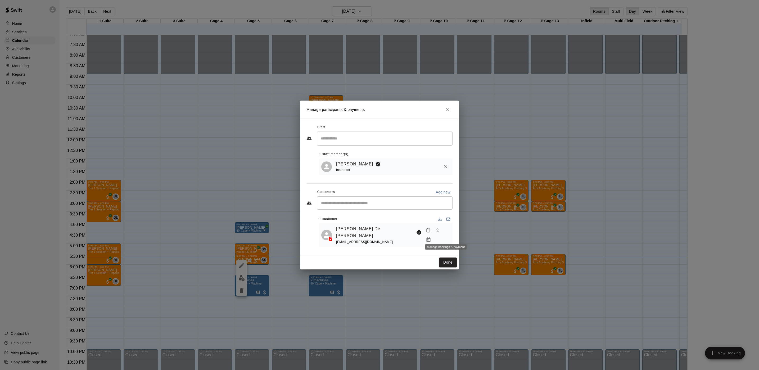
click at [431, 237] on icon "Manage bookings & payment" at bounding box center [428, 239] width 5 height 5
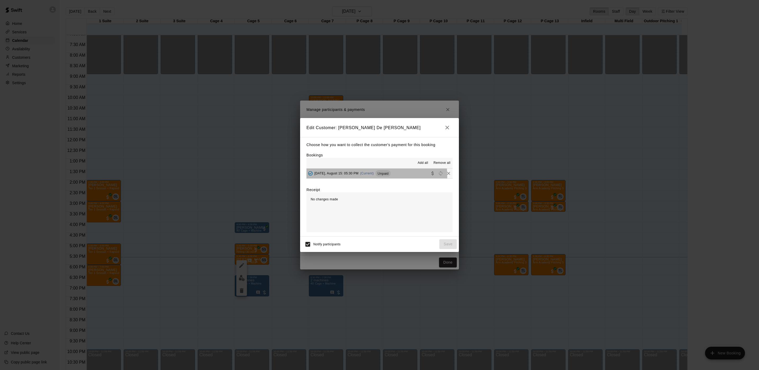
click at [359, 176] on div "Friday, August 15: 05:30 PM (Current) Unpaid" at bounding box center [348, 173] width 84 height 8
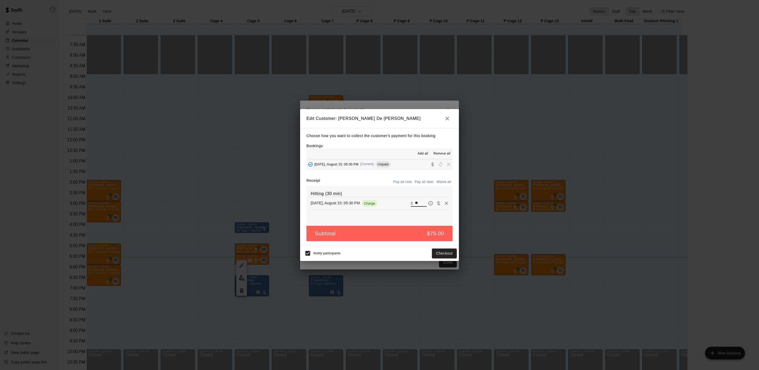
click at [415, 203] on input "**" at bounding box center [421, 203] width 12 height 7
type input "**"
click at [455, 251] on button "Checkout" at bounding box center [444, 253] width 25 height 10
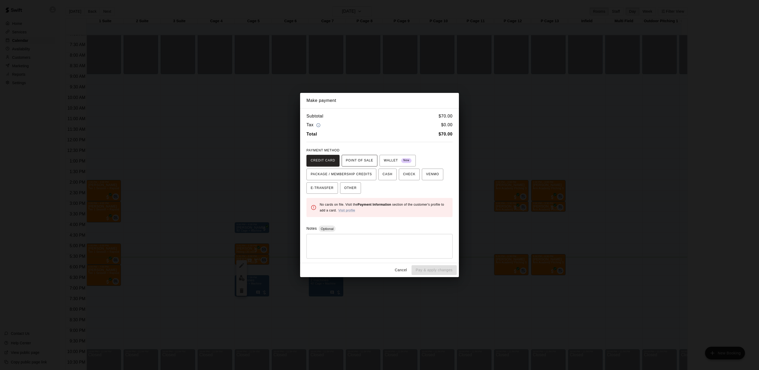
click at [354, 164] on span "POINT OF SALE" at bounding box center [359, 160] width 27 height 8
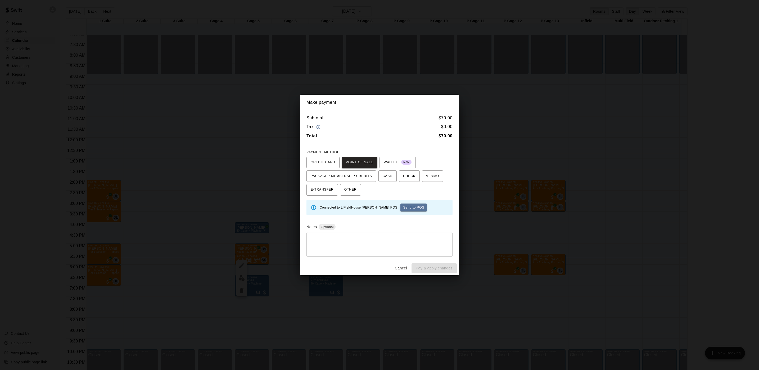
click at [400, 208] on button "Send to POS" at bounding box center [413, 207] width 26 height 8
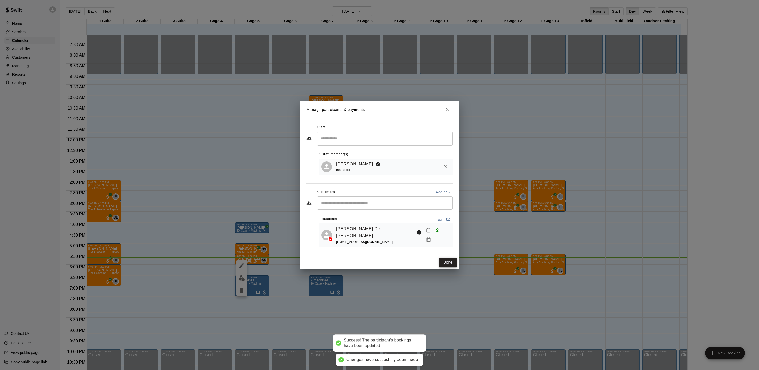
click at [445, 261] on button "Done" at bounding box center [448, 262] width 18 height 10
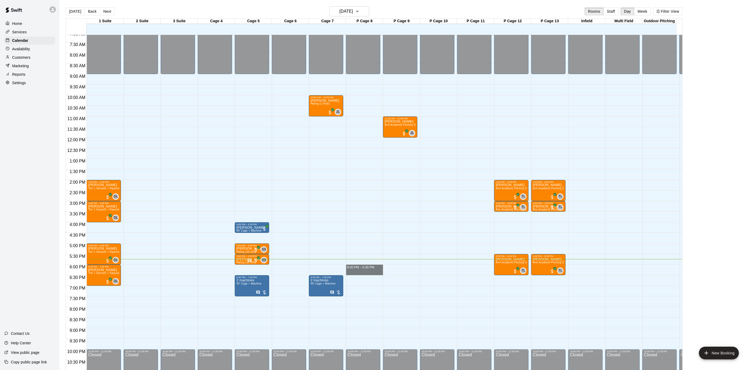
drag, startPoint x: 362, startPoint y: 268, endPoint x: 365, endPoint y: 273, distance: 6.5
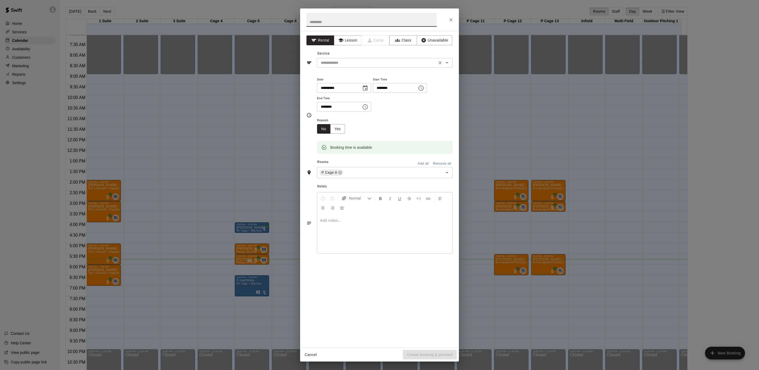
click at [346, 64] on input "text" at bounding box center [377, 63] width 117 height 7
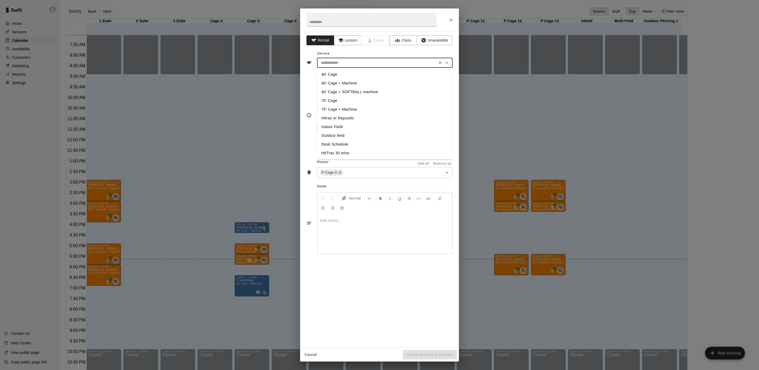
click at [345, 83] on li "40’ Cage + Machine" at bounding box center [384, 83] width 135 height 9
type input "**********"
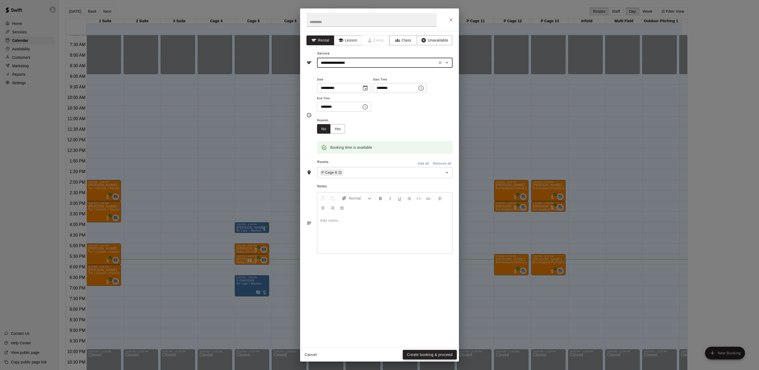
click at [450, 350] on button "Create booking & proceed" at bounding box center [430, 355] width 54 height 10
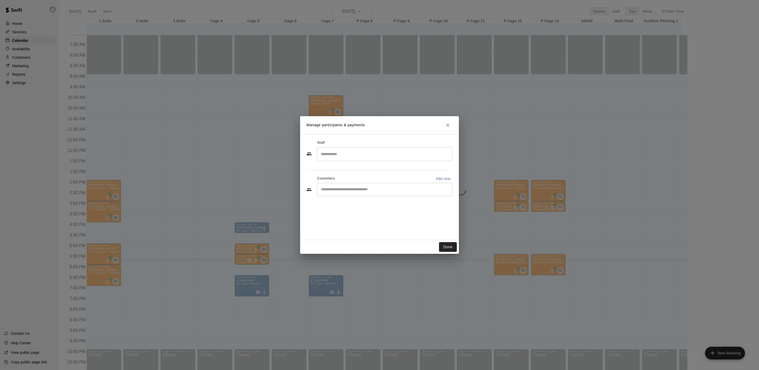
drag, startPoint x: 341, startPoint y: 188, endPoint x: 341, endPoint y: 193, distance: 5.3
click at [341, 189] on input "Start typing to search customers..." at bounding box center [384, 189] width 131 height 5
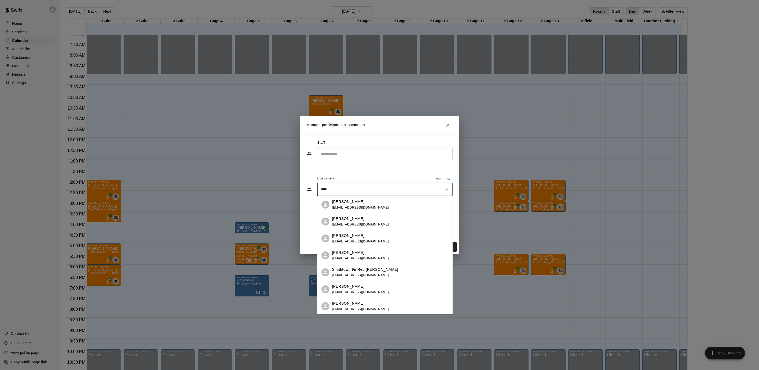
type input "*****"
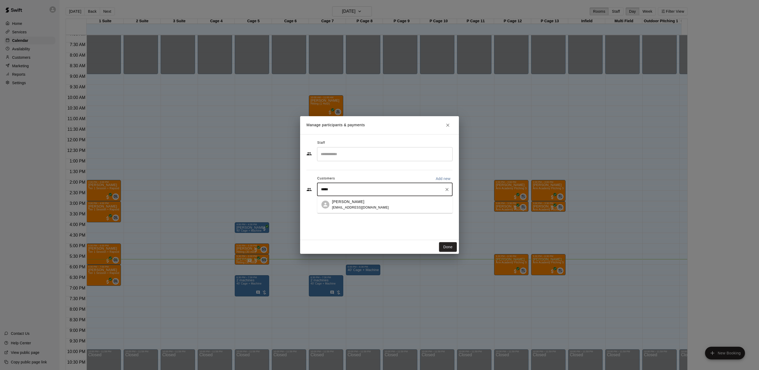
click at [356, 207] on span "paulyportanova@gmail.com" at bounding box center [360, 208] width 57 height 4
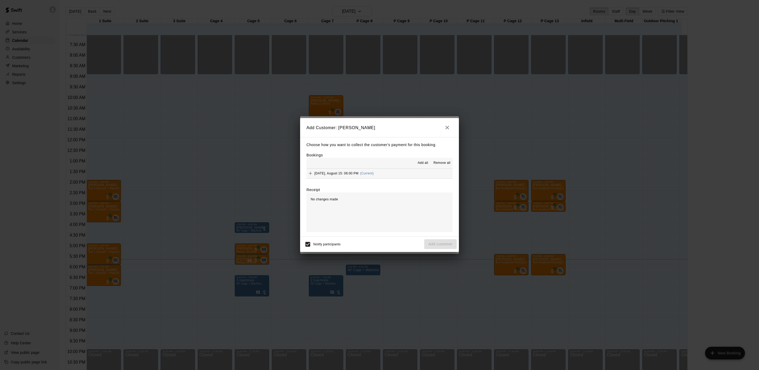
click at [368, 177] on div "Friday, August 15: 06:00 PM (Current)" at bounding box center [339, 173] width 67 height 8
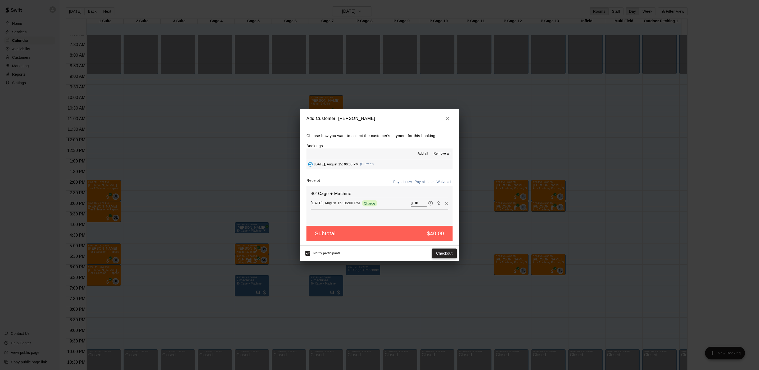
click at [444, 251] on button "Checkout" at bounding box center [444, 253] width 25 height 10
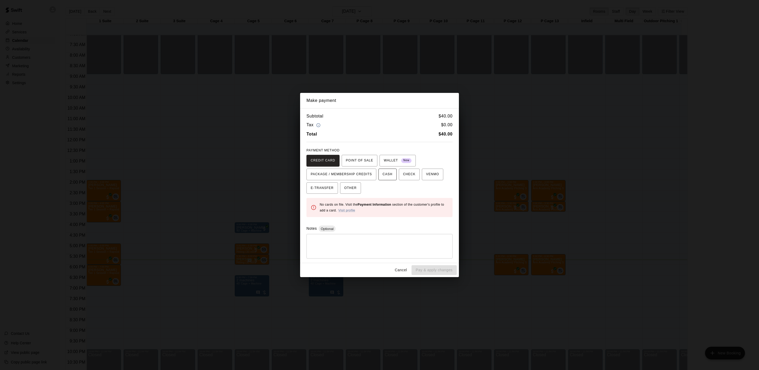
click at [385, 174] on span "CASH" at bounding box center [388, 174] width 10 height 8
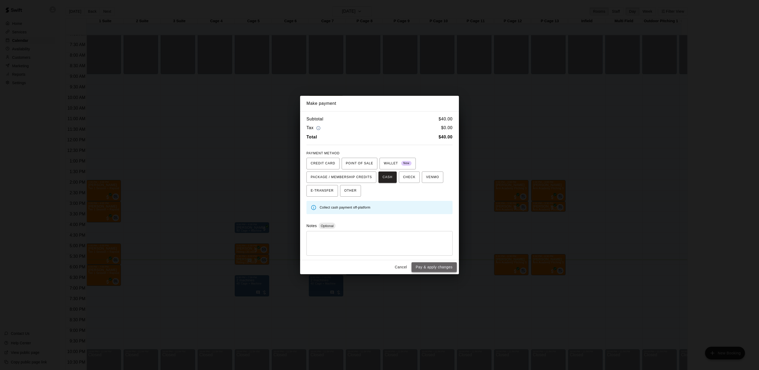
click at [451, 269] on button "Pay & apply changes" at bounding box center [433, 267] width 45 height 10
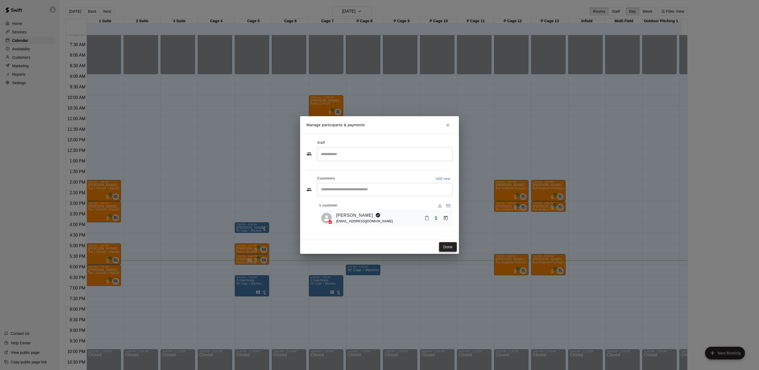
click at [443, 244] on button "Done" at bounding box center [448, 247] width 18 height 10
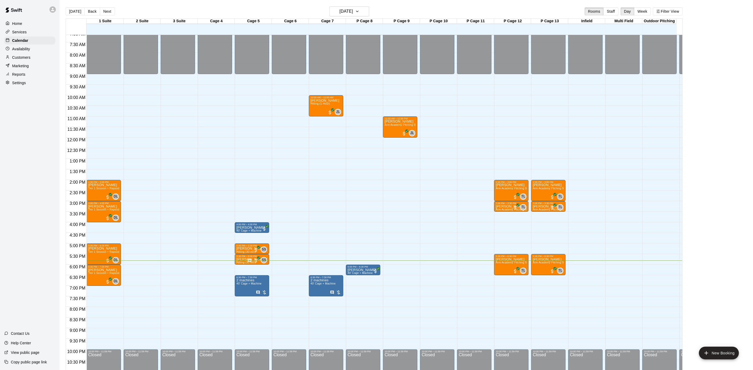
click at [25, 59] on p "Customers" at bounding box center [21, 57] width 18 height 5
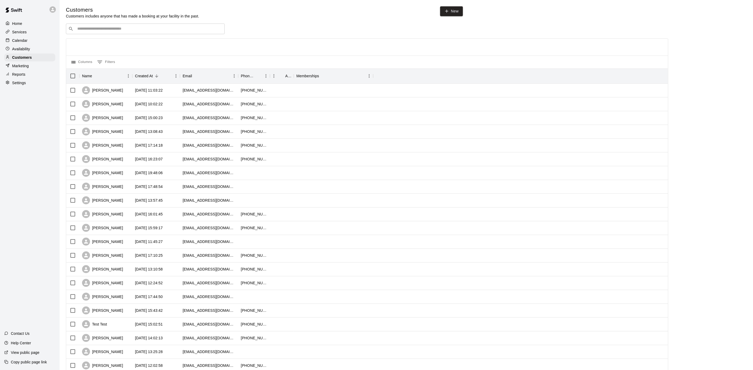
click at [137, 34] on div "​ ​" at bounding box center [145, 29] width 159 height 11
type input "***"
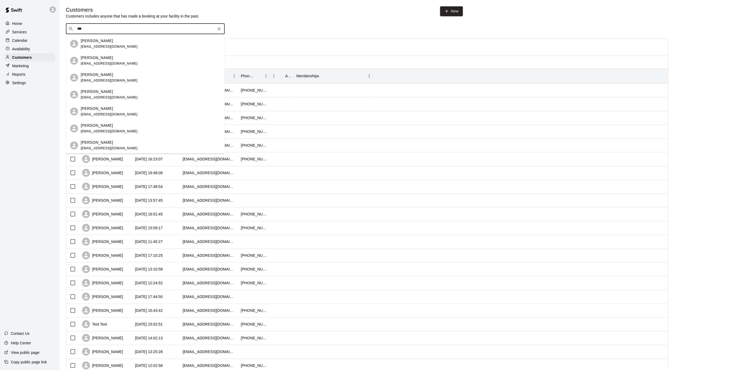
click at [133, 124] on div "Vincent Giambona vbonz99@gmail.com" at bounding box center [151, 128] width 140 height 11
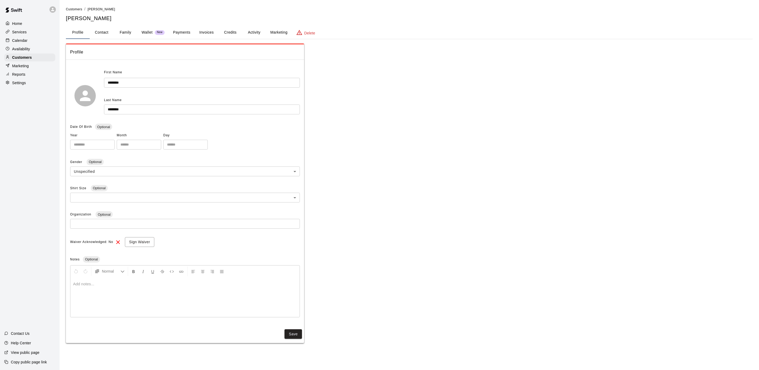
click at [176, 34] on button "Payments" at bounding box center [182, 32] width 26 height 13
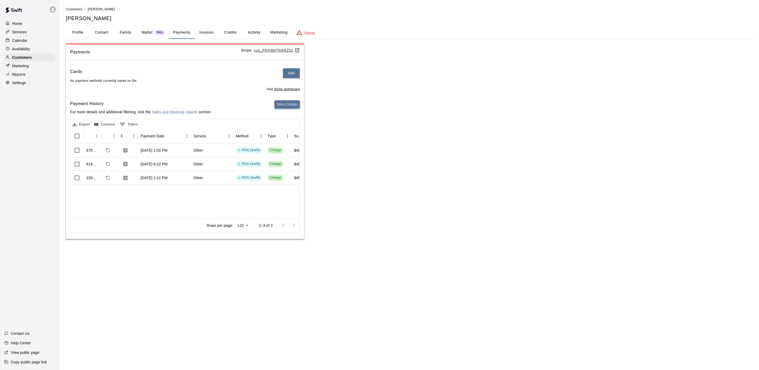
click at [287, 103] on button "New Charge" at bounding box center [286, 104] width 25 height 8
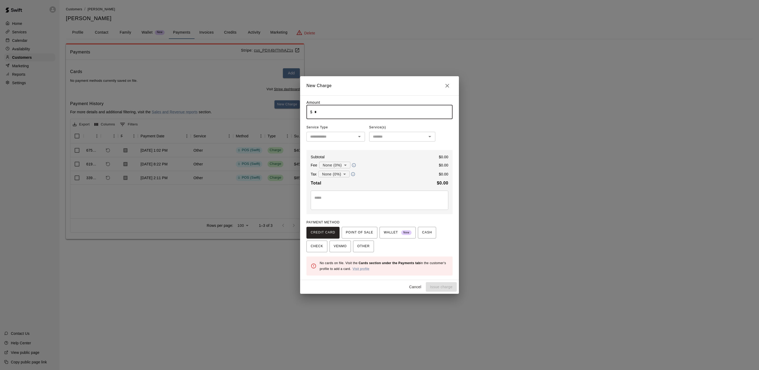
click at [352, 110] on input "*" at bounding box center [383, 112] width 138 height 14
click at [359, 141] on div "​" at bounding box center [335, 137] width 58 height 10
type input "******"
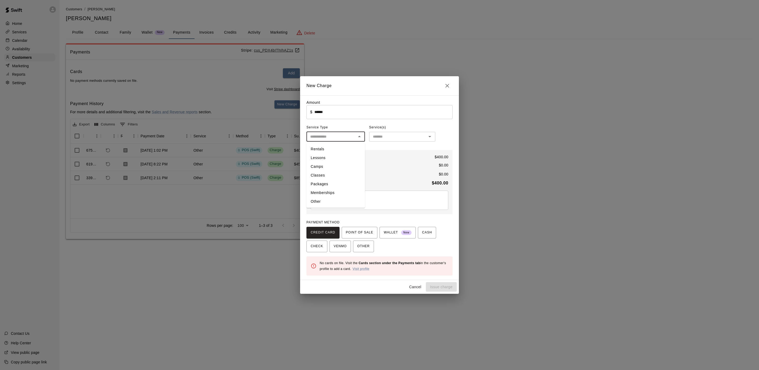
click at [334, 201] on li "Other" at bounding box center [335, 201] width 58 height 9
type input "*****"
click at [390, 137] on input "text" at bounding box center [398, 136] width 54 height 7
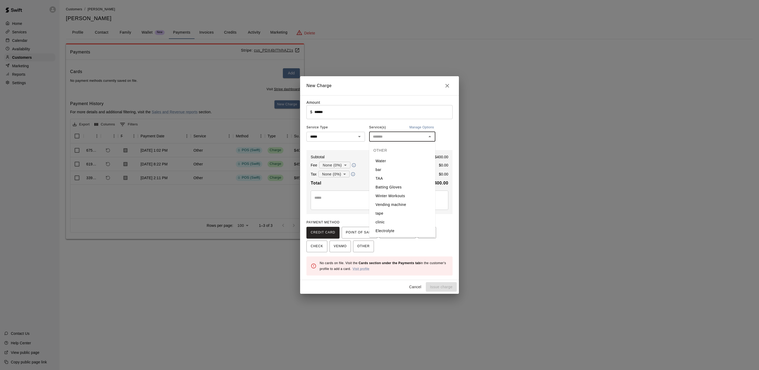
click at [399, 175] on li "TAA" at bounding box center [402, 178] width 66 height 9
type input "***"
click at [361, 230] on span "POINT OF SALE" at bounding box center [359, 232] width 27 height 8
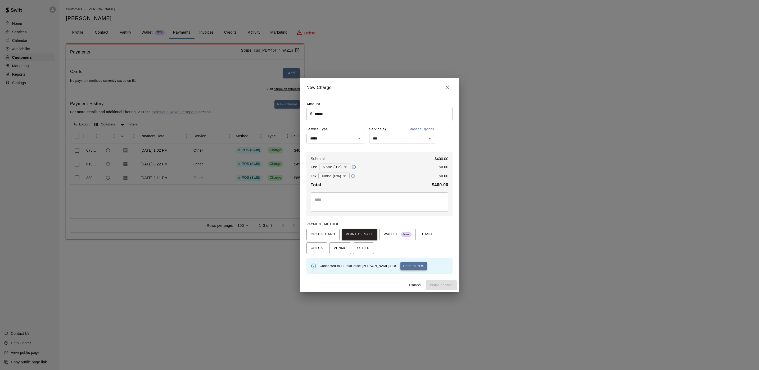
click at [400, 265] on button "Send to POS" at bounding box center [413, 266] width 26 height 8
type input "*"
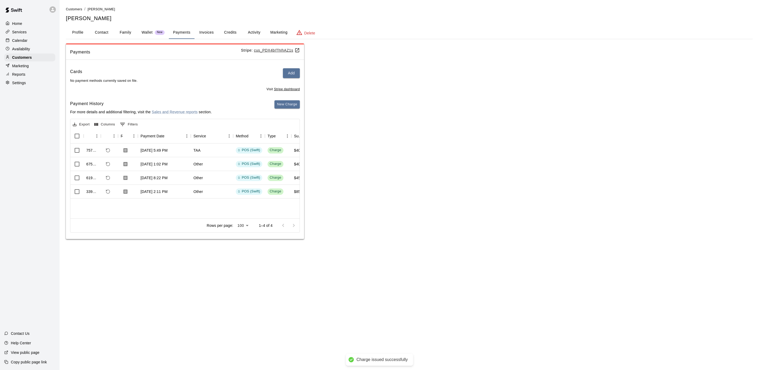
click at [35, 40] on div "Calendar" at bounding box center [29, 41] width 51 height 8
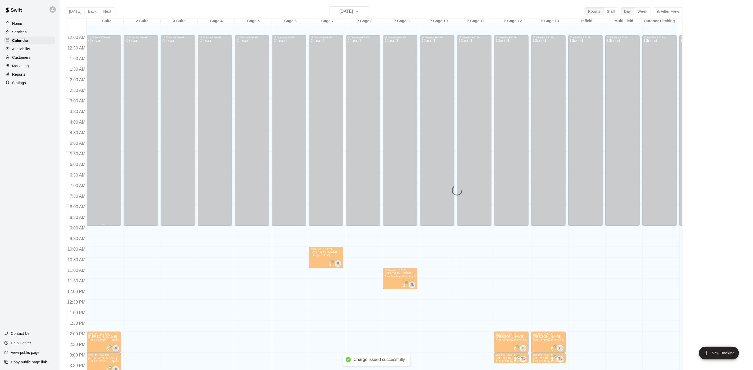
scroll to position [152, 0]
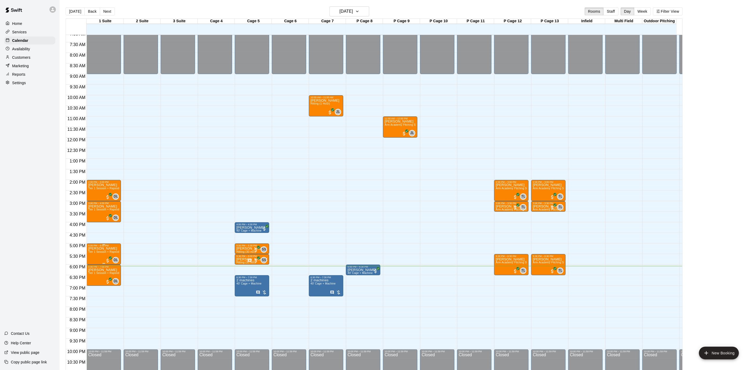
click at [100, 248] on p "[PERSON_NAME]" at bounding box center [103, 248] width 31 height 0
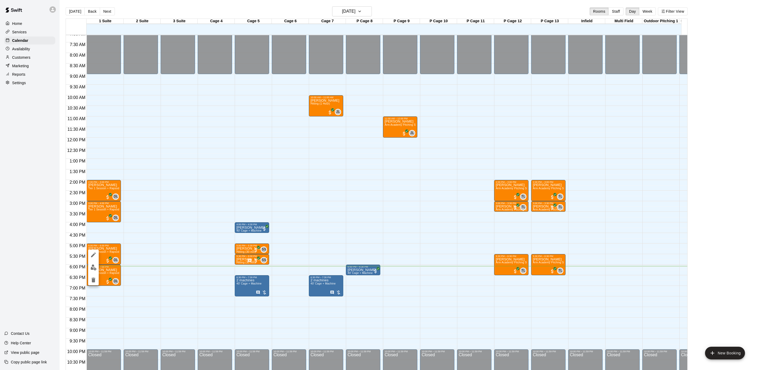
drag, startPoint x: 146, startPoint y: 244, endPoint x: 149, endPoint y: 249, distance: 5.3
click at [148, 247] on div at bounding box center [379, 185] width 759 height 370
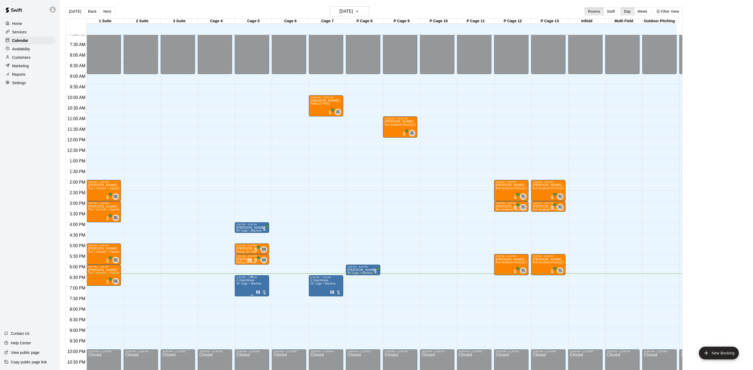
click at [239, 284] on span "40’ Cage + Machine" at bounding box center [248, 283] width 25 height 3
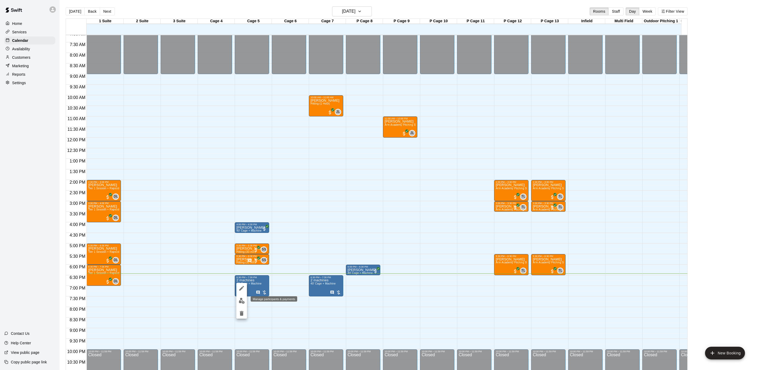
click at [244, 300] on img "edit" at bounding box center [242, 301] width 6 height 6
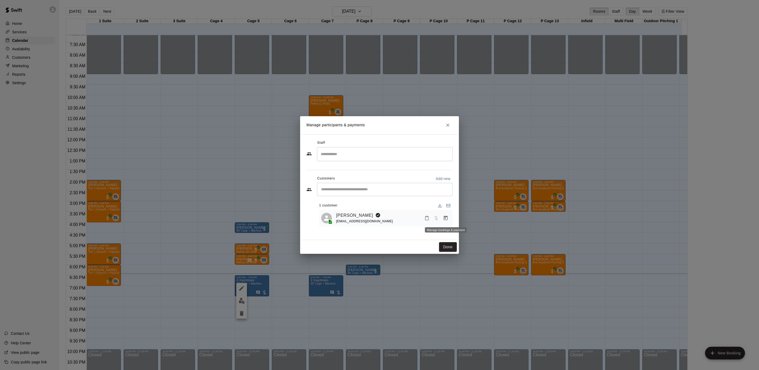
click at [443, 217] on icon "Manage bookings & payment" at bounding box center [445, 217] width 5 height 5
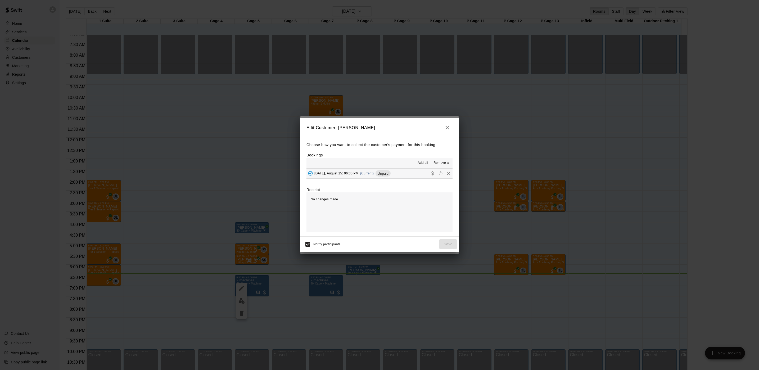
click at [392, 175] on button "Friday, August 15: 06:30 PM (Current) Unpaid" at bounding box center [379, 174] width 146 height 10
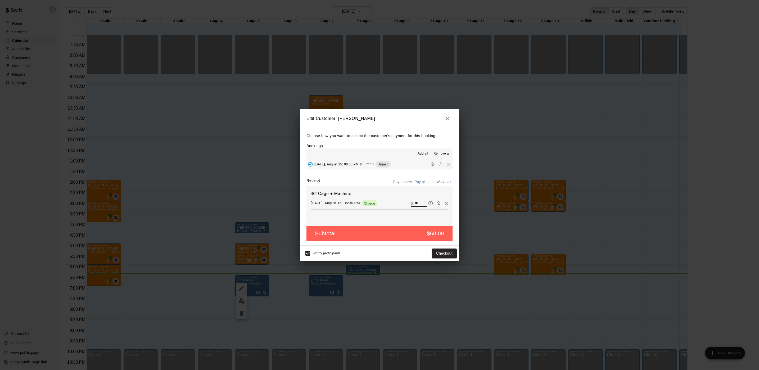
click at [415, 203] on input "**" at bounding box center [421, 203] width 12 height 7
click at [415, 206] on input "**" at bounding box center [421, 203] width 12 height 7
type input "*"
type input "***"
click at [446, 250] on button "Checkout" at bounding box center [444, 253] width 25 height 10
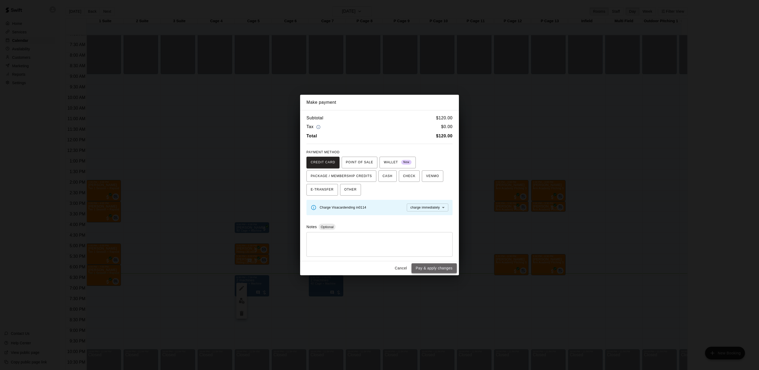
click at [436, 264] on button "Pay & apply changes" at bounding box center [433, 268] width 45 height 10
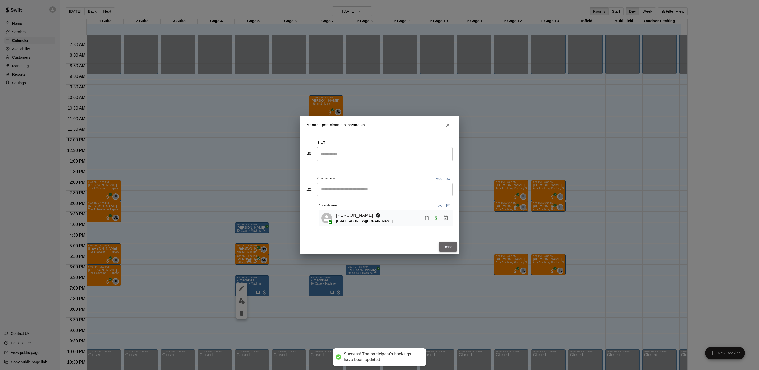
click at [448, 242] on button "Done" at bounding box center [448, 247] width 18 height 10
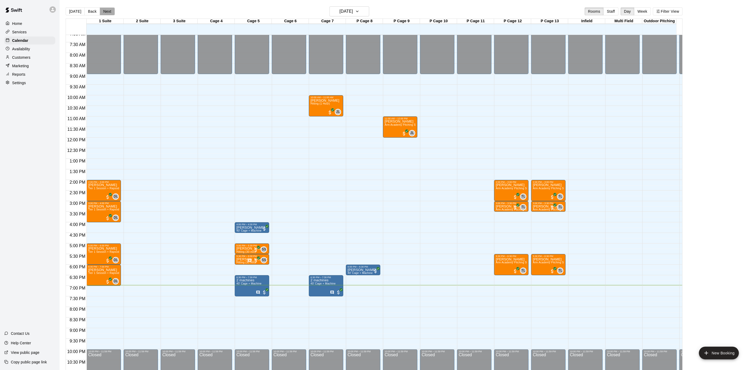
click at [111, 11] on button "Next" at bounding box center [107, 11] width 15 height 8
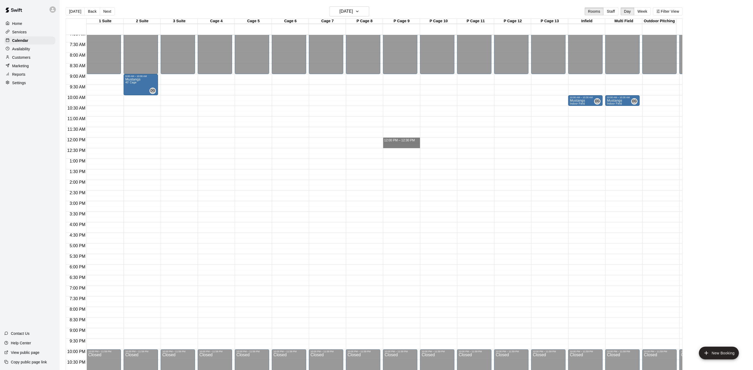
drag, startPoint x: 410, startPoint y: 139, endPoint x: 412, endPoint y: 147, distance: 8.0
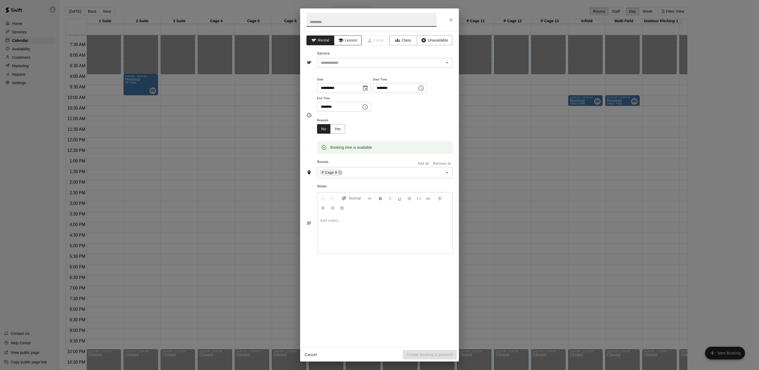
click at [344, 40] on button "Lesson" at bounding box center [348, 40] width 28 height 10
click at [348, 64] on input "text" at bounding box center [377, 63] width 117 height 7
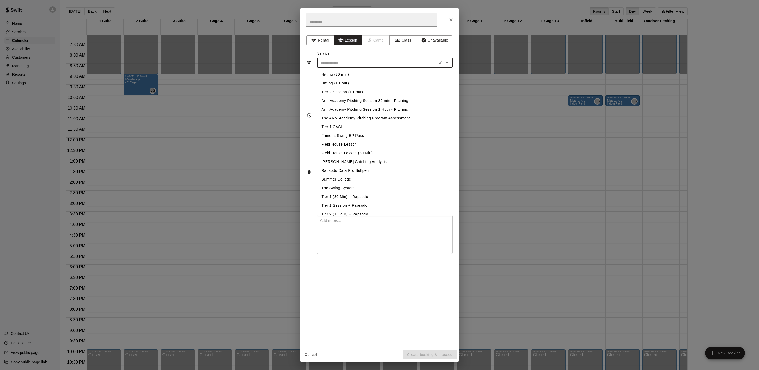
click at [377, 99] on li "Arm Academy Pitching Session 30 min - Pitching" at bounding box center [384, 100] width 135 height 9
type input "**********"
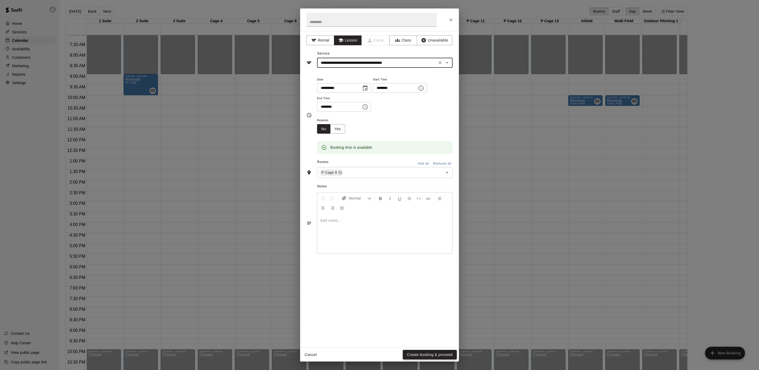
click at [425, 353] on button "Create booking & proceed" at bounding box center [430, 355] width 54 height 10
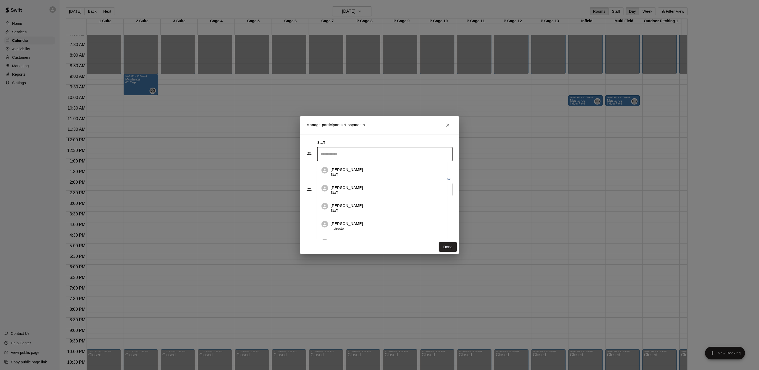
click at [354, 152] on input "Search staff" at bounding box center [384, 154] width 131 height 9
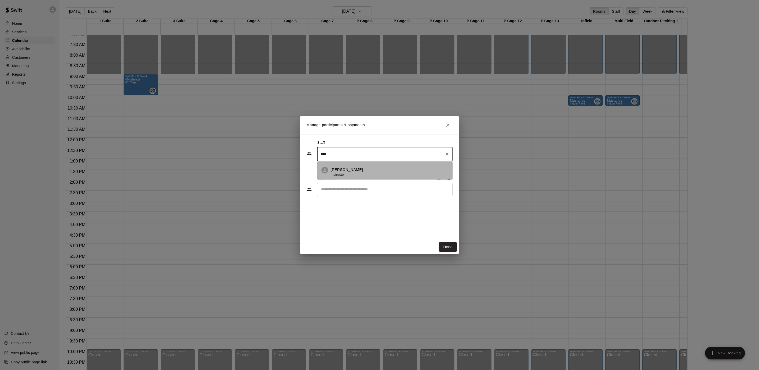
click at [353, 171] on p "Tim Woodford" at bounding box center [347, 170] width 32 height 6
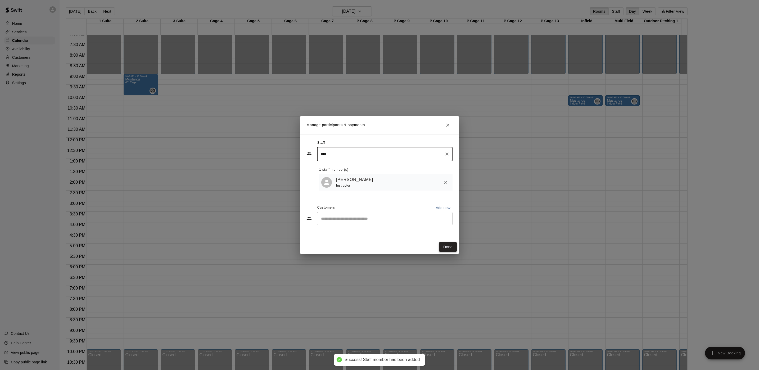
type input "****"
click at [445, 247] on button "Done" at bounding box center [448, 247] width 18 height 10
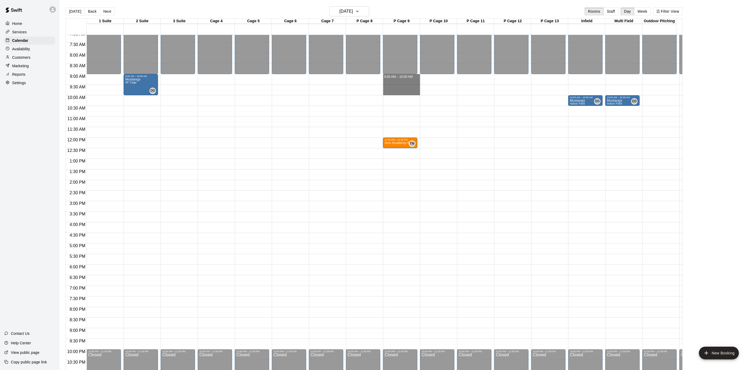
drag, startPoint x: 391, startPoint y: 76, endPoint x: 392, endPoint y: 94, distance: 18.3
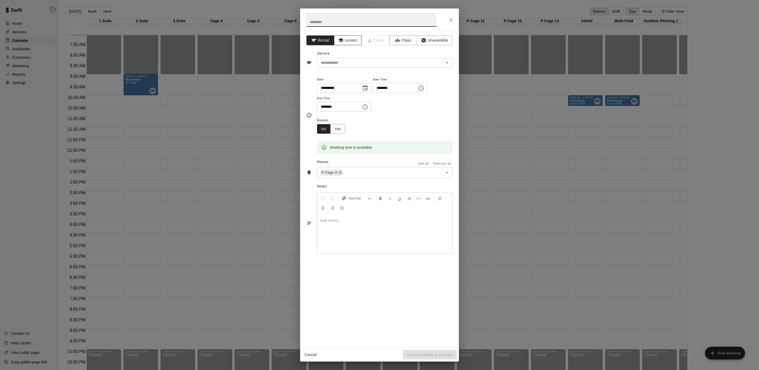
click at [344, 39] on button "Lesson" at bounding box center [348, 40] width 28 height 10
click at [348, 61] on input "text" at bounding box center [377, 63] width 117 height 7
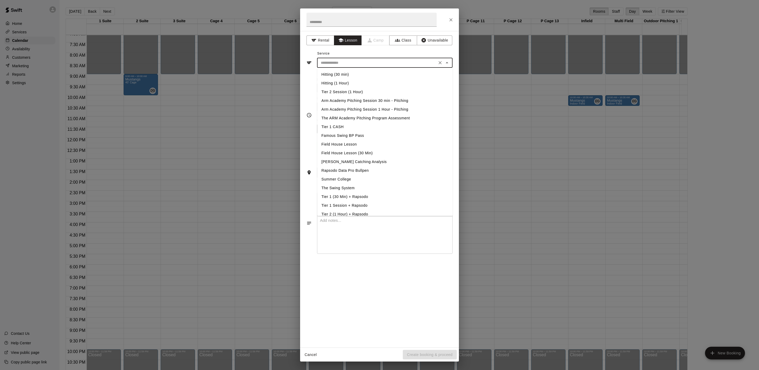
click at [383, 109] on li "Arm Academy Pitching Session 1 Hour - Pitching" at bounding box center [384, 109] width 135 height 9
type input "**********"
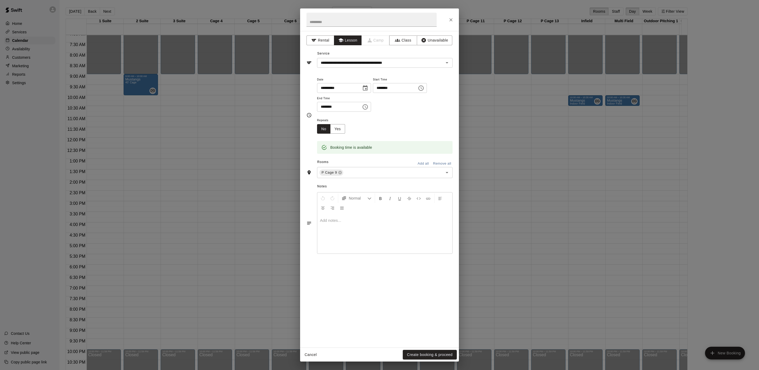
click at [374, 180] on div "Notes Normal Add notes..." at bounding box center [379, 218] width 146 height 81
click at [429, 352] on button "Create booking & proceed" at bounding box center [430, 355] width 54 height 10
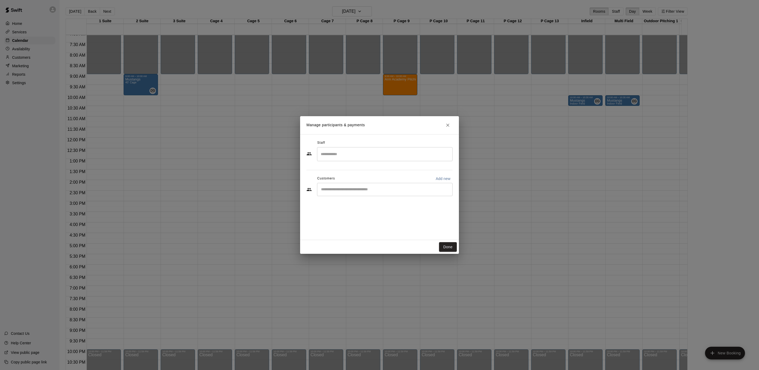
click at [343, 156] on input "Search staff" at bounding box center [384, 154] width 131 height 9
click at [375, 175] on div "Tim Woodford Instructor" at bounding box center [390, 172] width 118 height 10
click at [369, 194] on div "​" at bounding box center [384, 189] width 135 height 13
type input "*****"
type input "****"
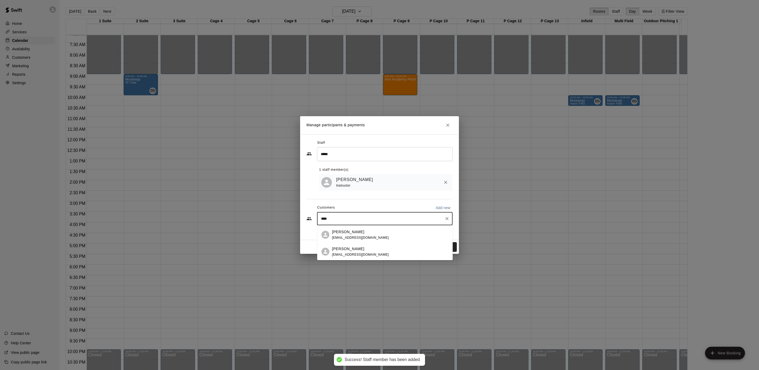
click at [361, 252] on div "Christopher Miro sgt7902@aol.com" at bounding box center [360, 251] width 57 height 11
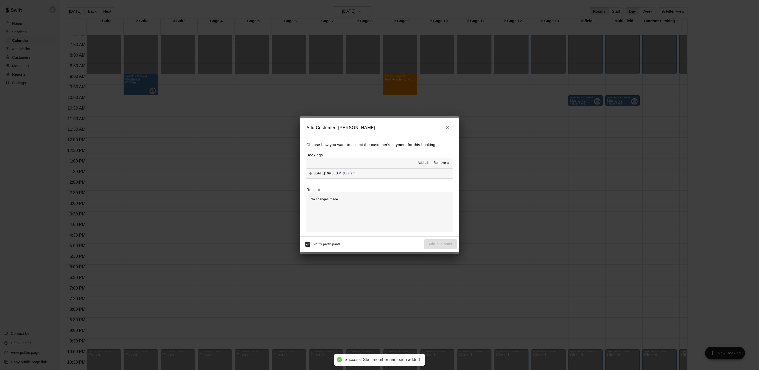
click at [341, 173] on span "Saturday, August 16: 09:00 AM" at bounding box center [327, 173] width 27 height 4
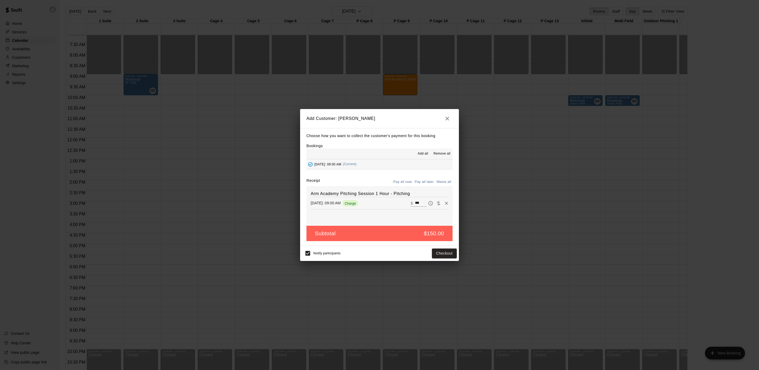
click at [431, 182] on button "Pay all later" at bounding box center [424, 182] width 22 height 8
click at [445, 250] on button "Add customer" at bounding box center [440, 253] width 33 height 10
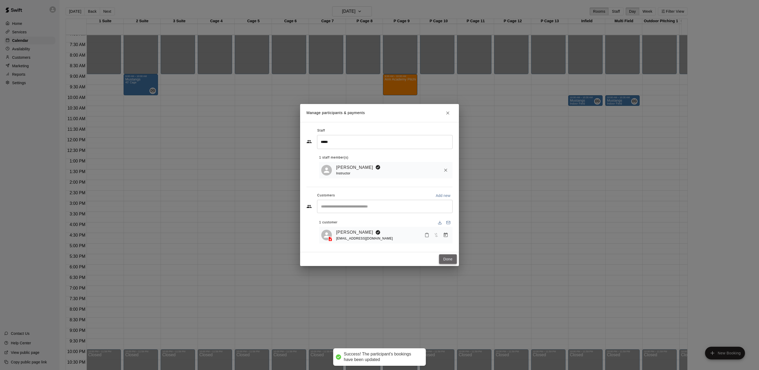
click at [450, 259] on button "Done" at bounding box center [448, 259] width 18 height 10
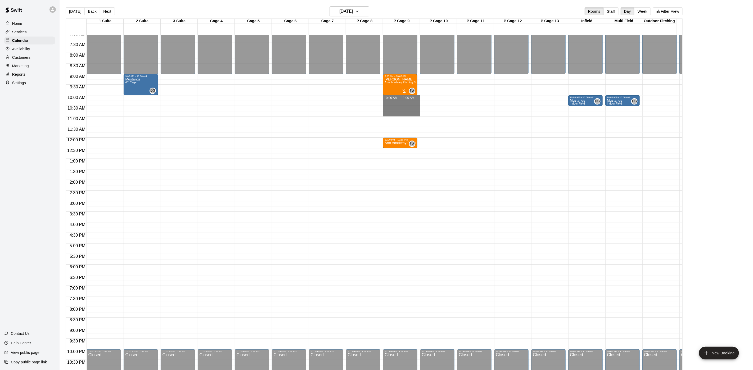
drag, startPoint x: 412, startPoint y: 98, endPoint x: 412, endPoint y: 112, distance: 14.6
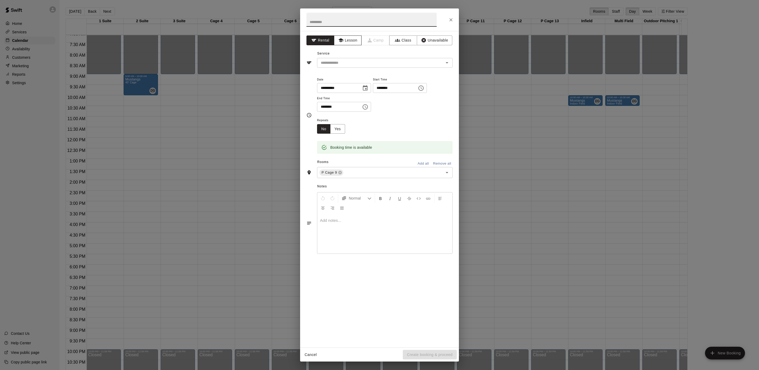
click at [345, 42] on button "Lesson" at bounding box center [348, 40] width 28 height 10
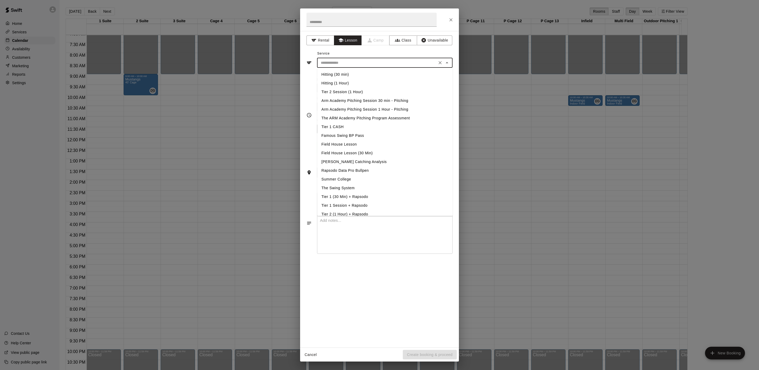
click at [347, 64] on input "text" at bounding box center [377, 63] width 117 height 7
click at [388, 109] on li "Arm Academy Pitching Session 1 Hour - Pitching" at bounding box center [384, 109] width 135 height 9
type input "**********"
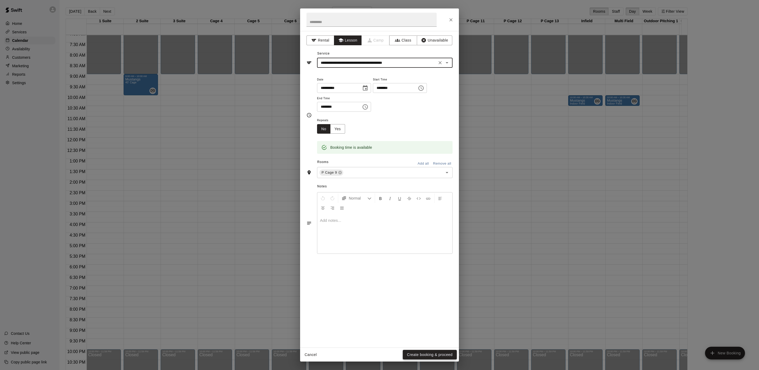
click at [421, 352] on button "Create booking & proceed" at bounding box center [430, 355] width 54 height 10
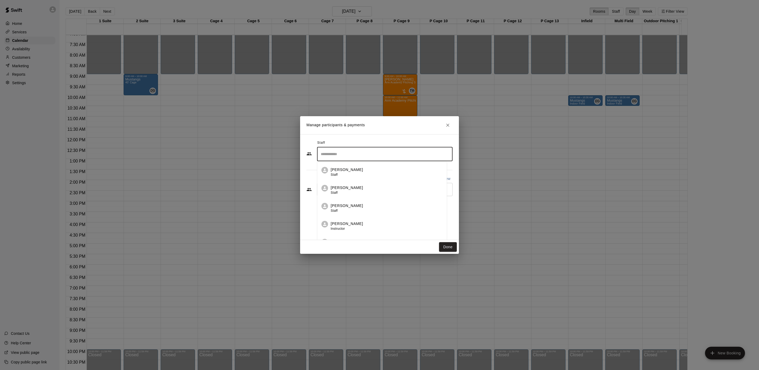
click at [357, 157] on input "Search staff" at bounding box center [384, 154] width 131 height 9
click at [351, 172] on p "Tim Woodford" at bounding box center [347, 170] width 32 height 6
type input "*******"
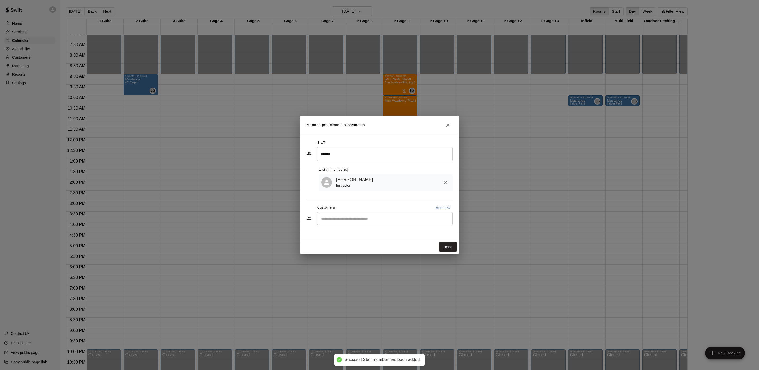
click at [341, 225] on div "​" at bounding box center [384, 218] width 135 height 13
type input "*****"
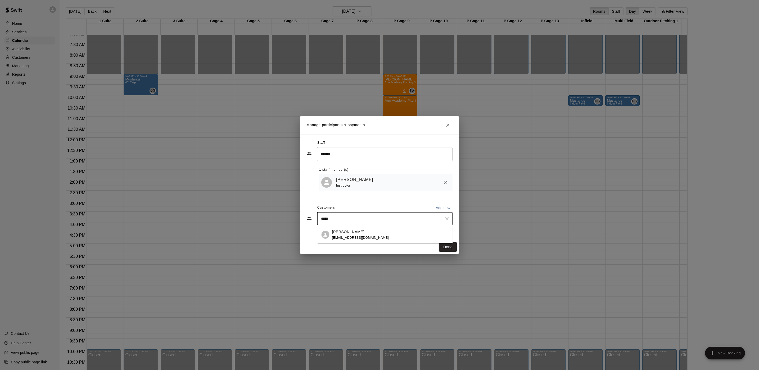
click at [350, 234] on div "RJ Hicks enoemics@gmail.com" at bounding box center [360, 234] width 57 height 11
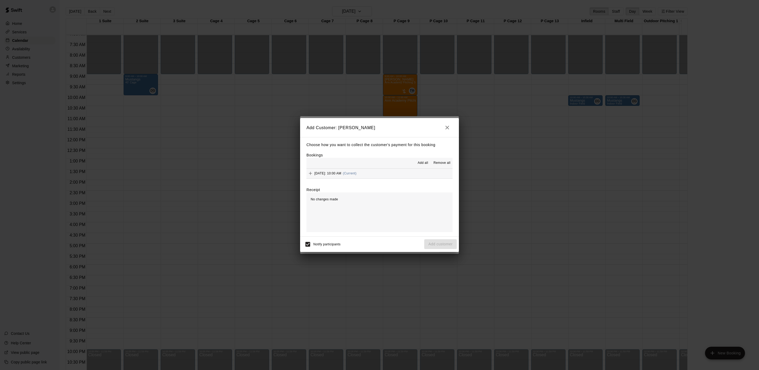
click at [341, 171] on span "Saturday, August 16: 10:00 AM" at bounding box center [327, 173] width 27 height 4
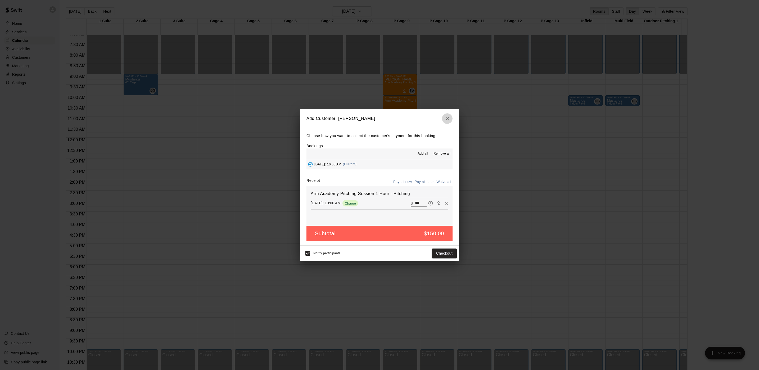
click at [448, 115] on icon "button" at bounding box center [447, 118] width 6 height 6
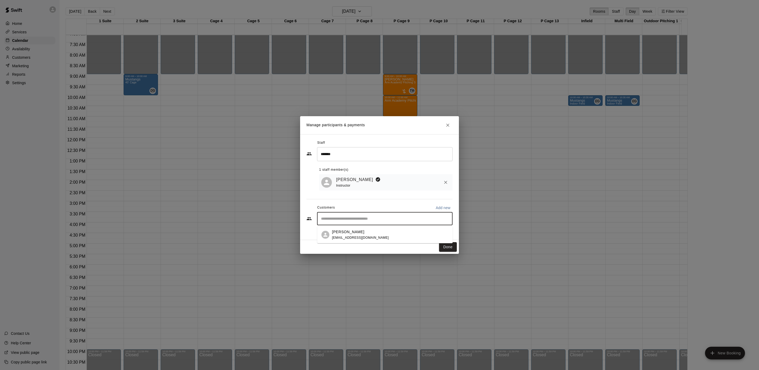
click at [345, 221] on input "Start typing to search customers..." at bounding box center [384, 218] width 131 height 5
type input "****"
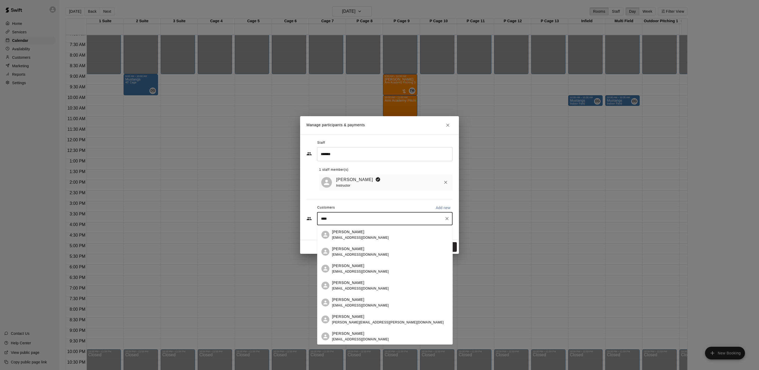
click at [380, 236] on div "Joshua Scott enoemic92@gmail.com" at bounding box center [390, 234] width 116 height 11
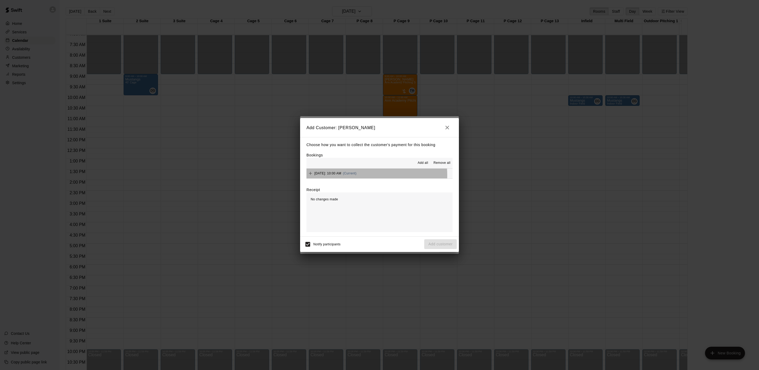
click at [341, 175] on span "Saturday, August 16: 10:00 AM" at bounding box center [327, 173] width 27 height 4
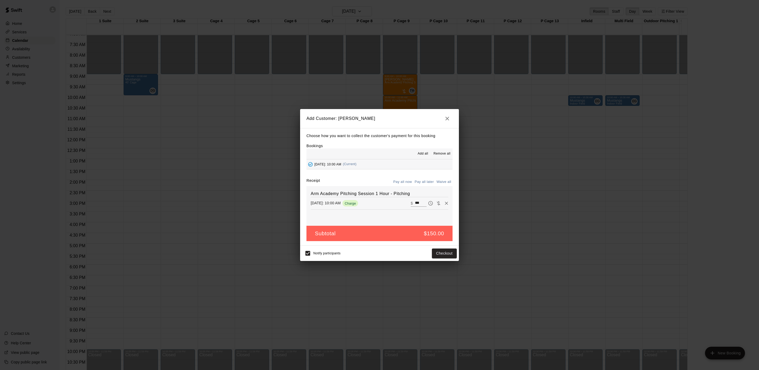
click at [421, 179] on button "Pay all later" at bounding box center [424, 182] width 22 height 8
click at [450, 249] on button "Add customer" at bounding box center [440, 253] width 33 height 10
click at [341, 162] on span "Saturday, August 16: 10:00 AM" at bounding box center [327, 164] width 27 height 4
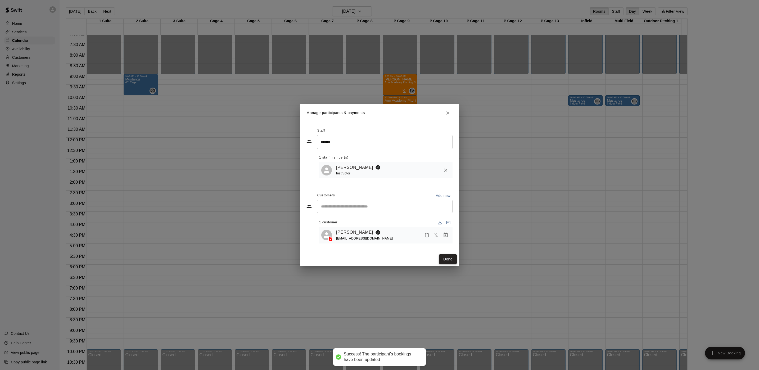
click at [456, 257] on button "Done" at bounding box center [448, 259] width 18 height 10
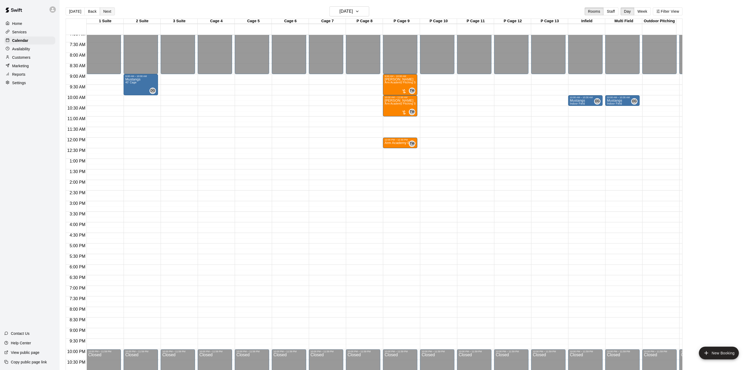
click at [109, 7] on button "Next" at bounding box center [107, 11] width 15 height 8
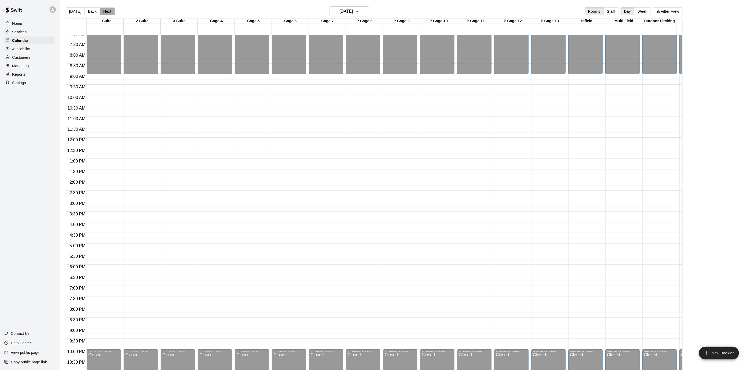
click at [109, 7] on button "Next" at bounding box center [107, 11] width 15 height 8
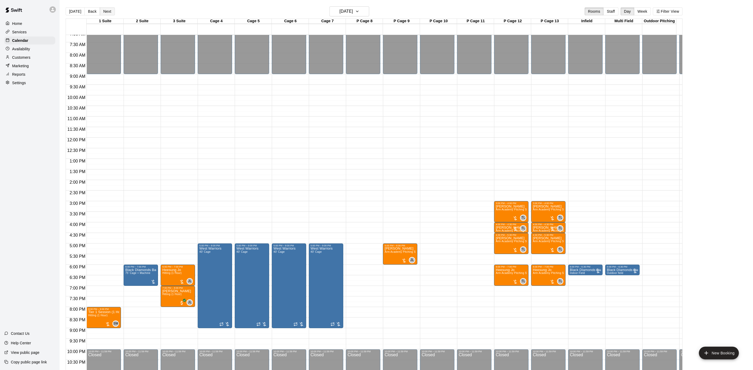
click at [109, 7] on button "Next" at bounding box center [107, 11] width 15 height 8
